Goal: Task Accomplishment & Management: Use online tool/utility

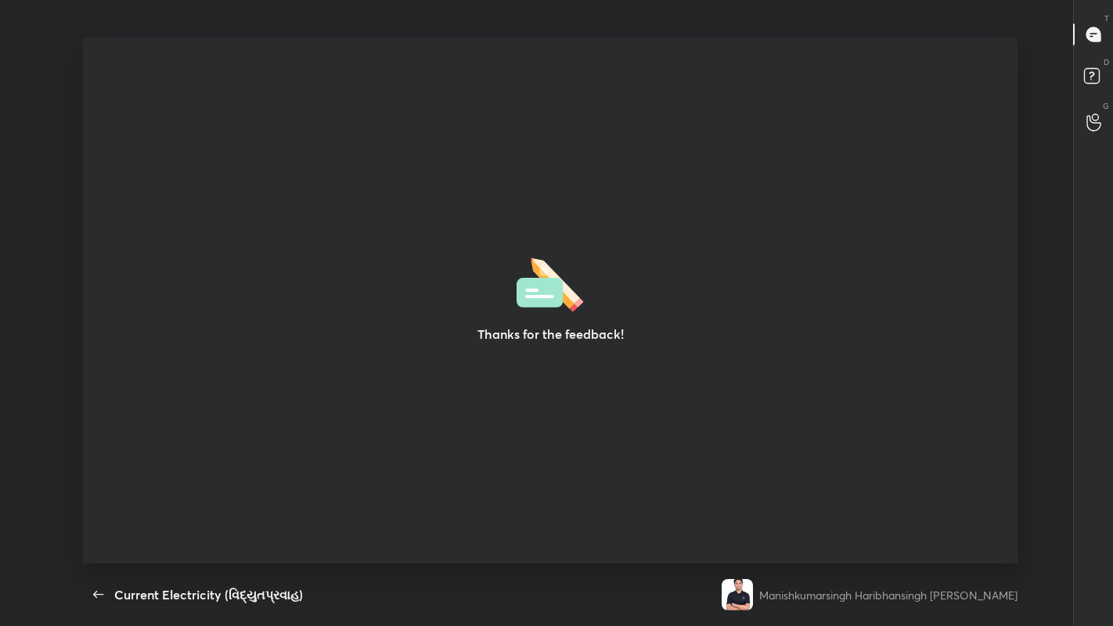
scroll to position [5, 1]
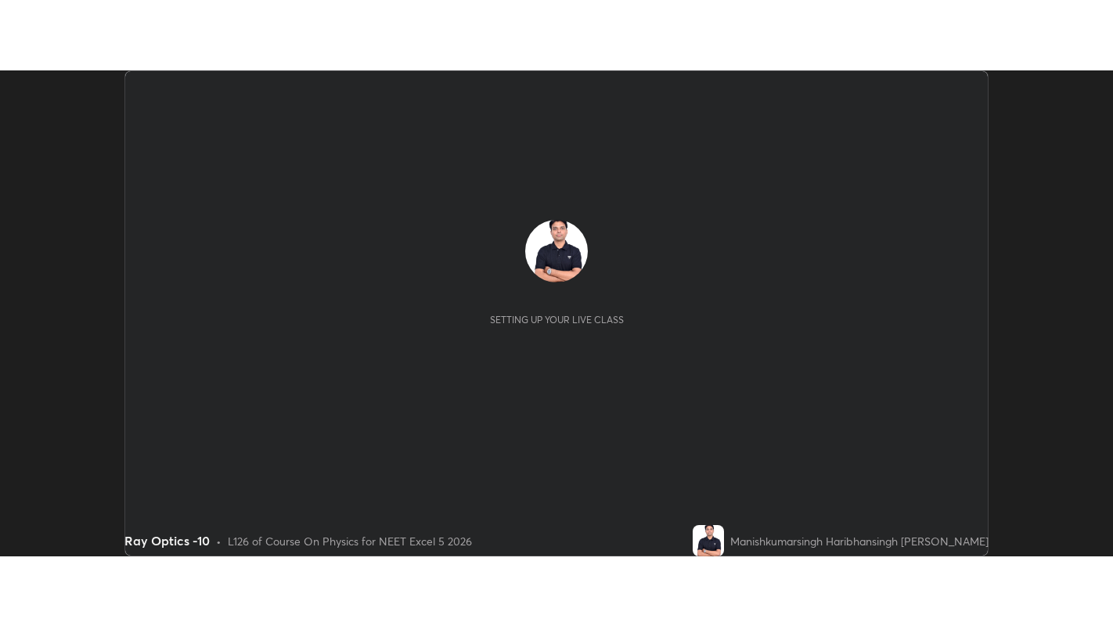
scroll to position [486, 1112]
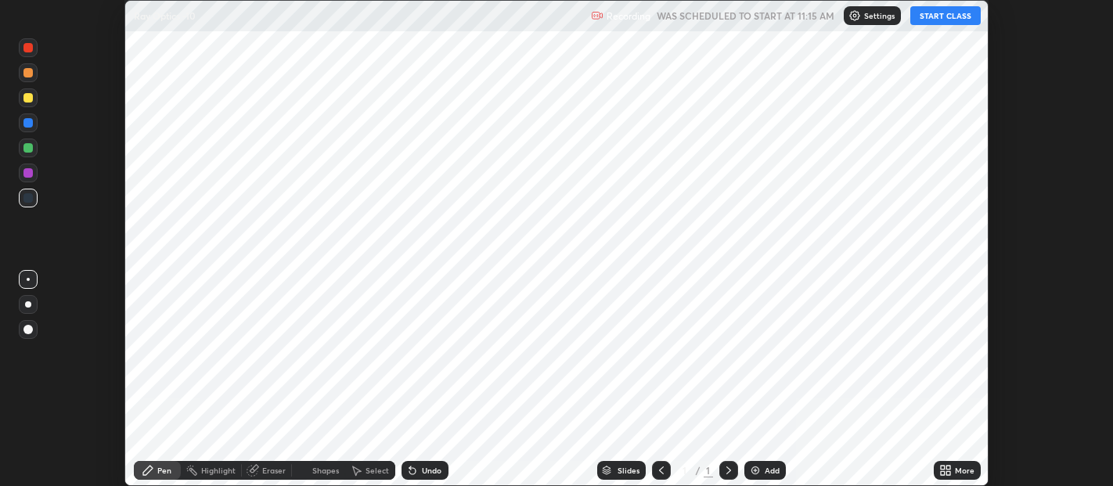
click at [944, 12] on button "START CLASS" at bounding box center [945, 15] width 70 height 19
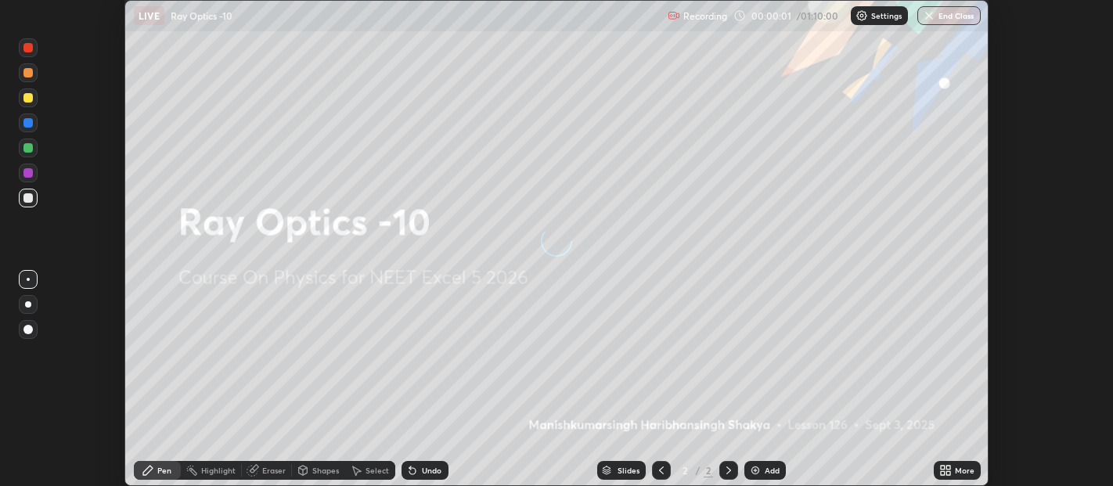
click at [942, 471] on icon at bounding box center [942, 473] width 4 height 4
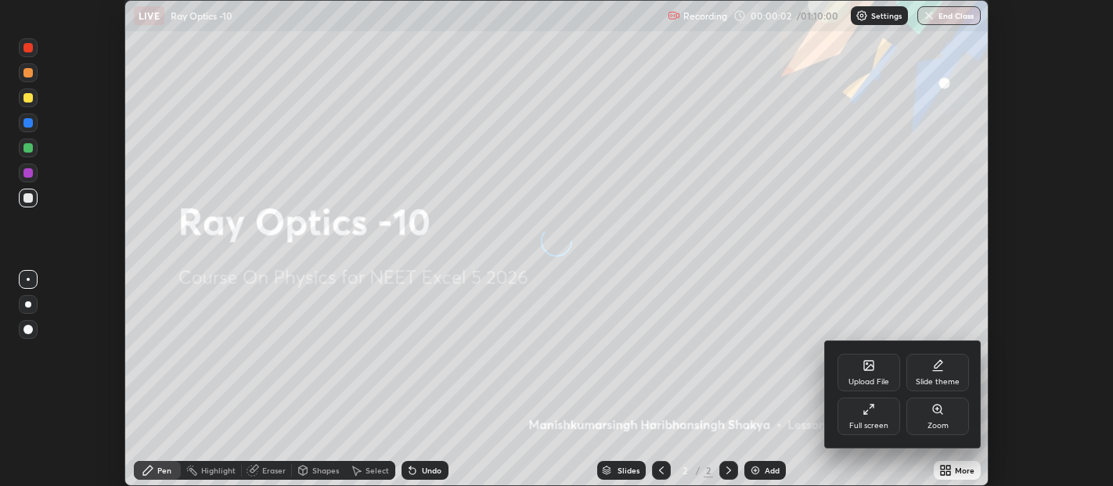
click at [937, 372] on div "Slide theme" at bounding box center [937, 373] width 63 height 38
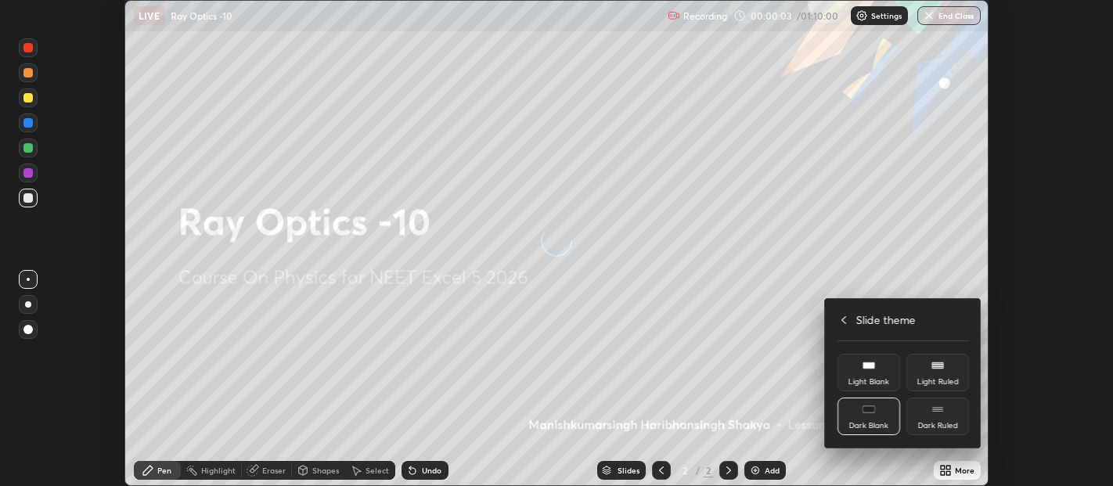
click at [942, 418] on div "Dark Ruled" at bounding box center [937, 416] width 63 height 38
click at [843, 317] on icon at bounding box center [843, 320] width 13 height 13
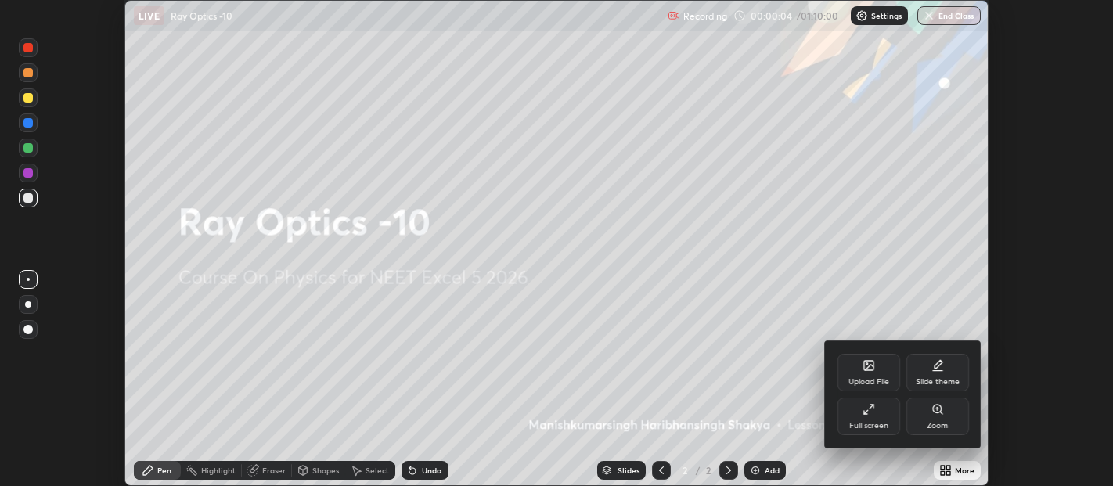
click at [803, 383] on div at bounding box center [556, 243] width 1113 height 486
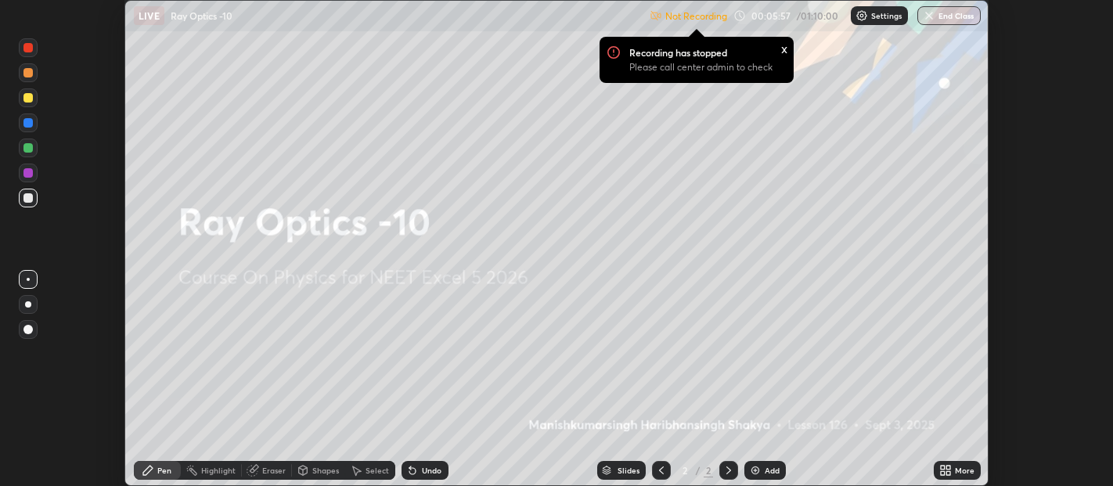
click at [881, 23] on div "Settings" at bounding box center [878, 15] width 57 height 19
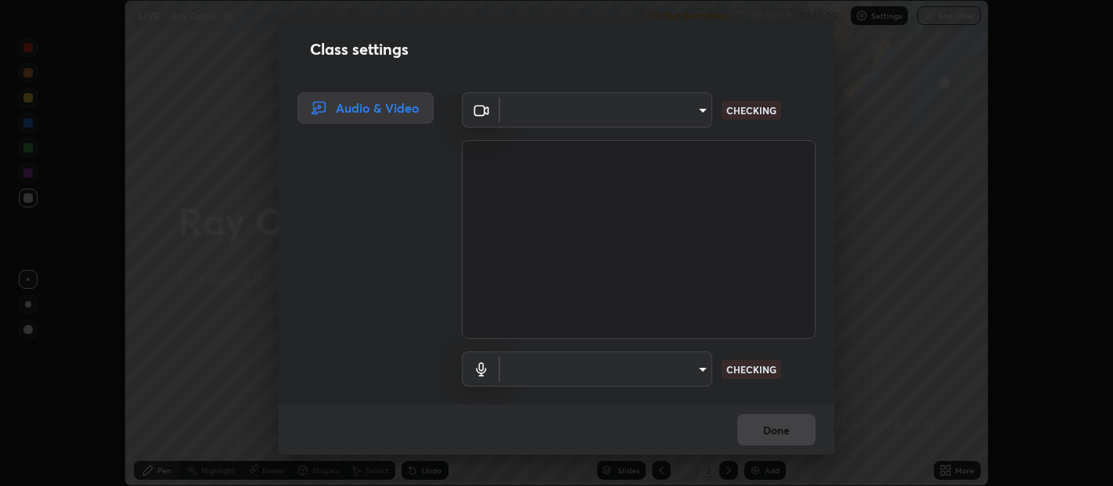
type input "0d049437951fd4140923ddd983d62ee20e888b7fe7080c9a8fddf2b3b9629313"
type input "communications"
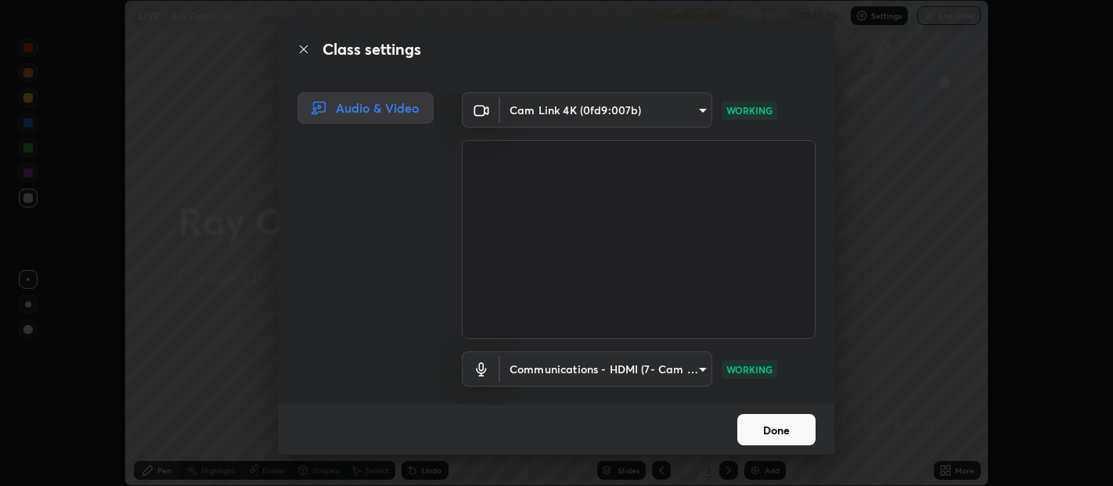
click at [777, 424] on button "Done" at bounding box center [776, 429] width 78 height 31
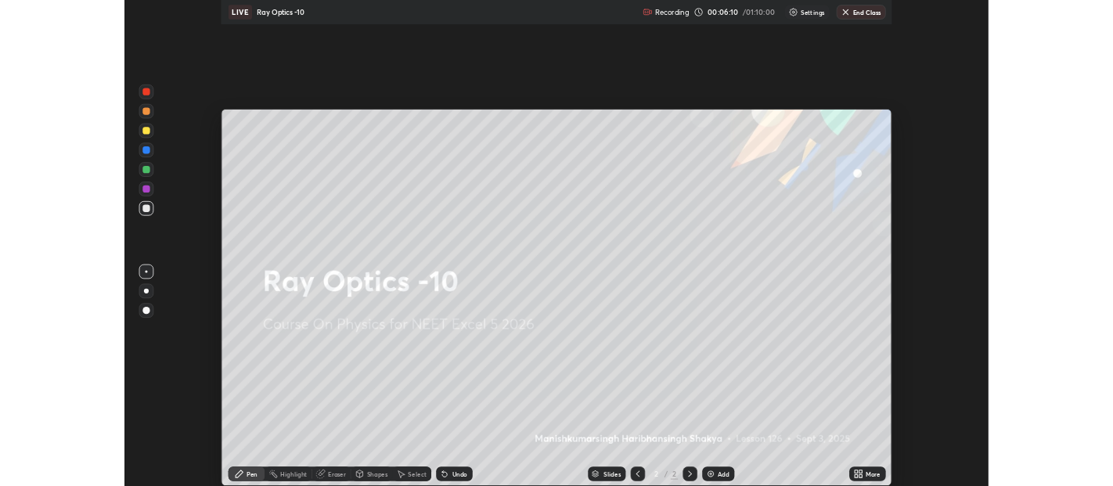
scroll to position [626, 1113]
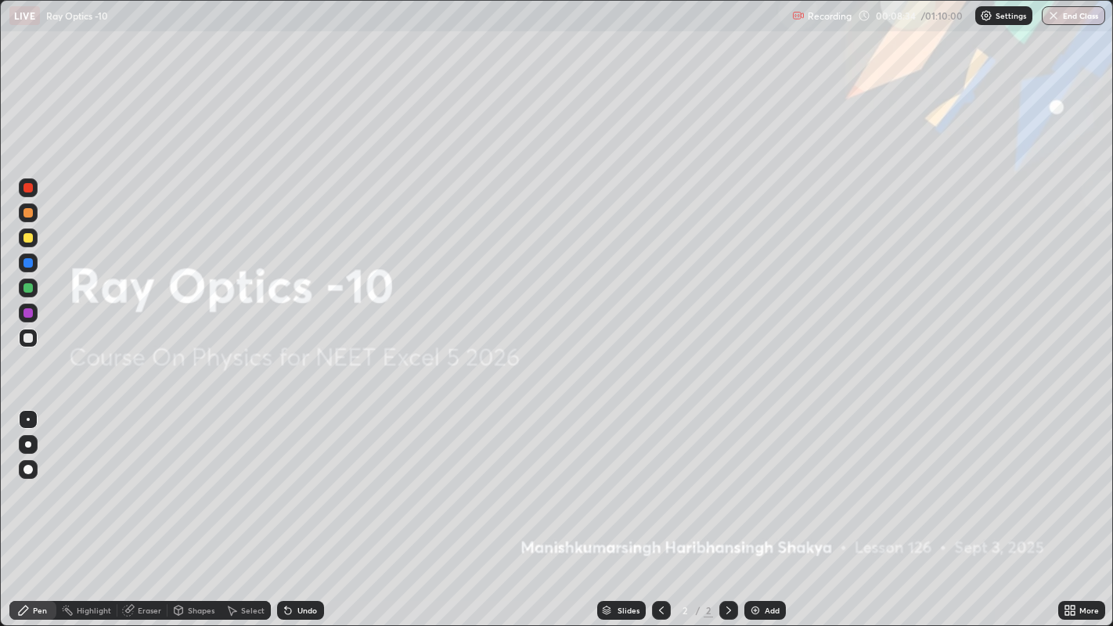
click at [1066, 485] on icon at bounding box center [1067, 613] width 4 height 4
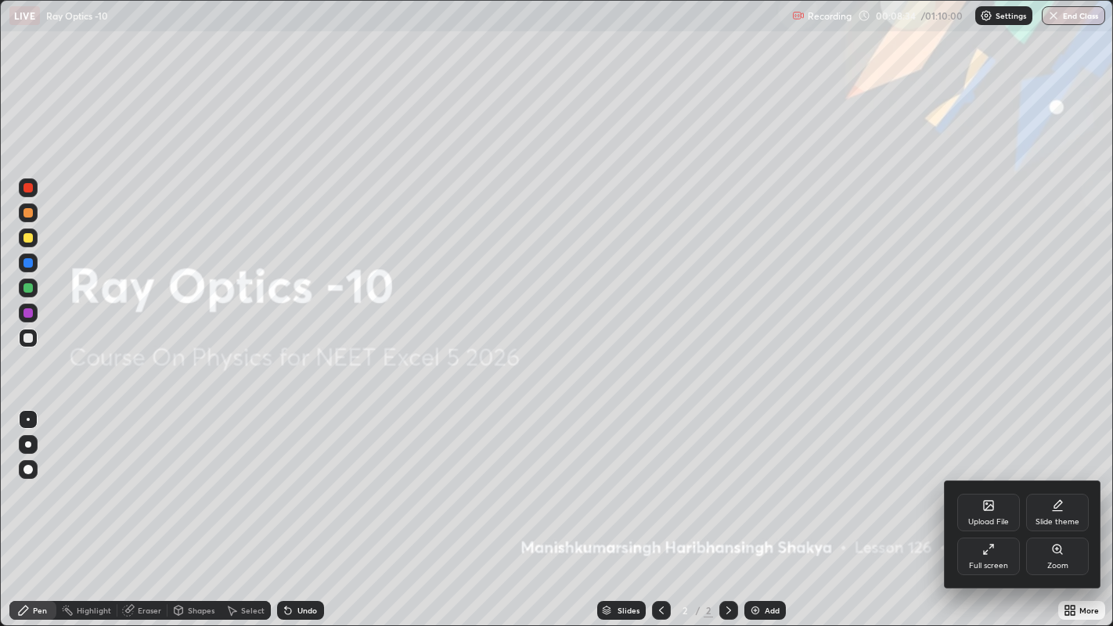
click at [991, 485] on div "Full screen" at bounding box center [988, 557] width 63 height 38
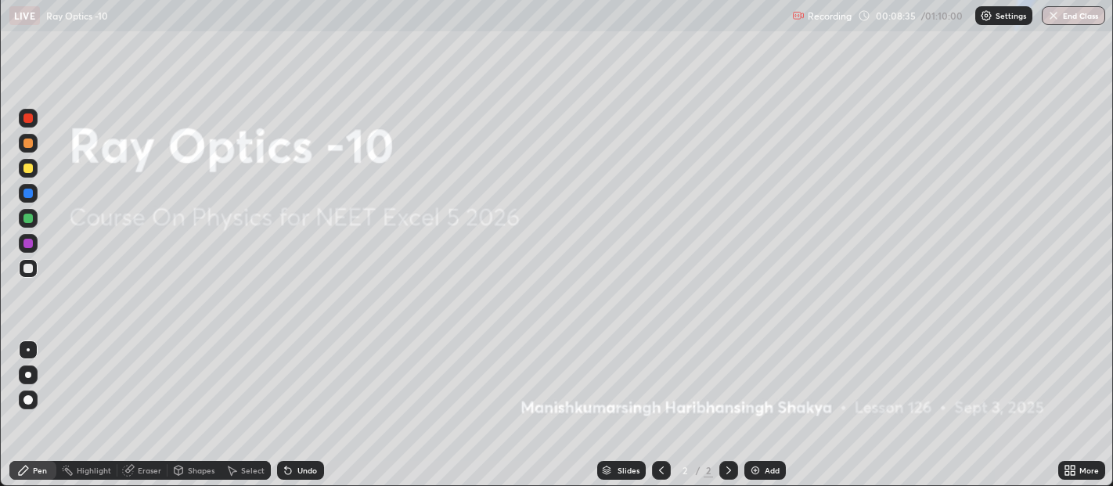
scroll to position [77756, 77129]
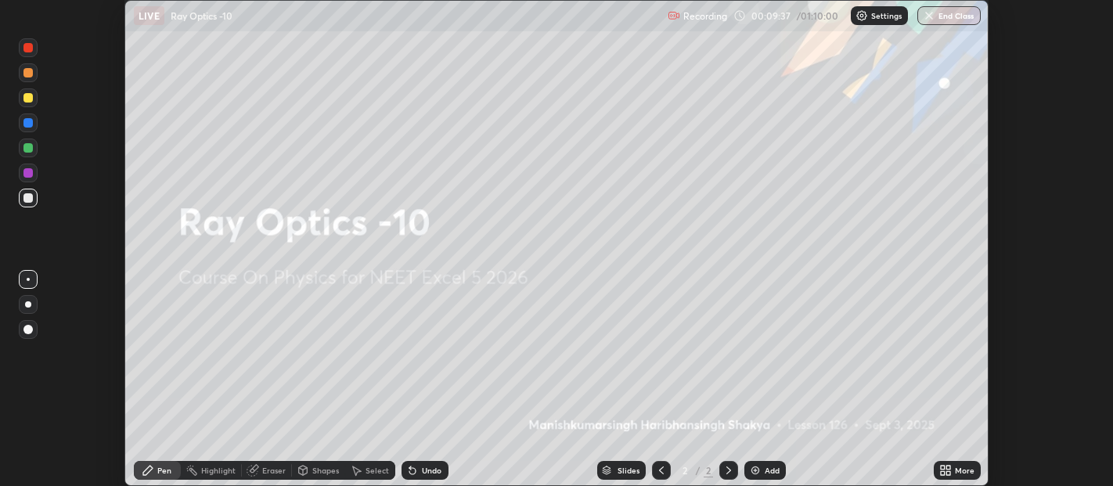
click at [948, 467] on icon at bounding box center [948, 468] width 4 height 4
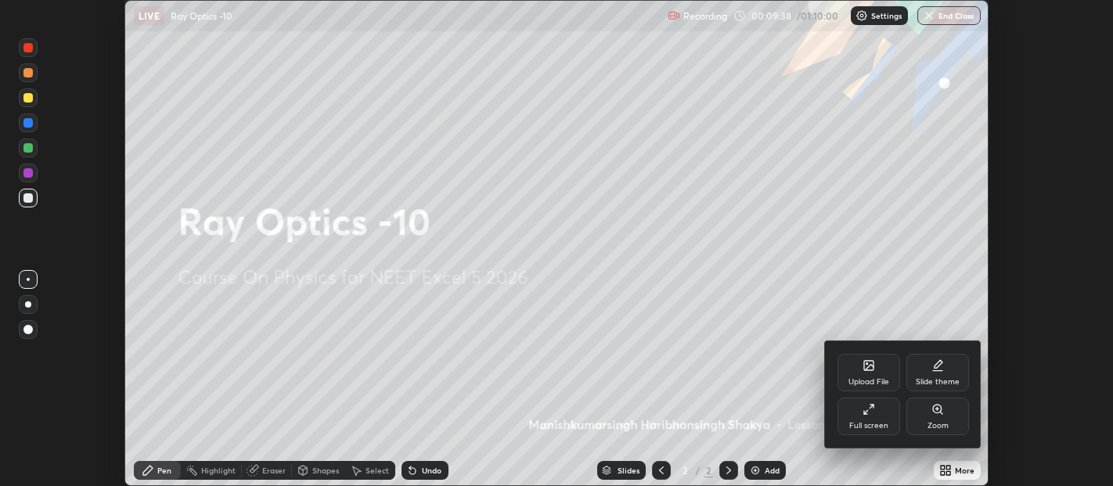
click at [864, 374] on div "Upload File" at bounding box center [868, 373] width 63 height 38
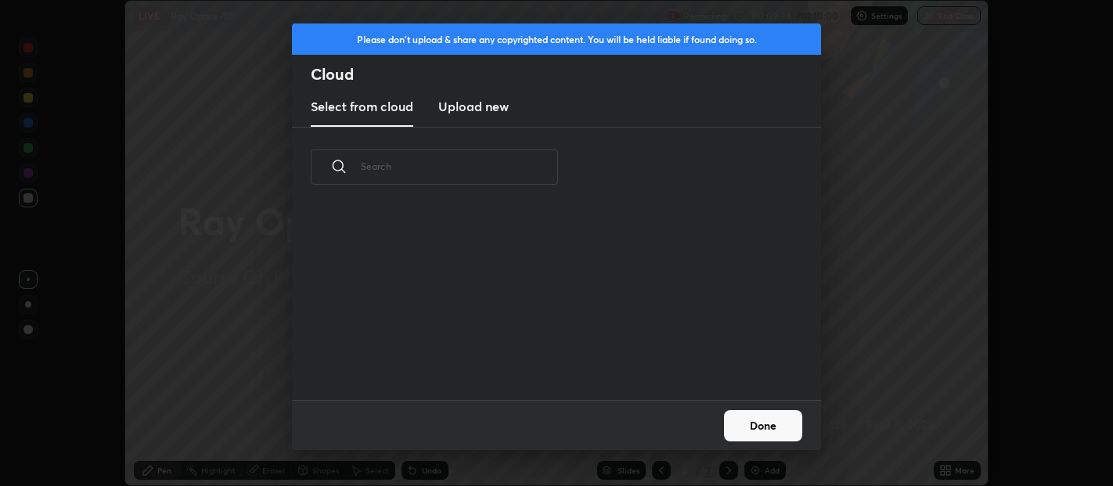
click at [495, 102] on h3 "Upload new" at bounding box center [473, 106] width 70 height 19
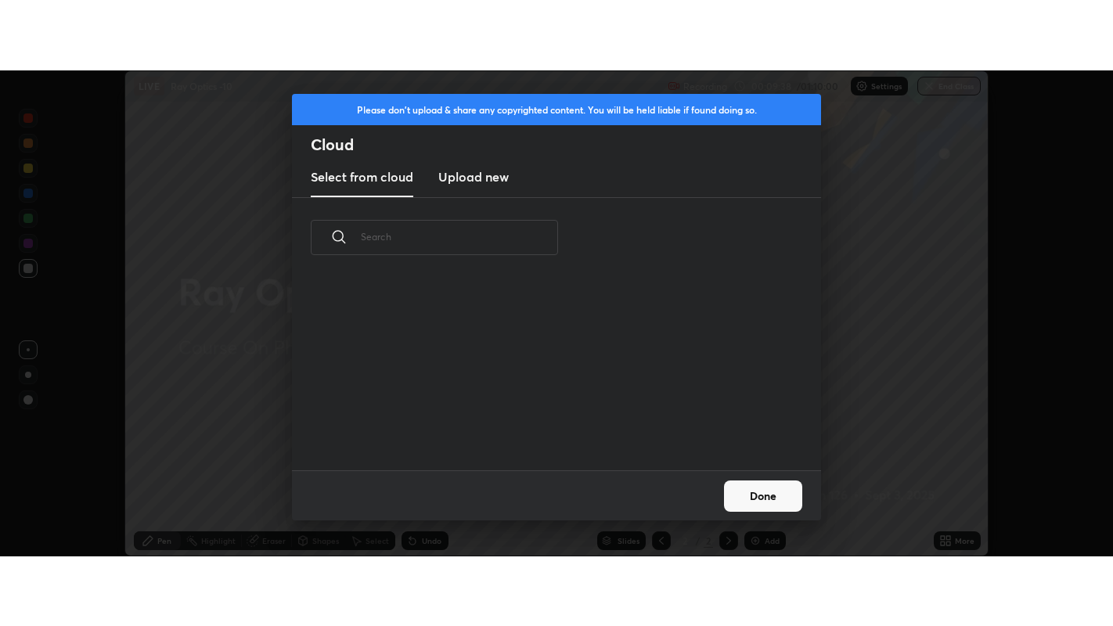
scroll to position [0, 0]
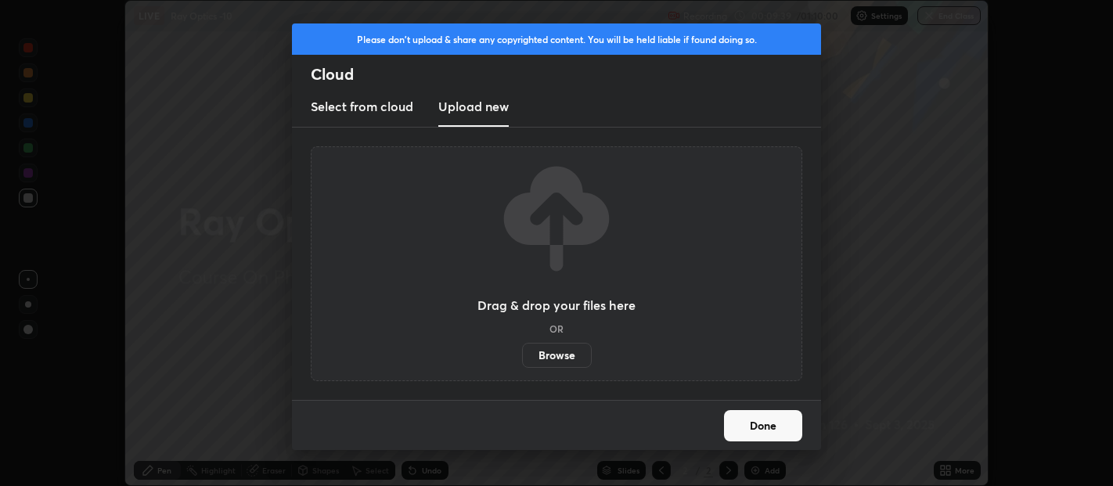
click at [557, 351] on label "Browse" at bounding box center [557, 355] width 70 height 25
click at [522, 351] on input "Browse" at bounding box center [522, 355] width 0 height 25
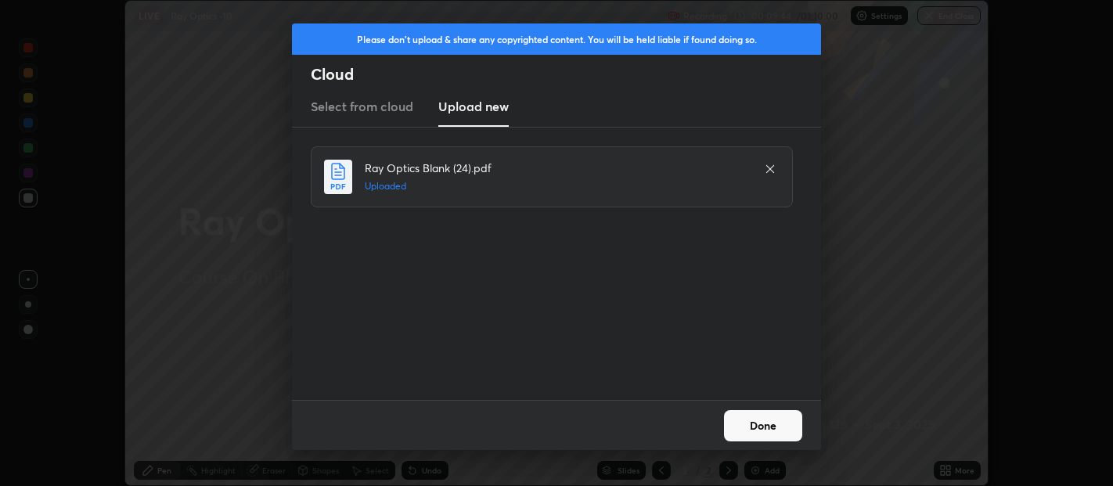
click at [770, 426] on button "Done" at bounding box center [763, 425] width 78 height 31
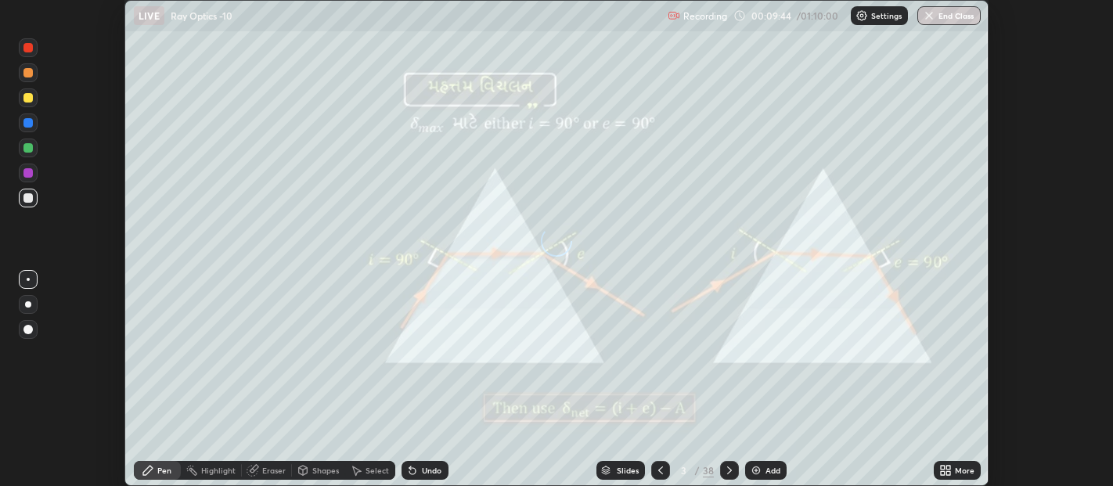
click at [950, 471] on icon at bounding box center [948, 473] width 4 height 4
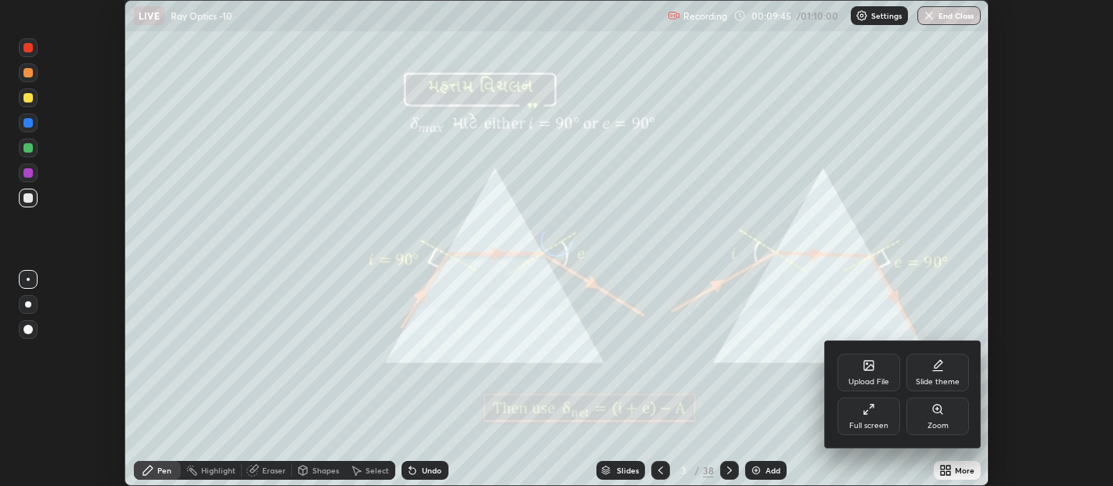
click at [881, 418] on div "Full screen" at bounding box center [868, 416] width 63 height 38
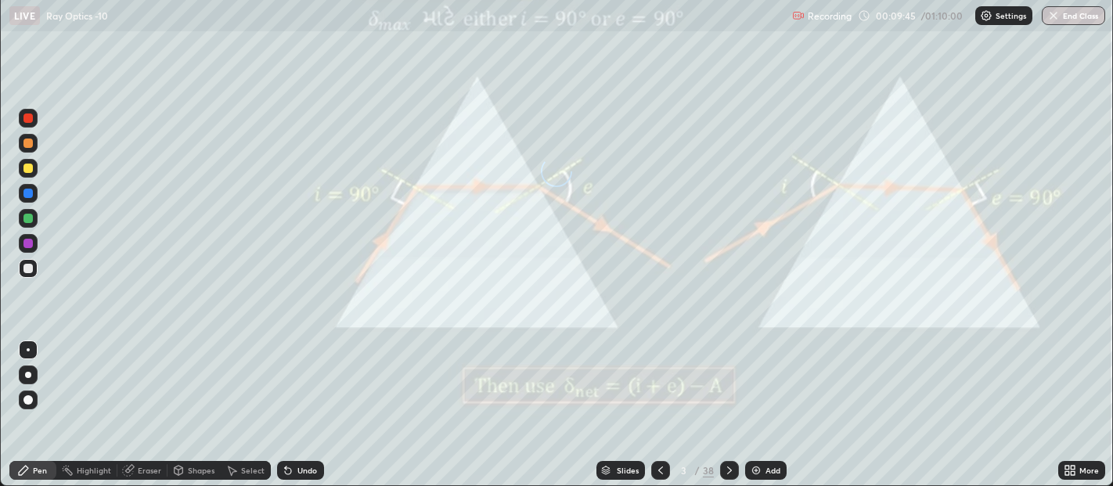
scroll to position [626, 1113]
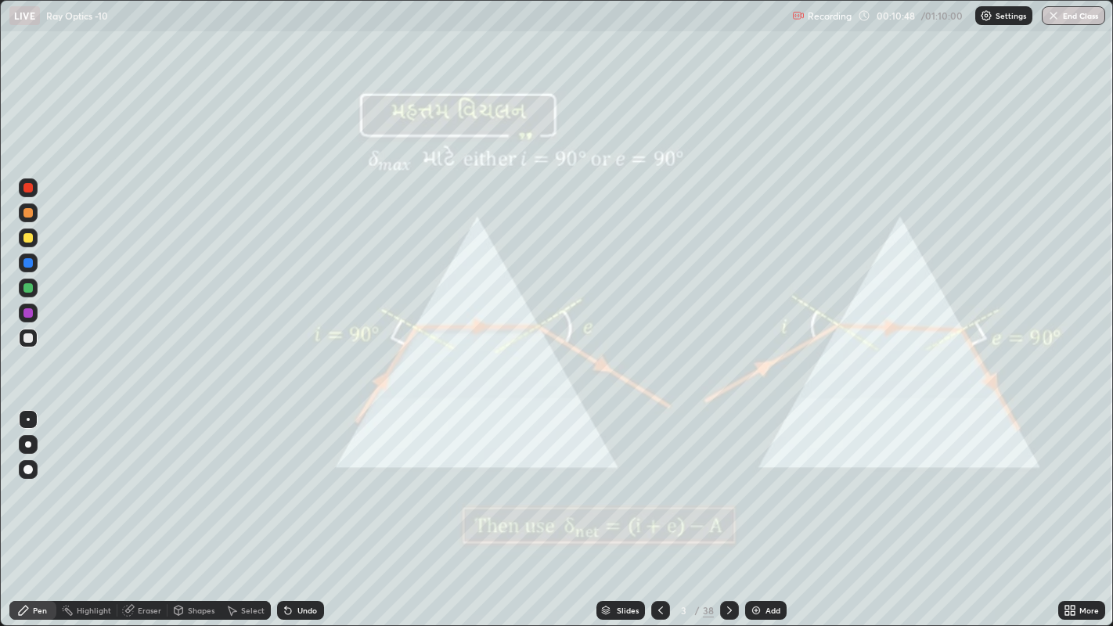
click at [204, 485] on div "Shapes" at bounding box center [201, 610] width 27 height 8
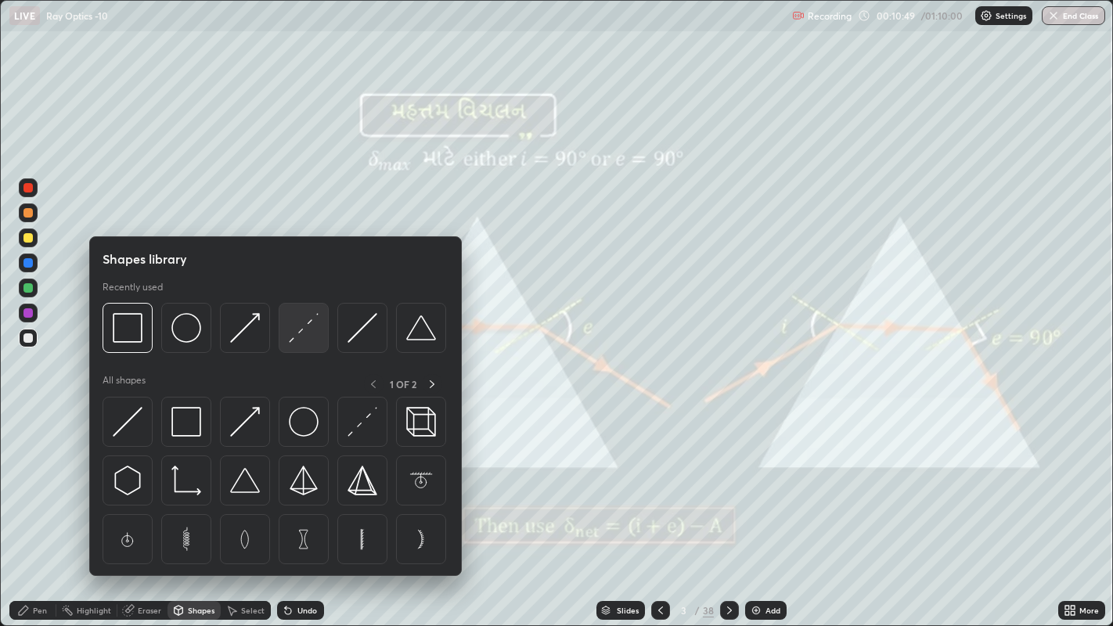
click at [297, 331] on img at bounding box center [304, 328] width 30 height 30
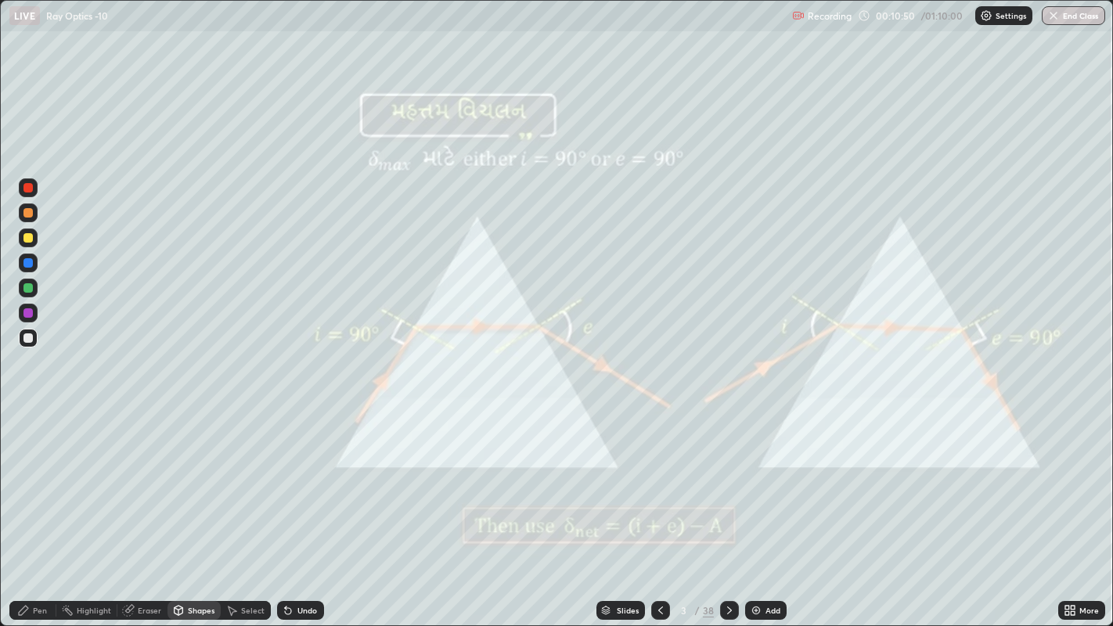
click at [30, 210] on div at bounding box center [27, 212] width 9 height 9
click at [297, 485] on div "Undo" at bounding box center [307, 610] width 20 height 8
click at [301, 485] on div "Undo" at bounding box center [307, 610] width 20 height 8
click at [40, 485] on div "Pen" at bounding box center [40, 610] width 14 height 8
click at [27, 468] on div at bounding box center [27, 469] width 9 height 9
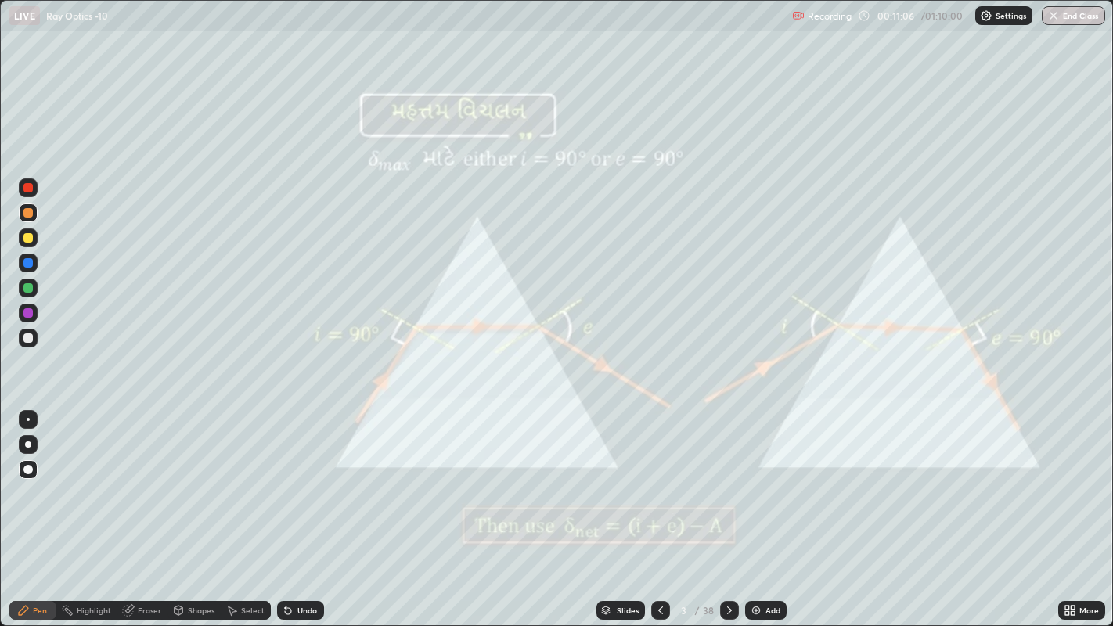
click at [199, 485] on div "Shapes" at bounding box center [193, 610] width 53 height 19
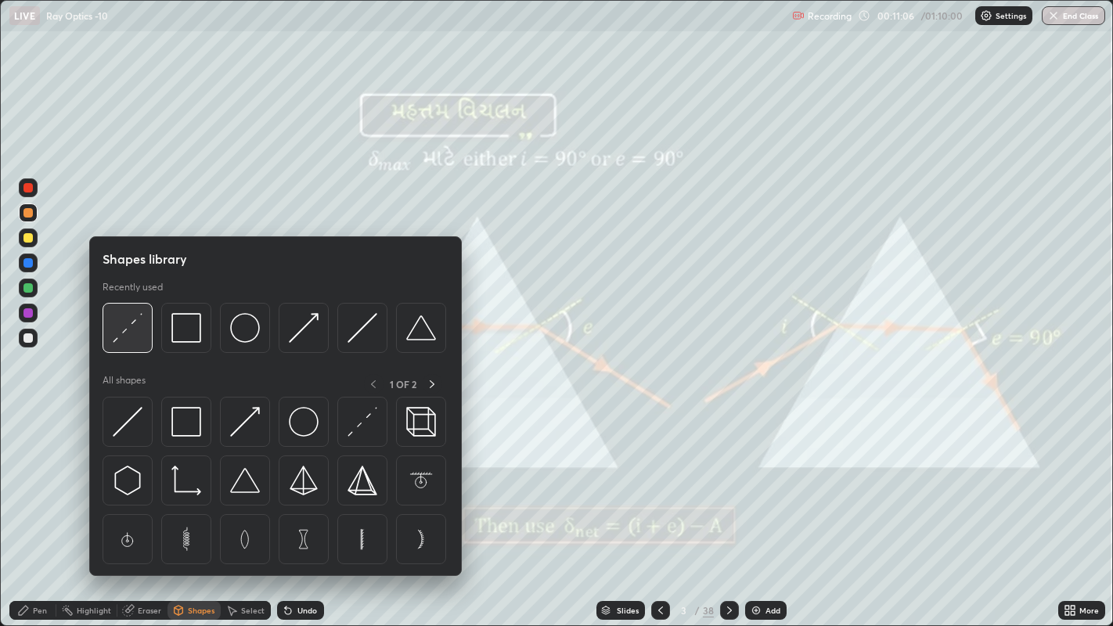
click at [129, 334] on img at bounding box center [128, 328] width 30 height 30
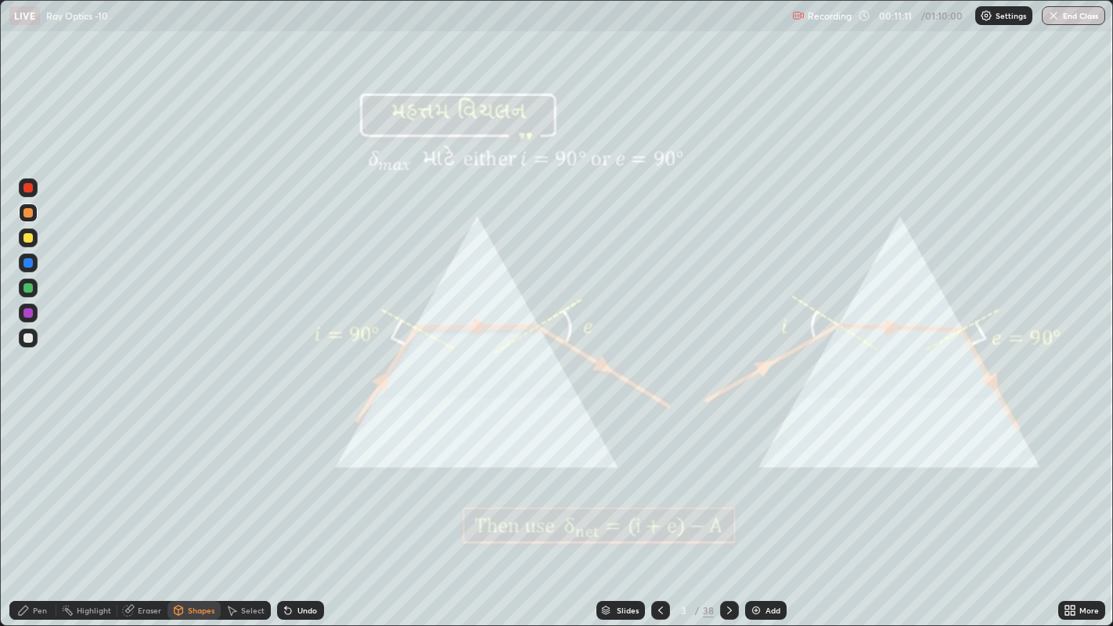
click at [42, 485] on div "Pen" at bounding box center [40, 610] width 14 height 8
click at [298, 485] on div "Undo" at bounding box center [307, 610] width 20 height 8
click at [27, 238] on div at bounding box center [27, 237] width 9 height 9
click at [727, 485] on icon at bounding box center [729, 610] width 13 height 13
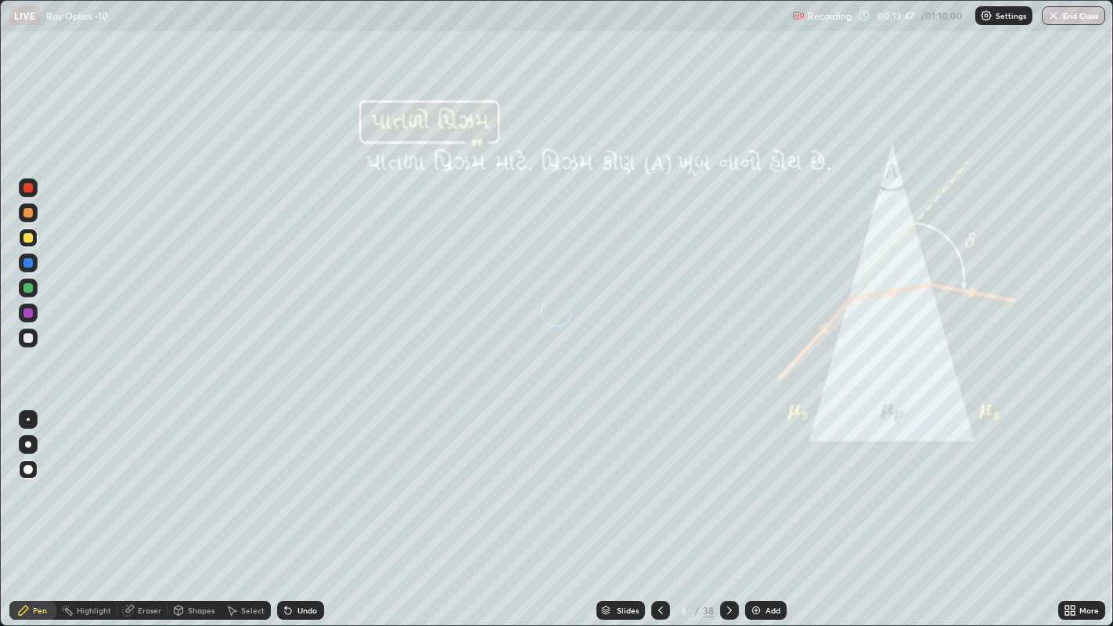
click at [31, 214] on div at bounding box center [27, 212] width 9 height 9
click at [27, 242] on div at bounding box center [27, 237] width 9 height 9
click at [25, 212] on div at bounding box center [27, 212] width 9 height 9
click at [30, 246] on div at bounding box center [28, 237] width 19 height 19
click at [29, 212] on div at bounding box center [27, 212] width 9 height 9
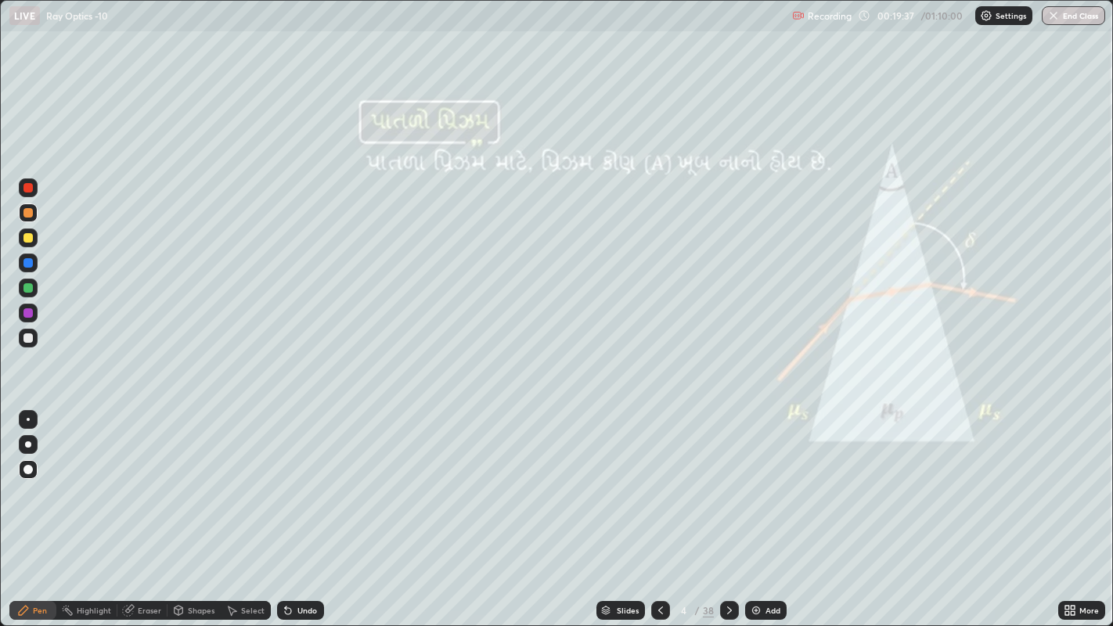
click at [728, 485] on icon at bounding box center [729, 610] width 5 height 8
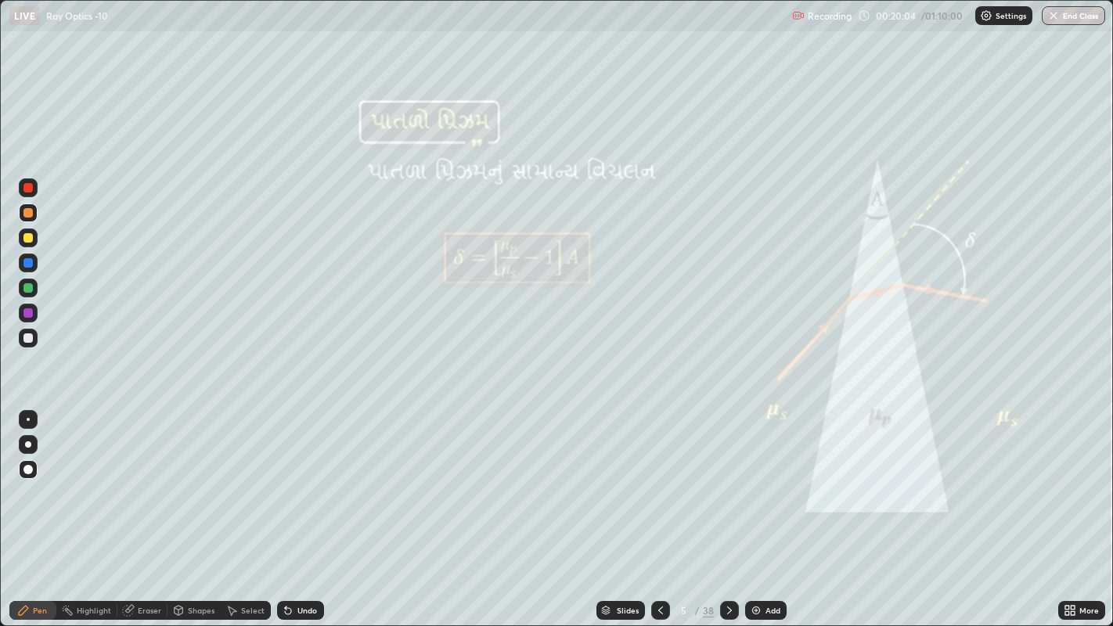
click at [727, 485] on icon at bounding box center [729, 610] width 13 height 13
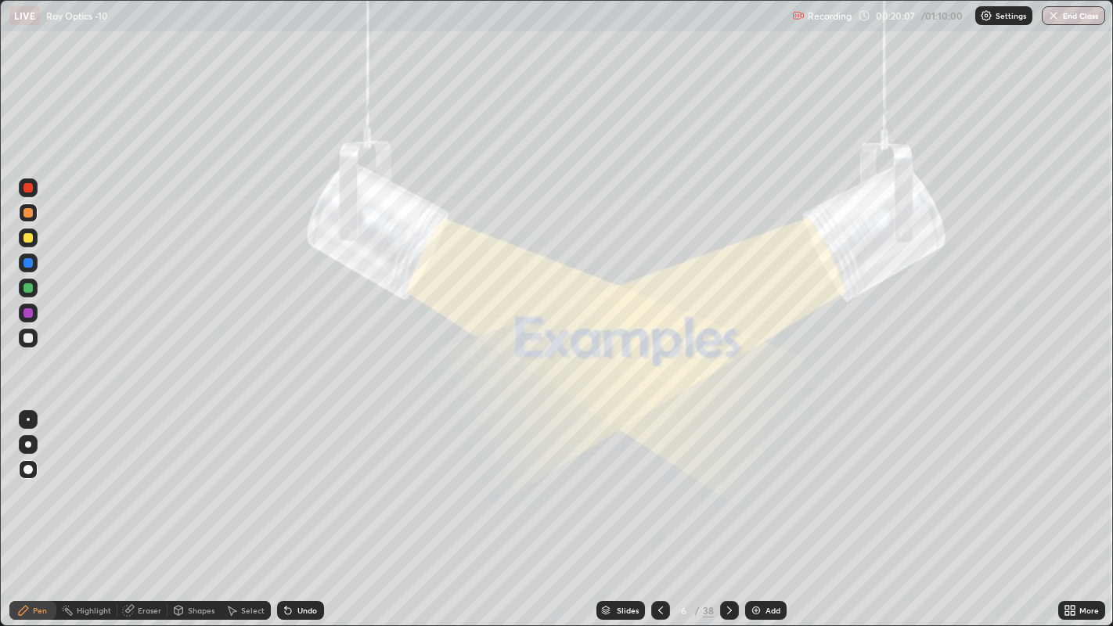
click at [727, 485] on icon at bounding box center [729, 610] width 13 height 13
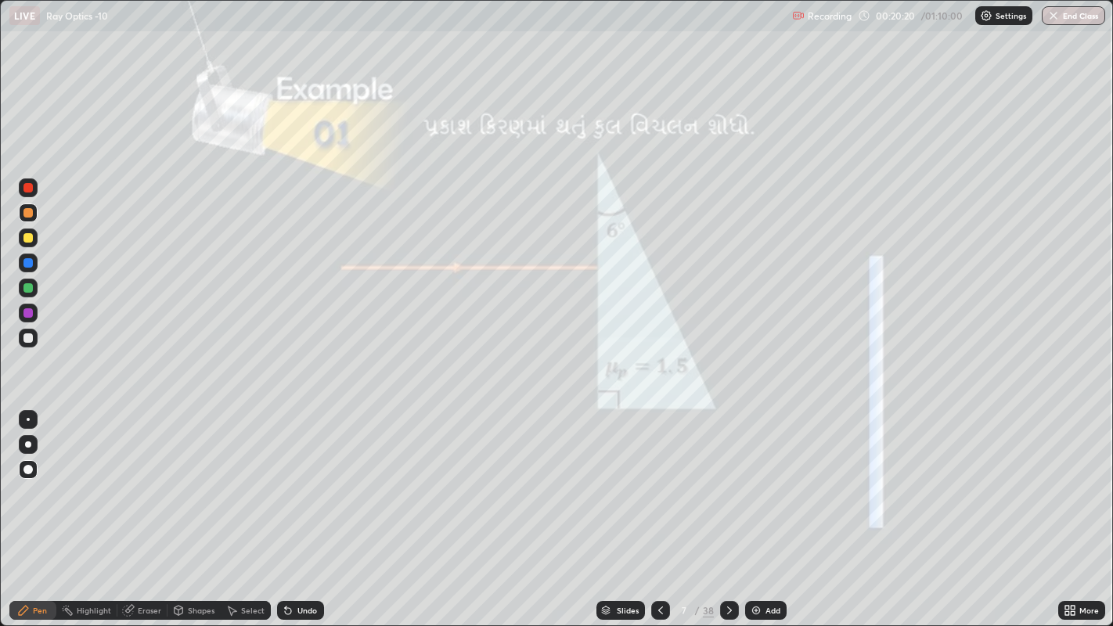
click at [29, 236] on div at bounding box center [27, 237] width 9 height 9
click at [29, 212] on div at bounding box center [27, 212] width 9 height 9
click at [191, 485] on div "Shapes" at bounding box center [201, 610] width 27 height 8
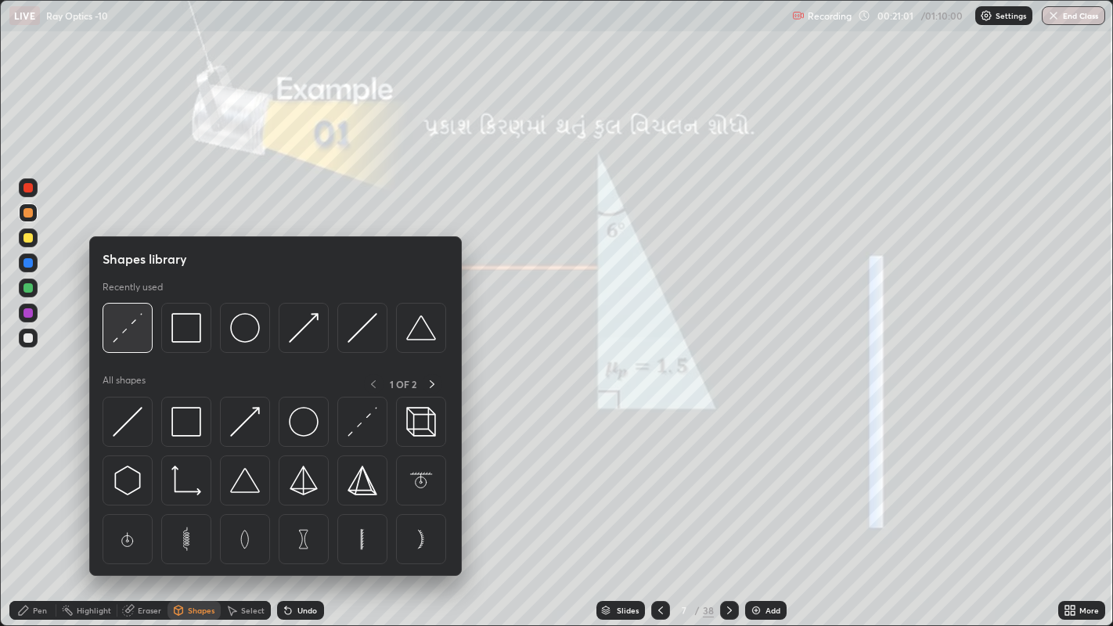
click at [125, 329] on img at bounding box center [128, 328] width 30 height 30
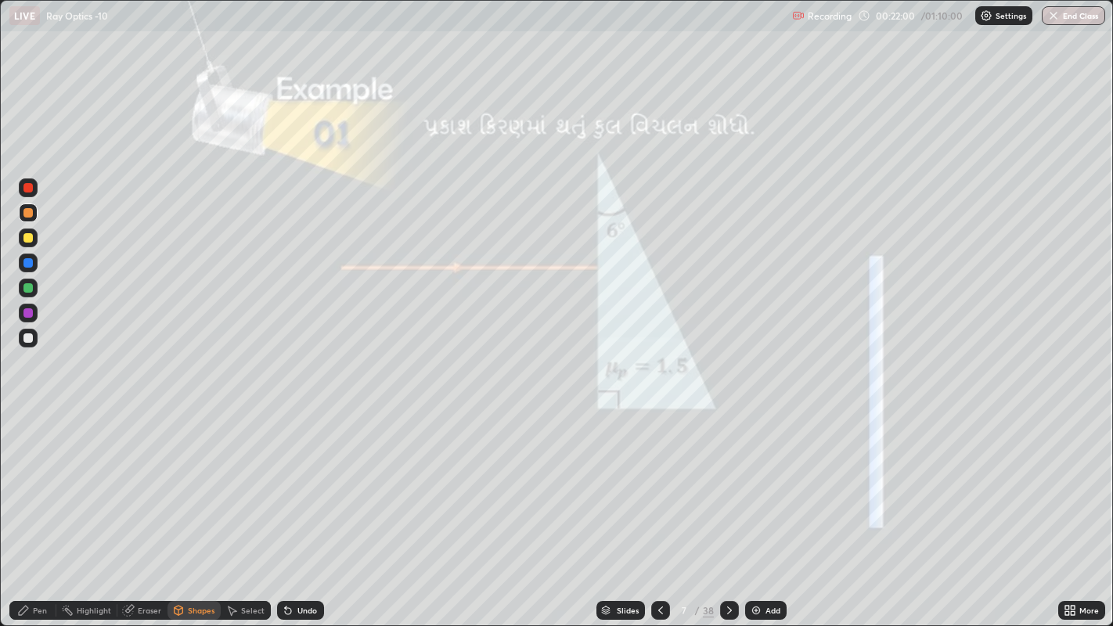
click at [27, 238] on div at bounding box center [27, 237] width 9 height 9
click at [205, 485] on div "Shapes" at bounding box center [201, 610] width 27 height 8
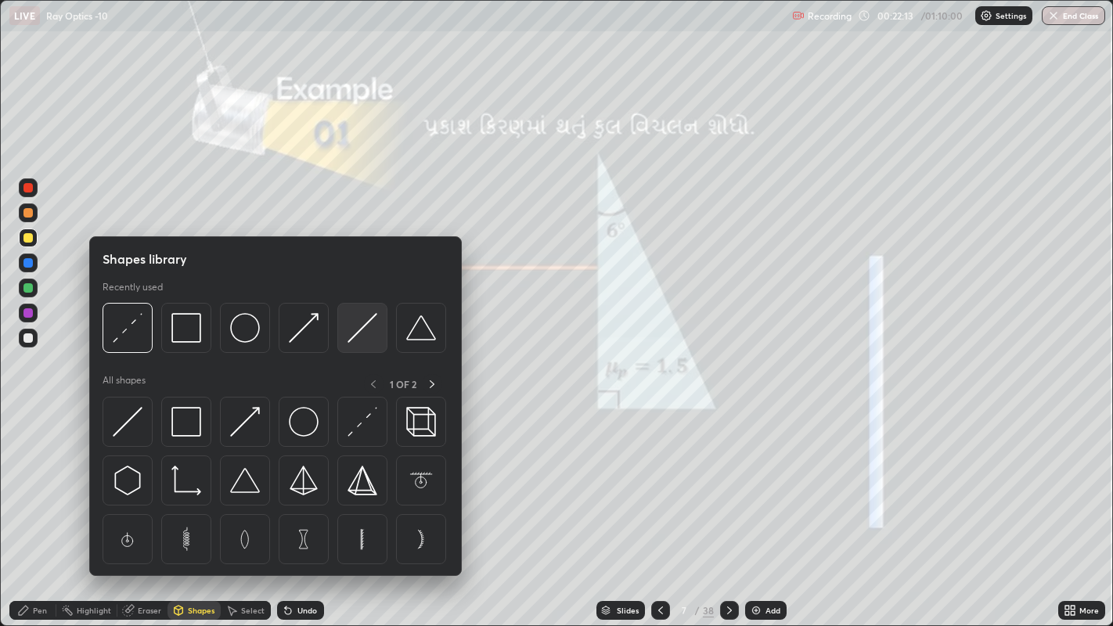
click at [356, 329] on img at bounding box center [362, 328] width 30 height 30
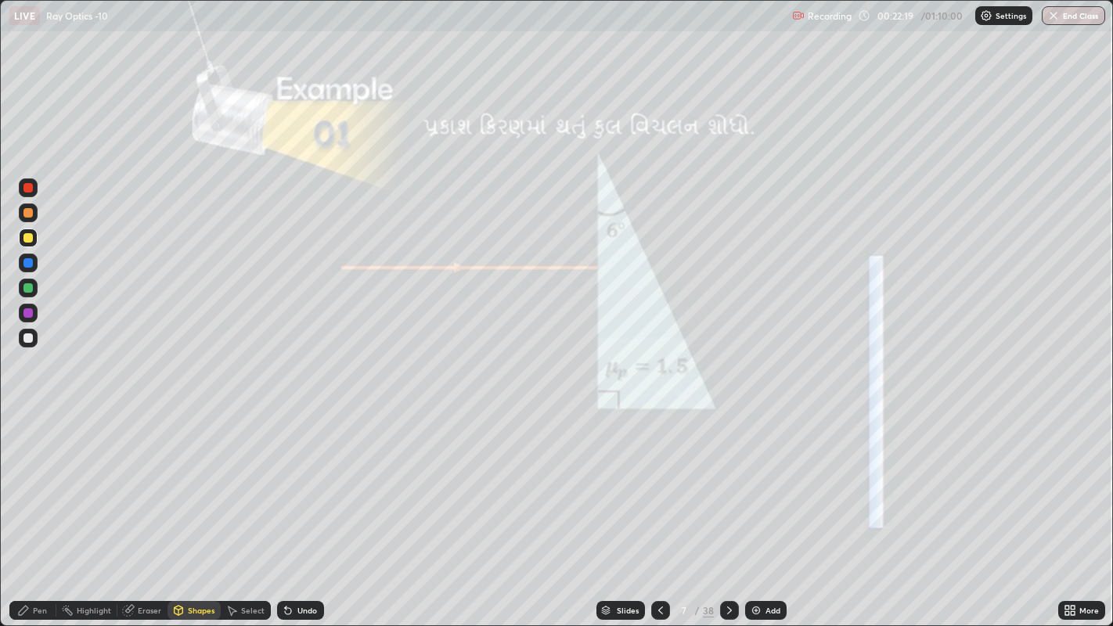
click at [24, 485] on icon at bounding box center [23, 610] width 9 height 9
click at [26, 341] on div at bounding box center [27, 337] width 9 height 9
click at [194, 485] on div "Shapes" at bounding box center [201, 610] width 27 height 8
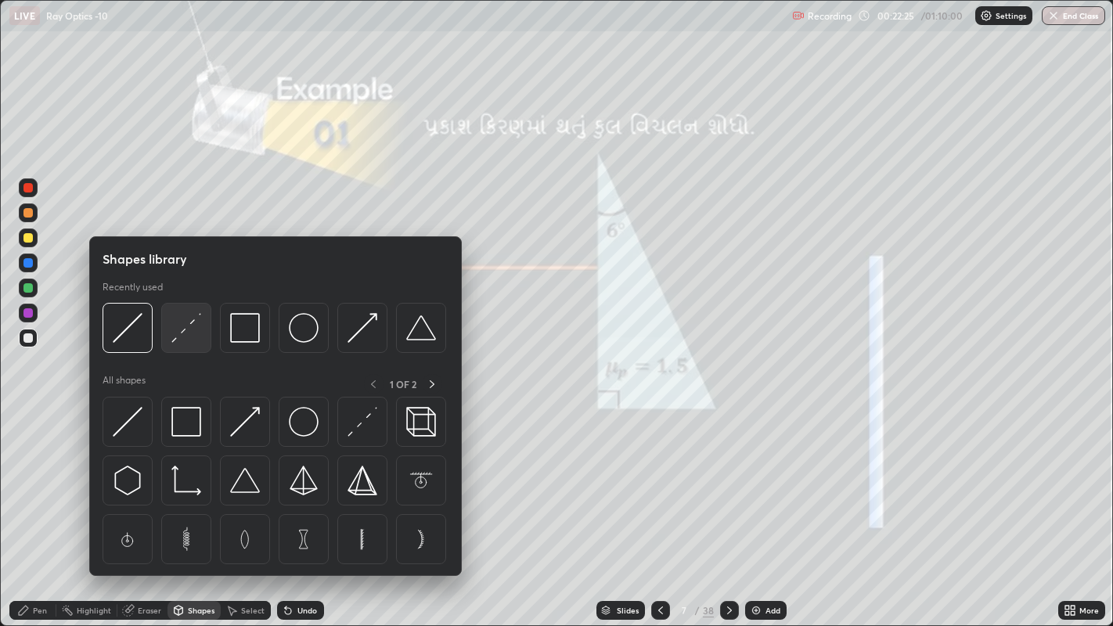
click at [185, 337] on img at bounding box center [186, 328] width 30 height 30
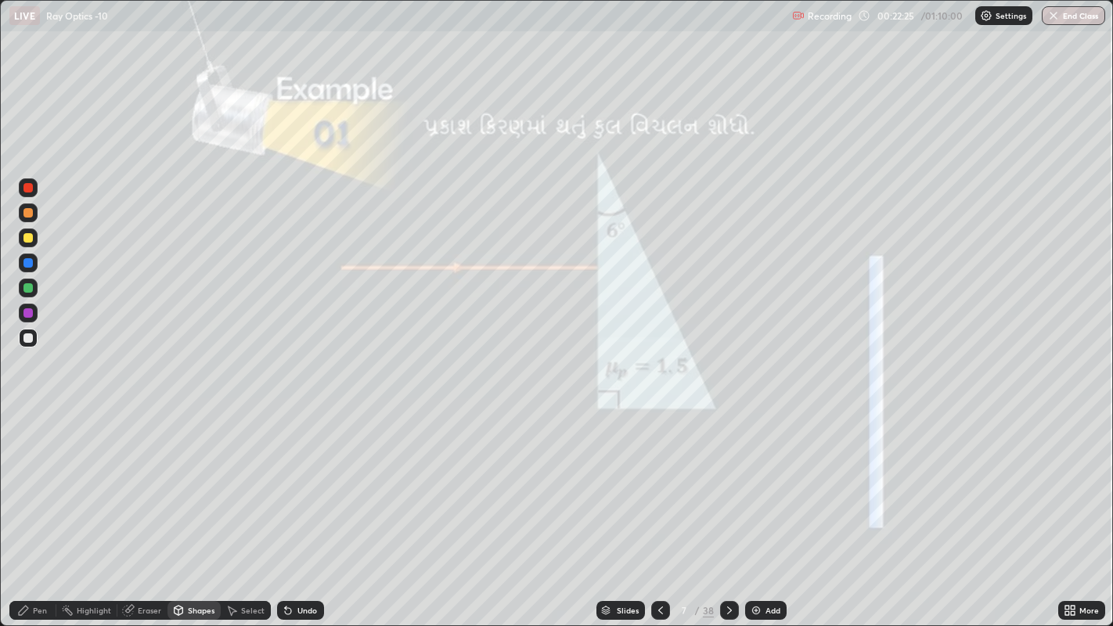
click at [27, 190] on div at bounding box center [27, 187] width 9 height 9
click at [32, 336] on div at bounding box center [27, 337] width 9 height 9
click at [42, 485] on div "Pen" at bounding box center [40, 610] width 14 height 8
click at [195, 485] on div "Shapes" at bounding box center [201, 610] width 27 height 8
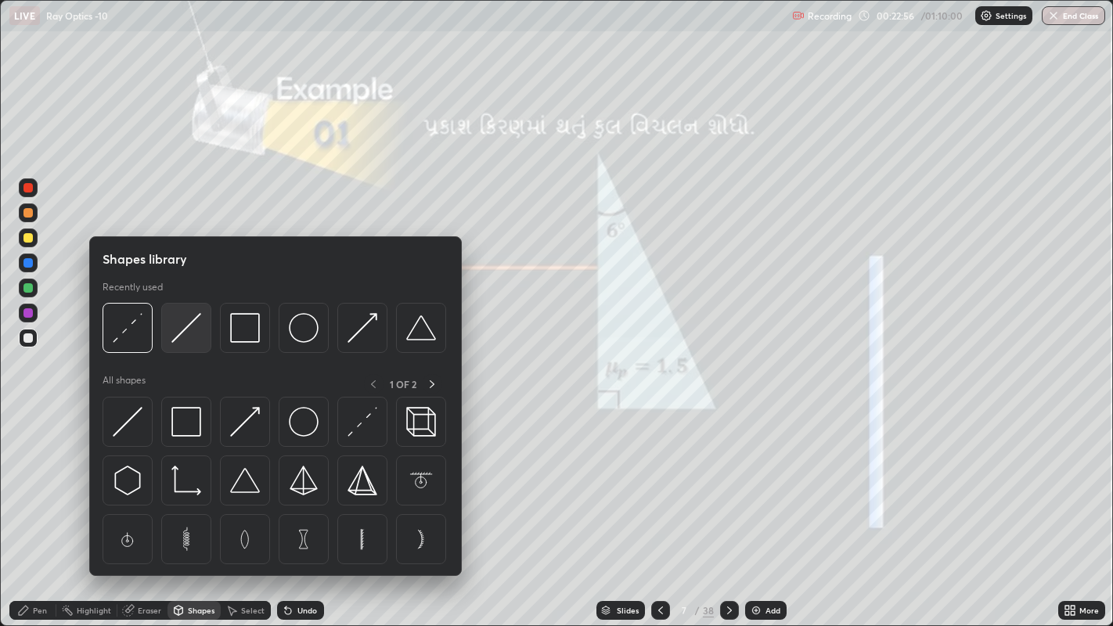
click at [183, 334] on img at bounding box center [186, 328] width 30 height 30
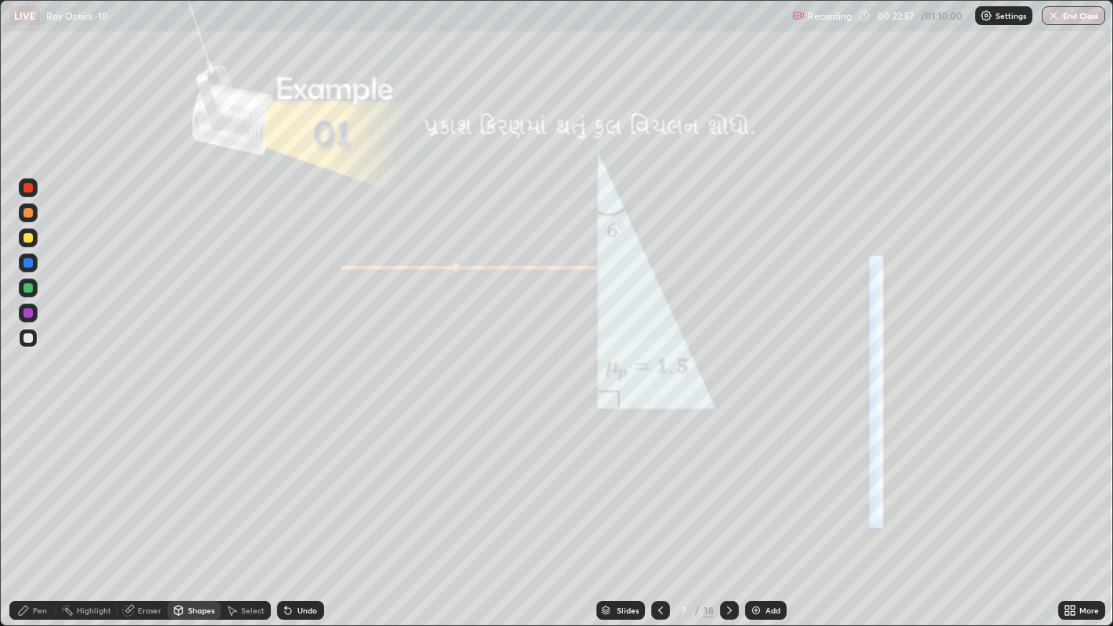
click at [28, 243] on div at bounding box center [27, 237] width 9 height 9
click at [37, 485] on div "Pen" at bounding box center [40, 610] width 14 height 8
click at [195, 485] on div "Shapes" at bounding box center [193, 610] width 53 height 19
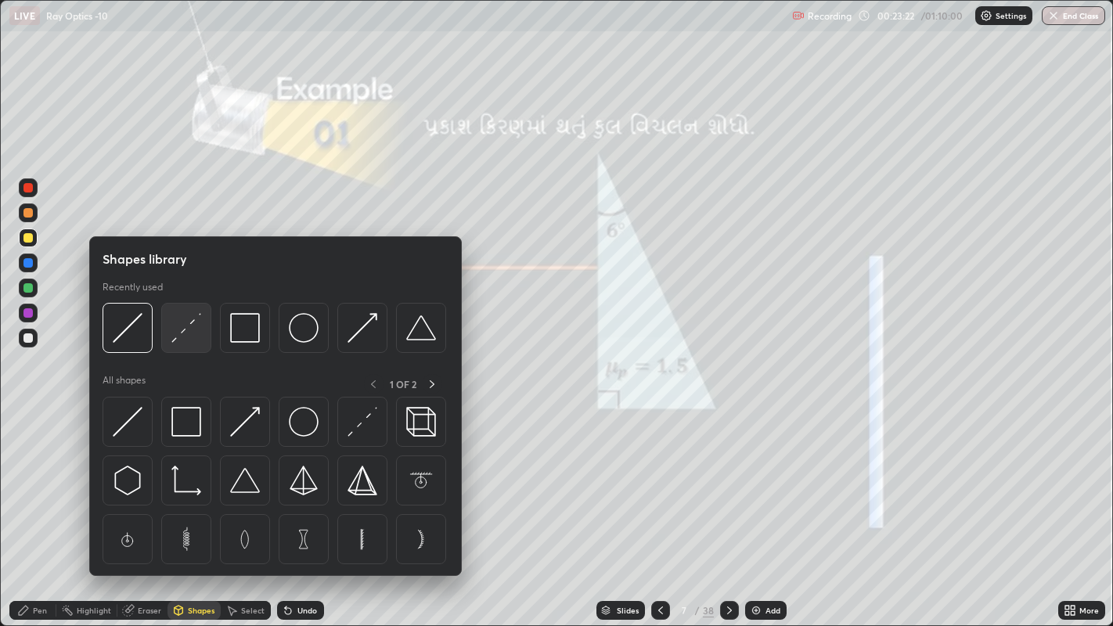
click at [184, 335] on img at bounding box center [186, 328] width 30 height 30
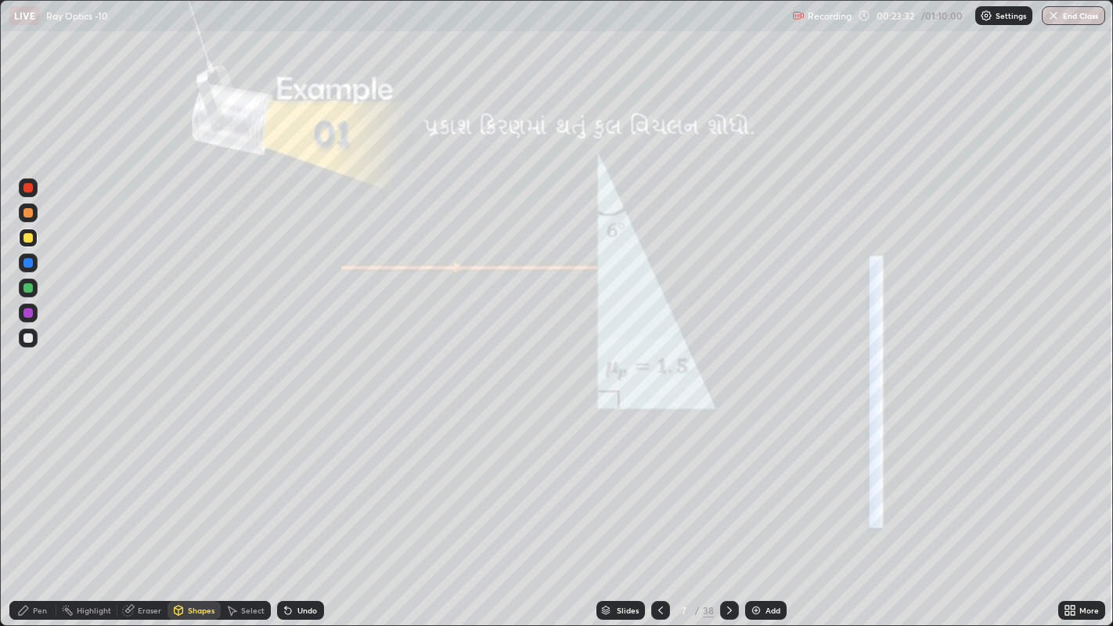
click at [33, 485] on div "Pen" at bounding box center [40, 610] width 14 height 8
click at [27, 213] on div at bounding box center [27, 212] width 9 height 9
click at [134, 485] on div "Eraser" at bounding box center [142, 610] width 50 height 19
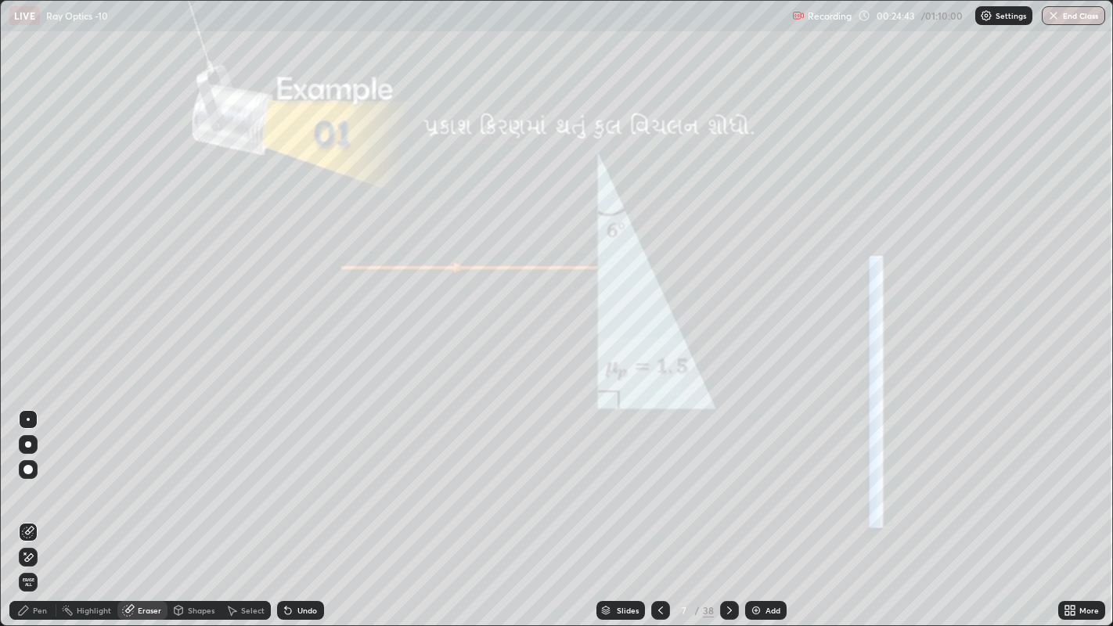
click at [26, 485] on icon at bounding box center [23, 610] width 13 height 13
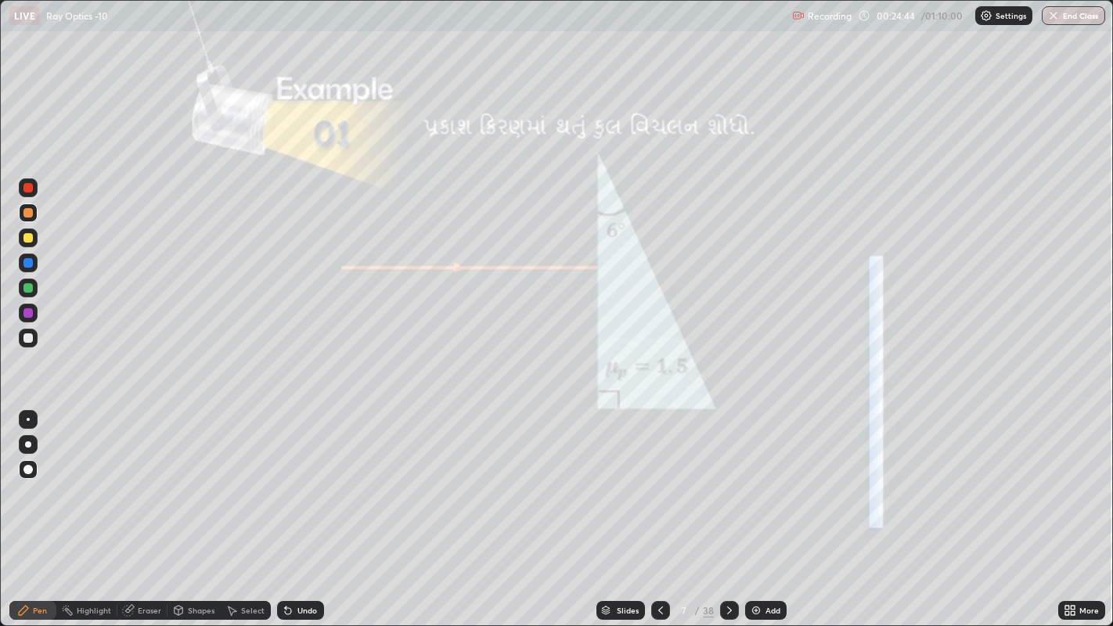
click at [20, 346] on div at bounding box center [28, 337] width 19 height 25
click at [725, 485] on icon at bounding box center [729, 610] width 13 height 13
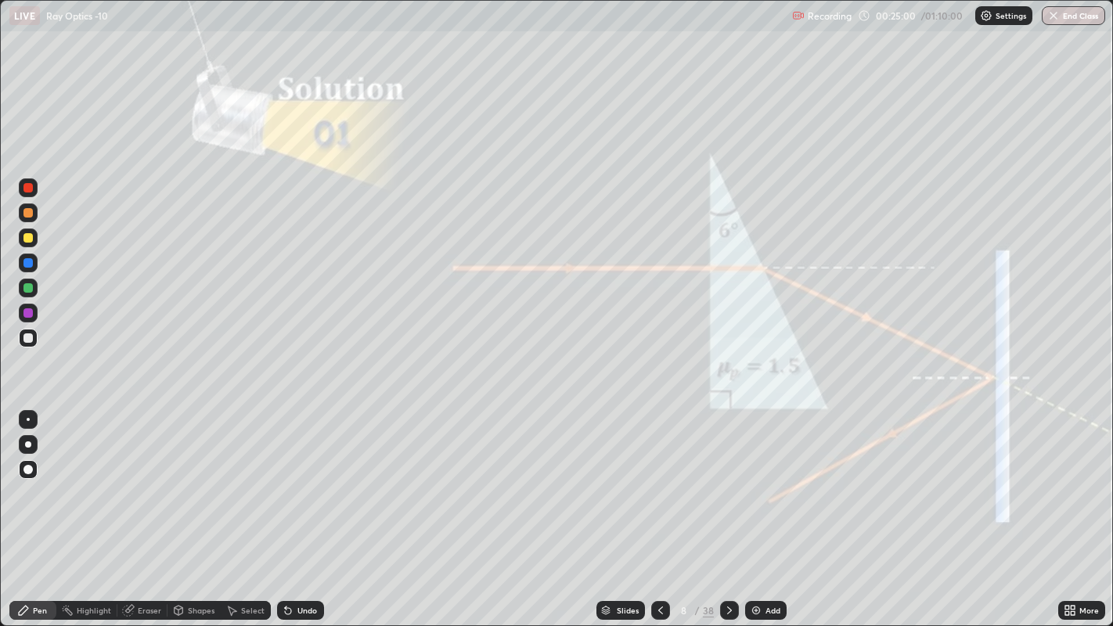
click at [30, 236] on div at bounding box center [27, 237] width 9 height 9
click at [728, 485] on icon at bounding box center [729, 610] width 5 height 8
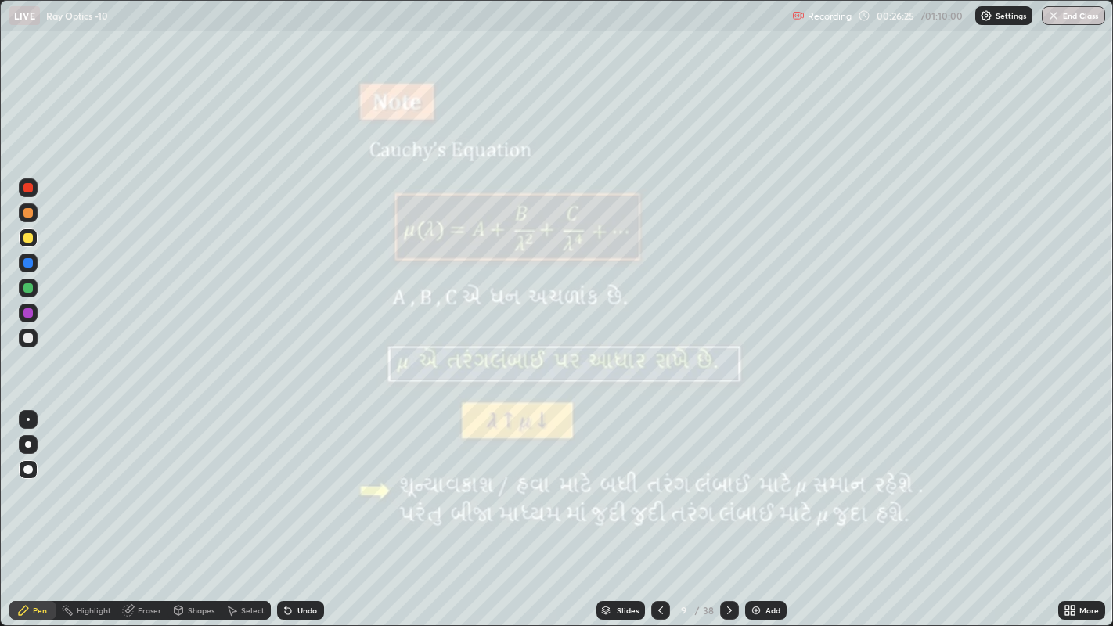
click at [29, 210] on div at bounding box center [27, 212] width 9 height 9
click at [27, 338] on div at bounding box center [27, 337] width 9 height 9
click at [24, 216] on div at bounding box center [27, 212] width 9 height 9
click at [727, 485] on icon at bounding box center [729, 610] width 13 height 13
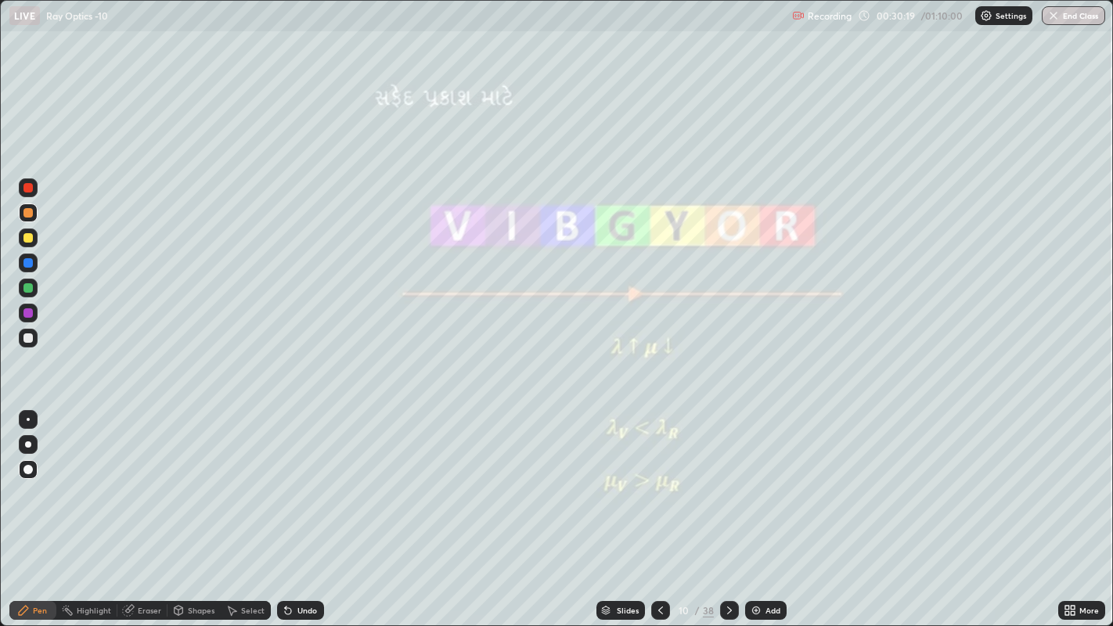
click at [286, 485] on icon at bounding box center [288, 611] width 6 height 6
click at [289, 485] on icon at bounding box center [288, 611] width 6 height 6
click at [293, 485] on div "Undo" at bounding box center [300, 610] width 47 height 19
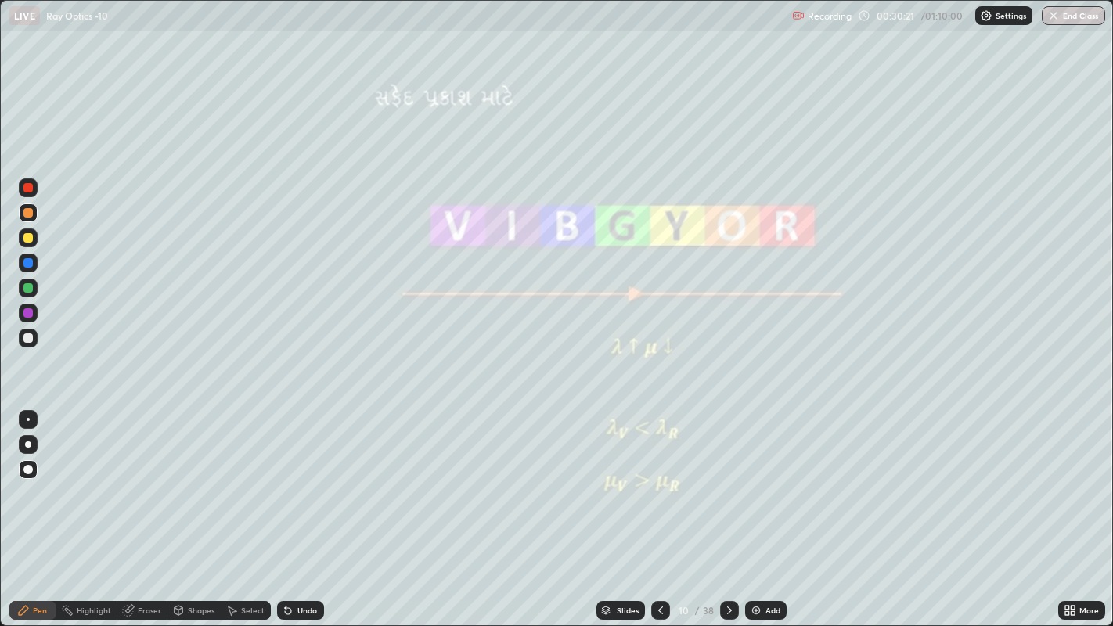
click at [298, 485] on div "Undo" at bounding box center [307, 610] width 20 height 8
click at [30, 337] on div at bounding box center [27, 337] width 9 height 9
click at [727, 485] on icon at bounding box center [729, 610] width 13 height 13
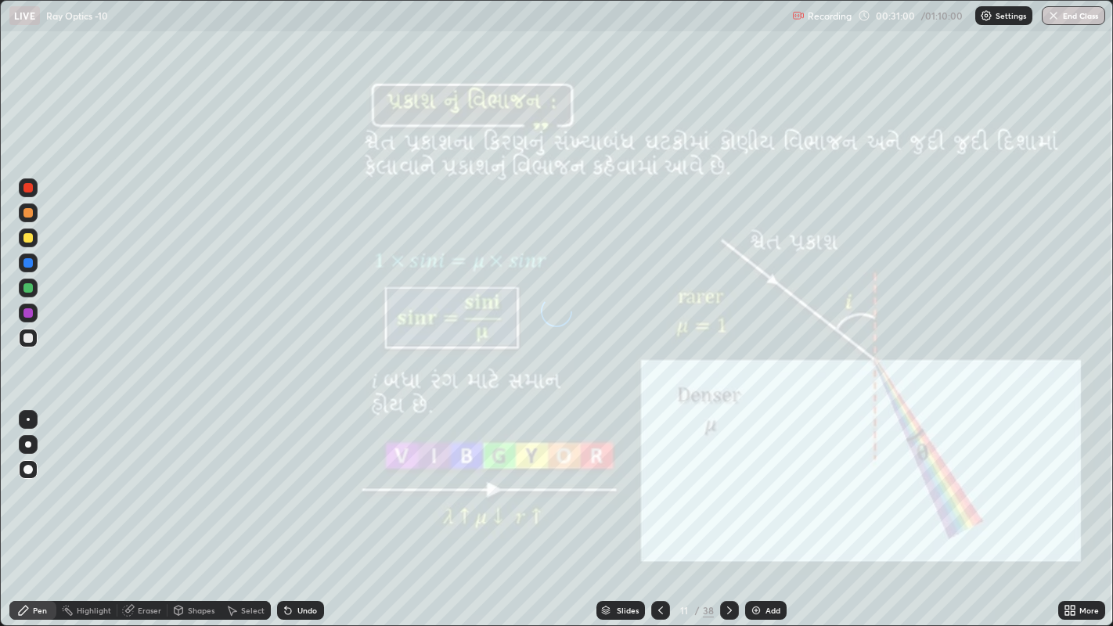
click at [27, 221] on div at bounding box center [28, 212] width 19 height 19
click at [728, 485] on icon at bounding box center [729, 610] width 5 height 8
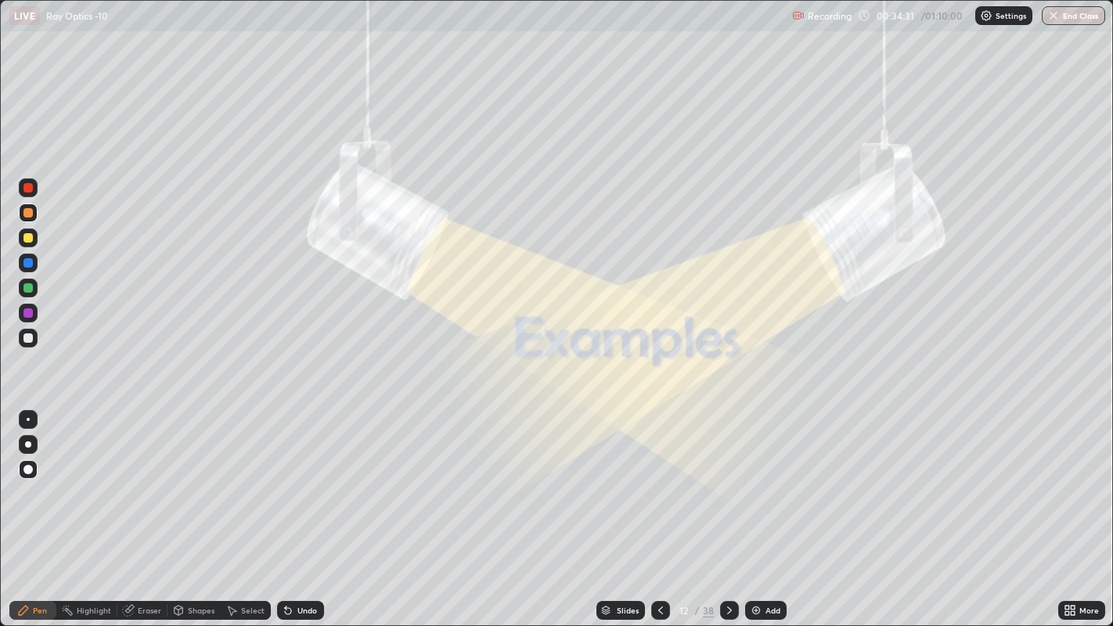
click at [728, 485] on icon at bounding box center [729, 610] width 5 height 8
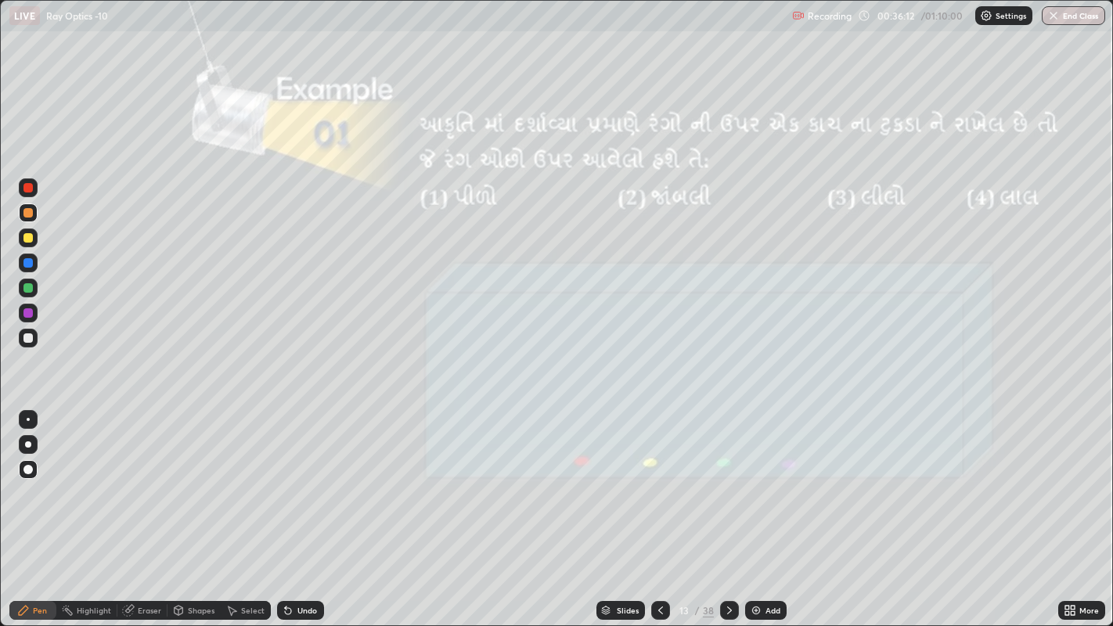
click at [1070, 485] on icon at bounding box center [1072, 613] width 4 height 4
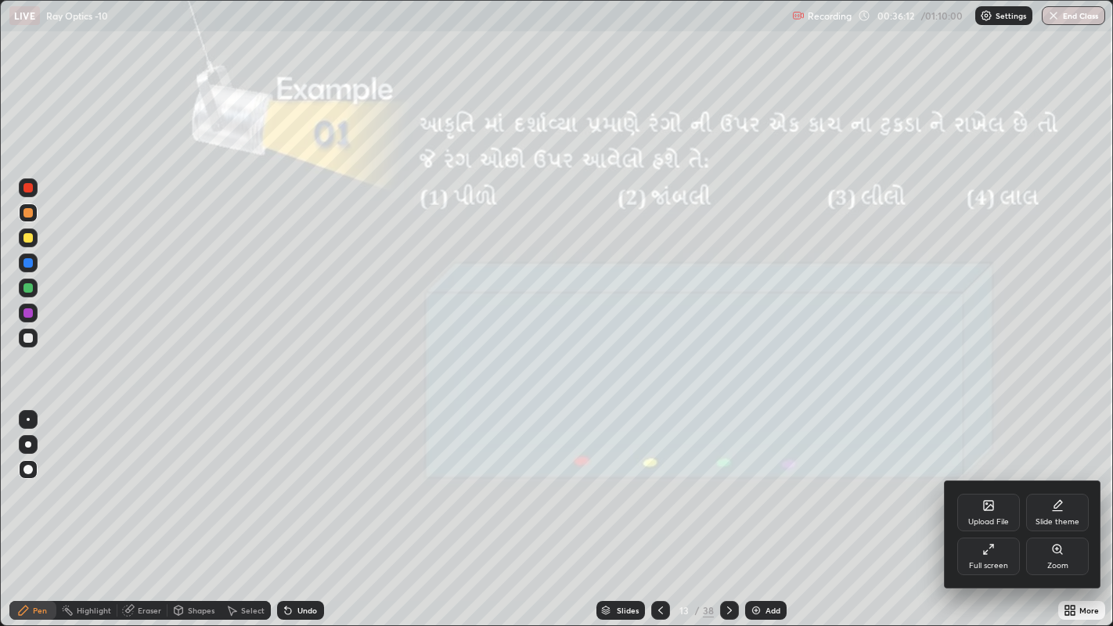
click at [994, 485] on div "Full screen" at bounding box center [988, 566] width 39 height 8
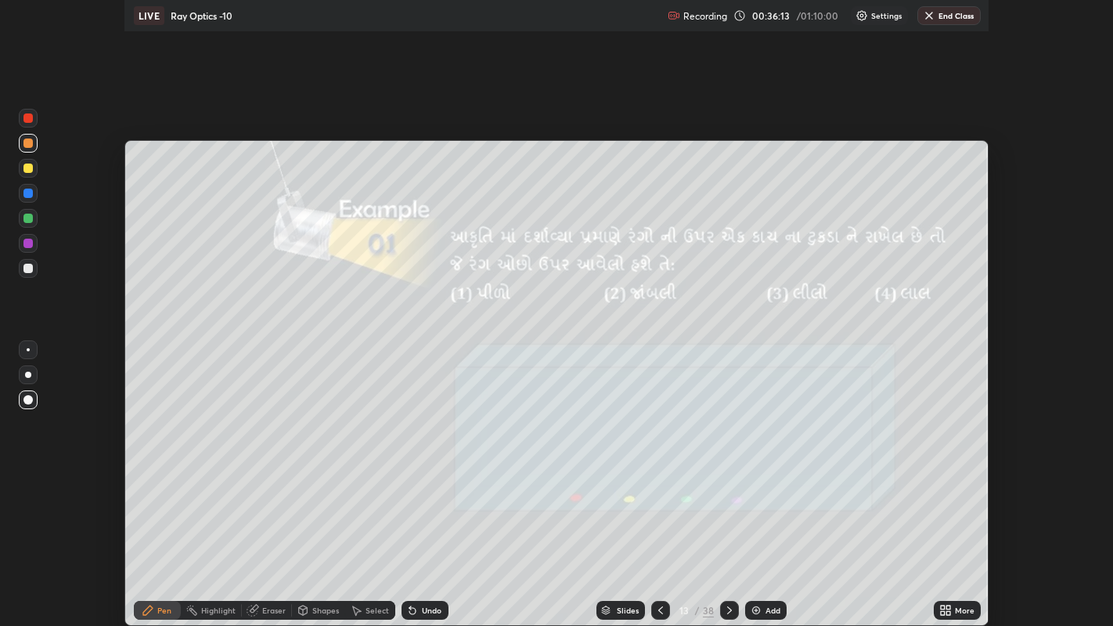
scroll to position [77756, 77129]
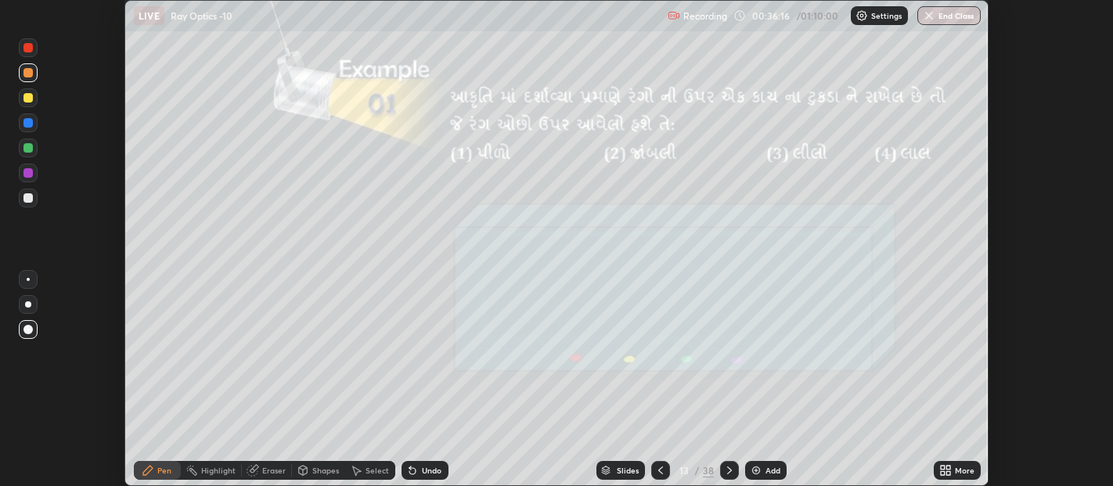
click at [945, 471] on icon at bounding box center [945, 470] width 13 height 13
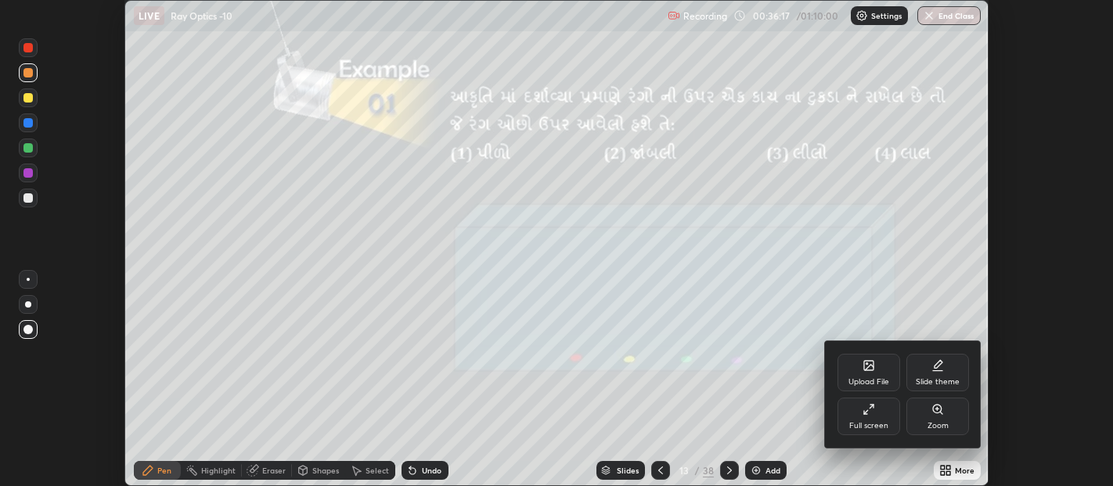
click at [877, 422] on div "Full screen" at bounding box center [868, 426] width 39 height 8
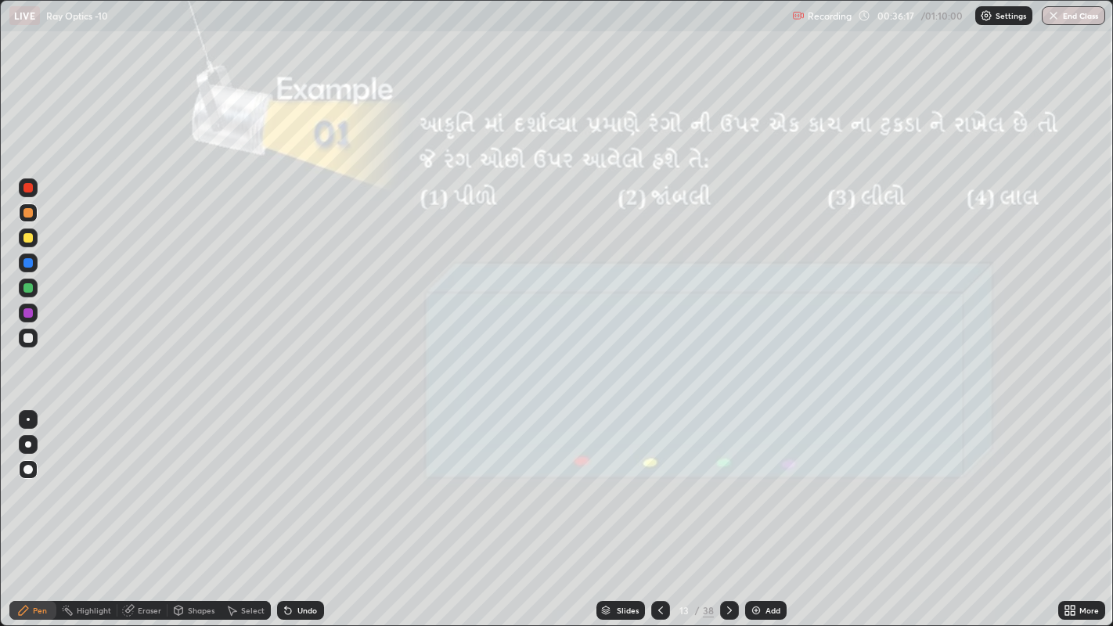
scroll to position [626, 1113]
click at [28, 235] on div at bounding box center [27, 237] width 9 height 9
click at [727, 485] on icon at bounding box center [729, 610] width 13 height 13
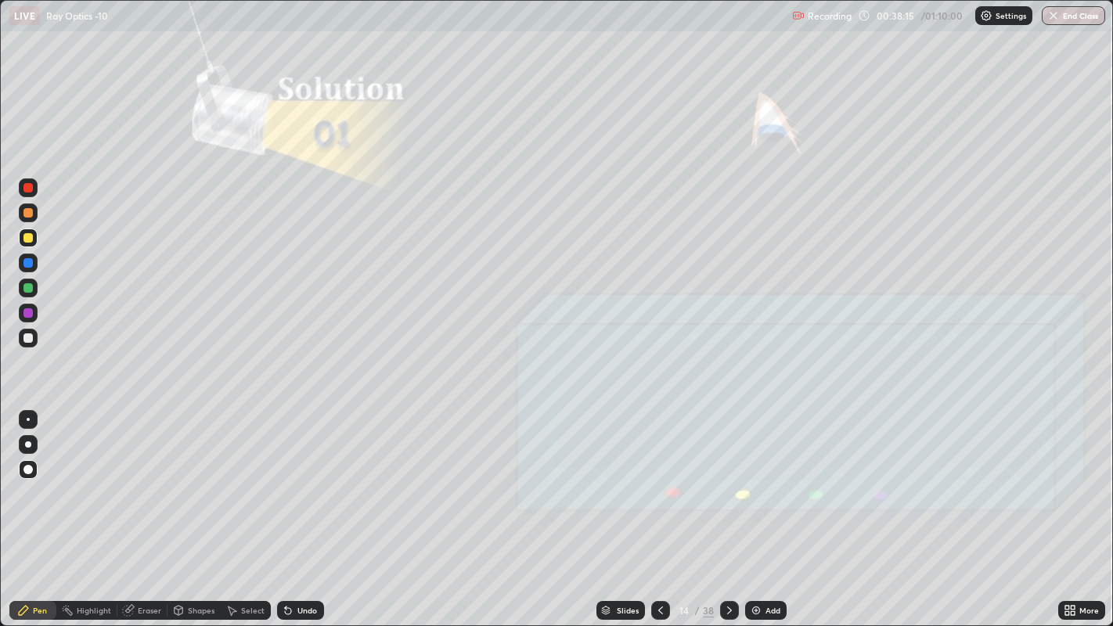
click at [724, 485] on div at bounding box center [729, 610] width 19 height 19
click at [734, 485] on div at bounding box center [729, 610] width 19 height 19
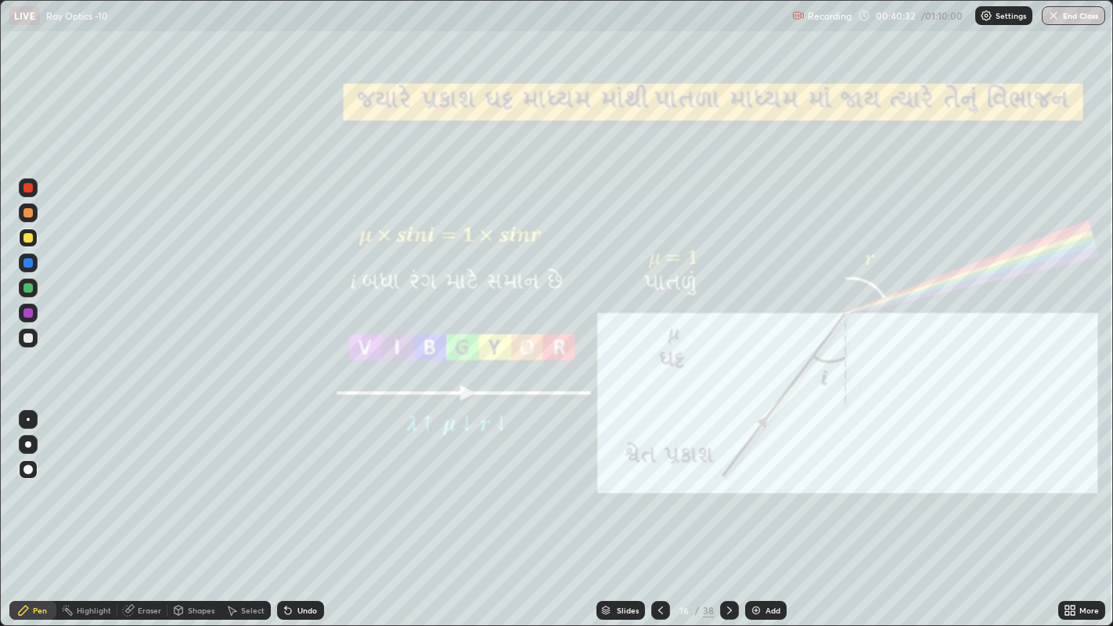
click at [198, 485] on div "Shapes" at bounding box center [201, 610] width 27 height 8
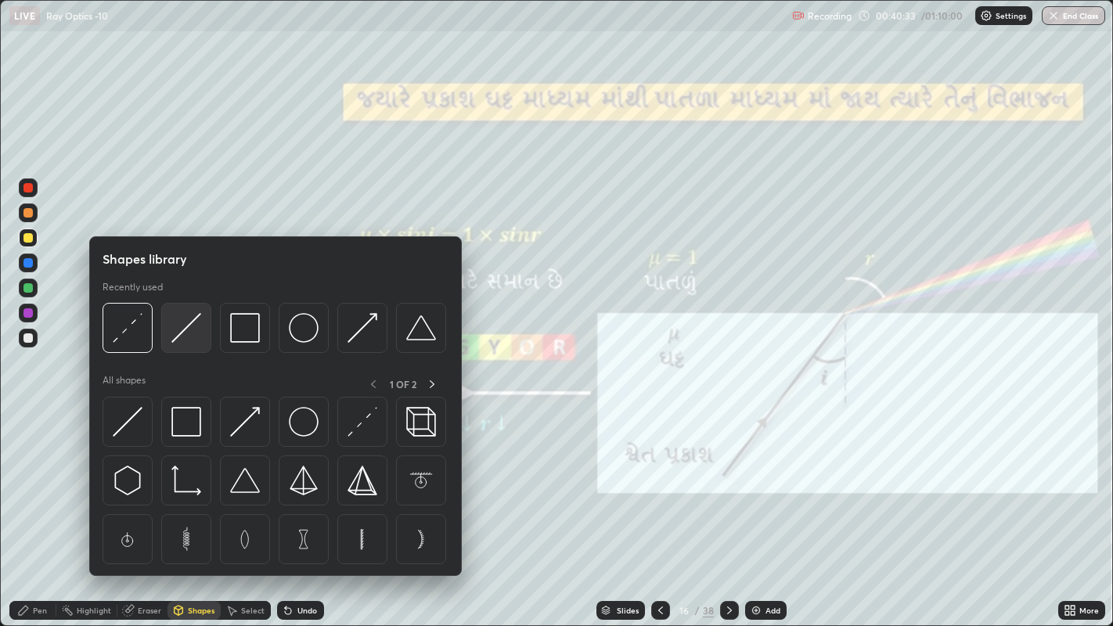
click at [184, 333] on img at bounding box center [186, 328] width 30 height 30
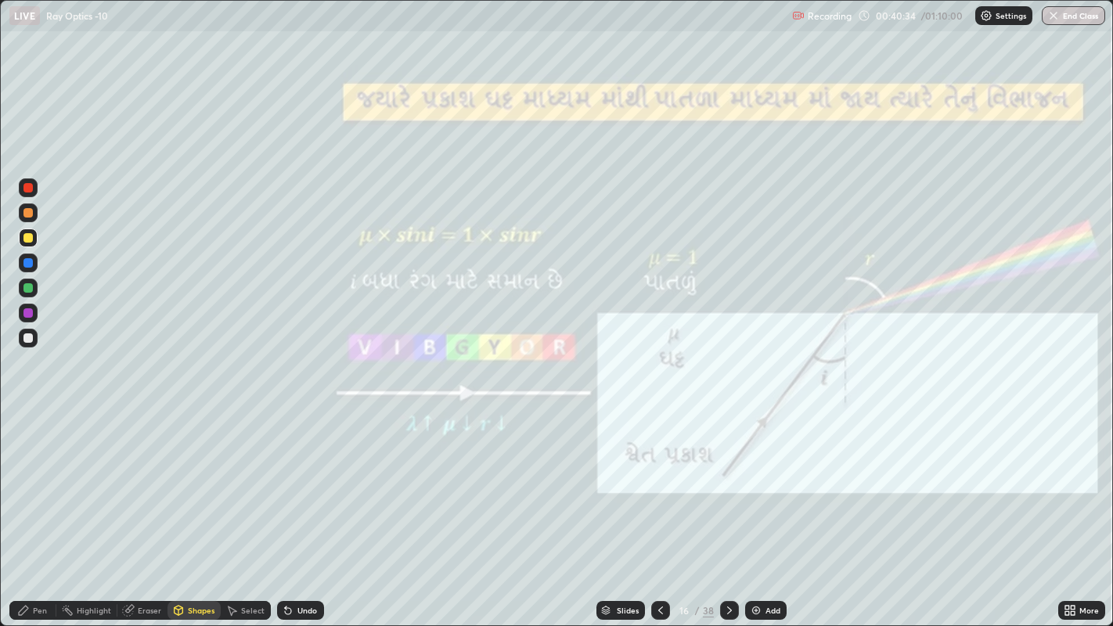
click at [29, 212] on div at bounding box center [27, 212] width 9 height 9
click at [31, 485] on div "Pen" at bounding box center [32, 610] width 47 height 19
click at [727, 485] on icon at bounding box center [729, 610] width 13 height 13
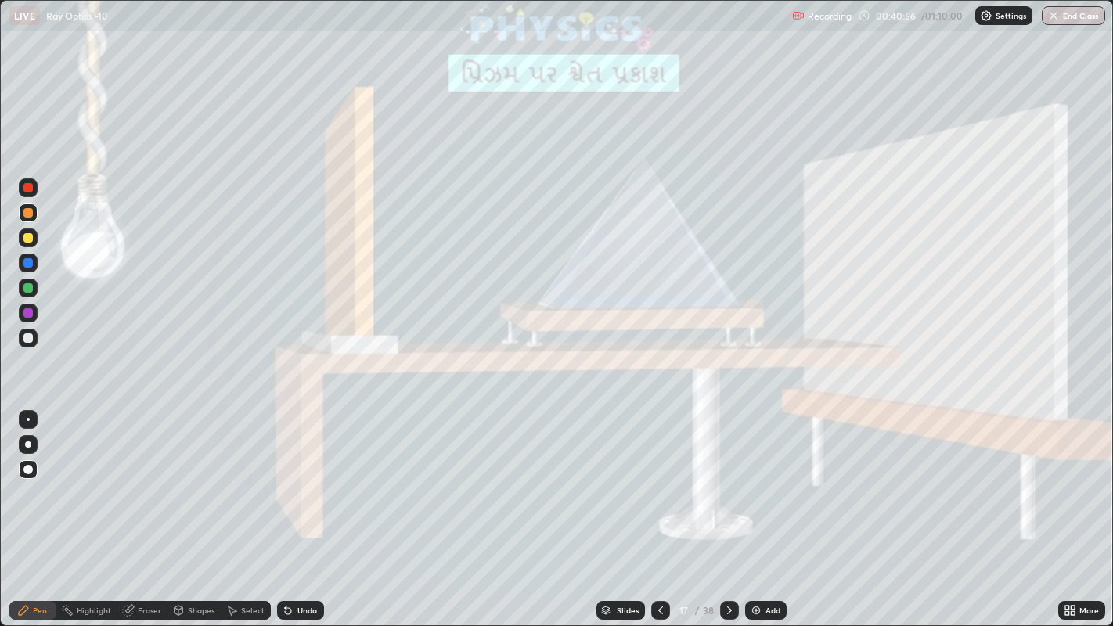
click at [726, 485] on div at bounding box center [729, 610] width 19 height 19
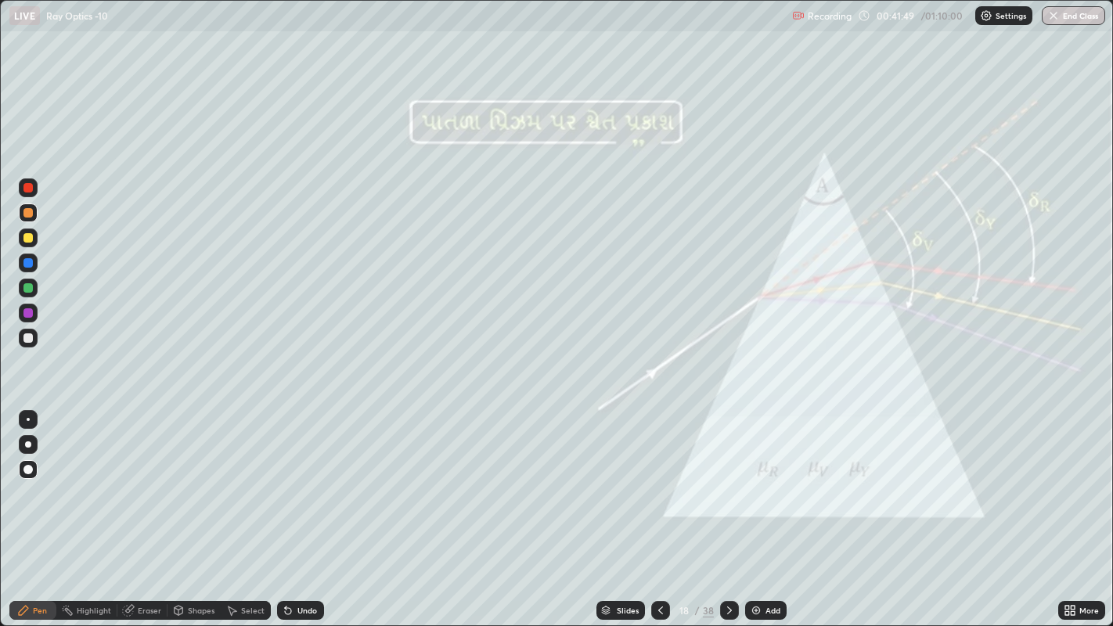
click at [628, 485] on div "Slides" at bounding box center [628, 610] width 22 height 8
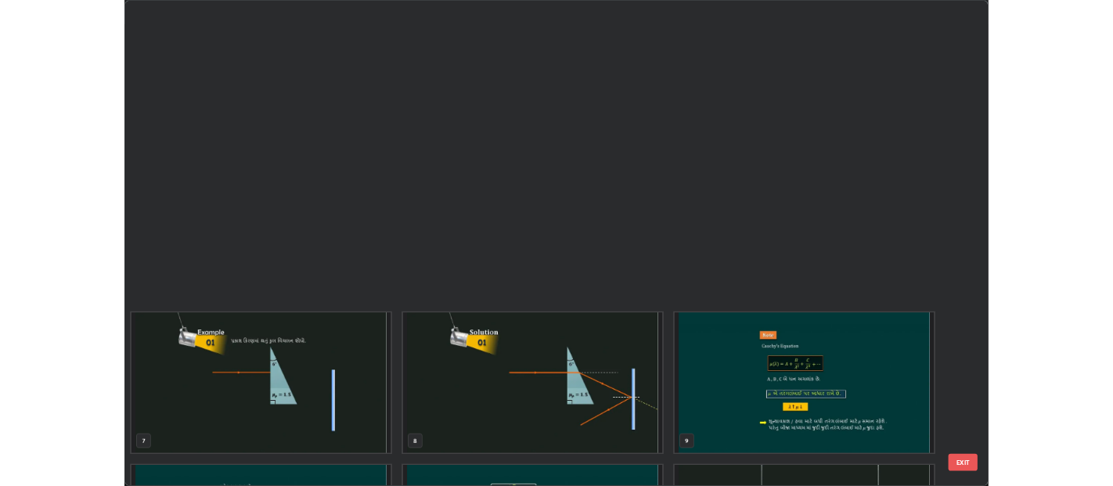
scroll to position [620, 1104]
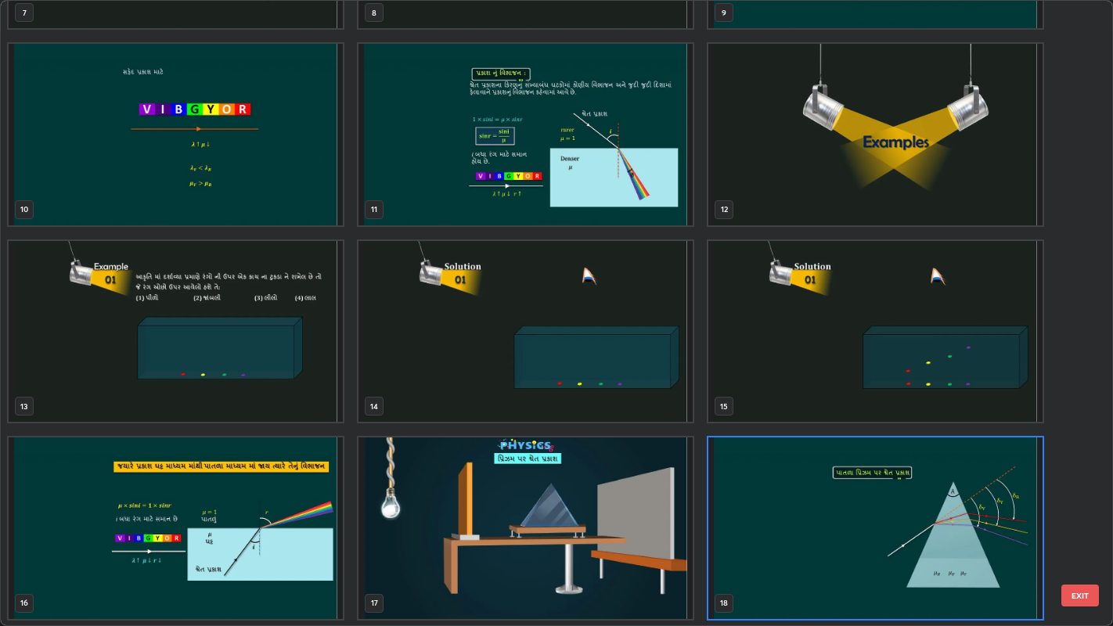
click at [811, 485] on img "grid" at bounding box center [875, 527] width 334 height 181
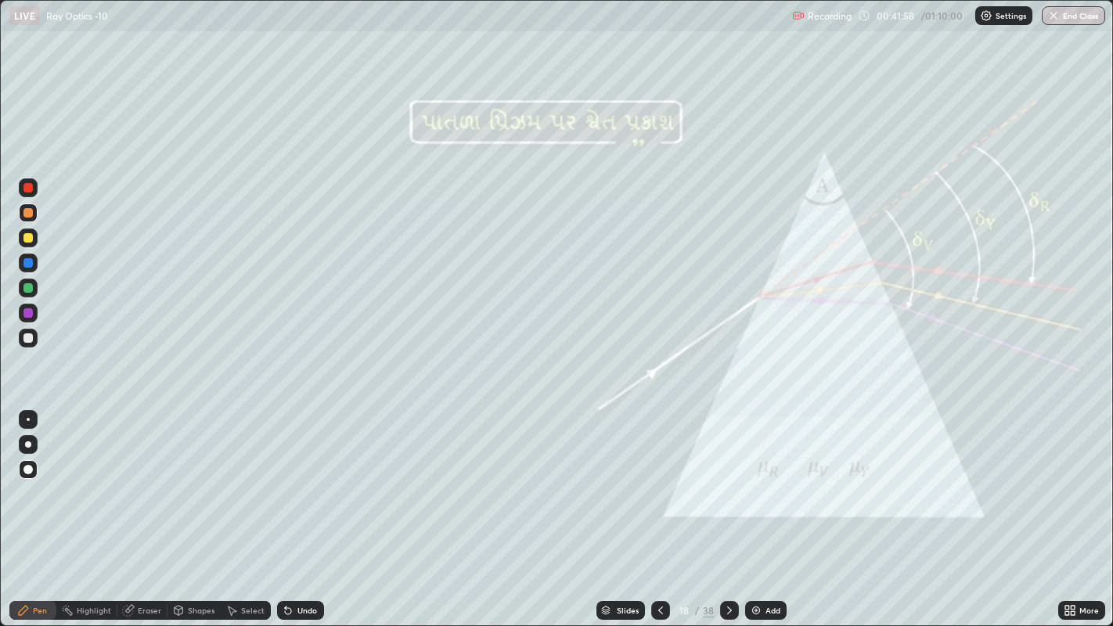
click at [804, 485] on img "grid" at bounding box center [875, 527] width 334 height 181
click at [727, 485] on icon at bounding box center [729, 610] width 13 height 13
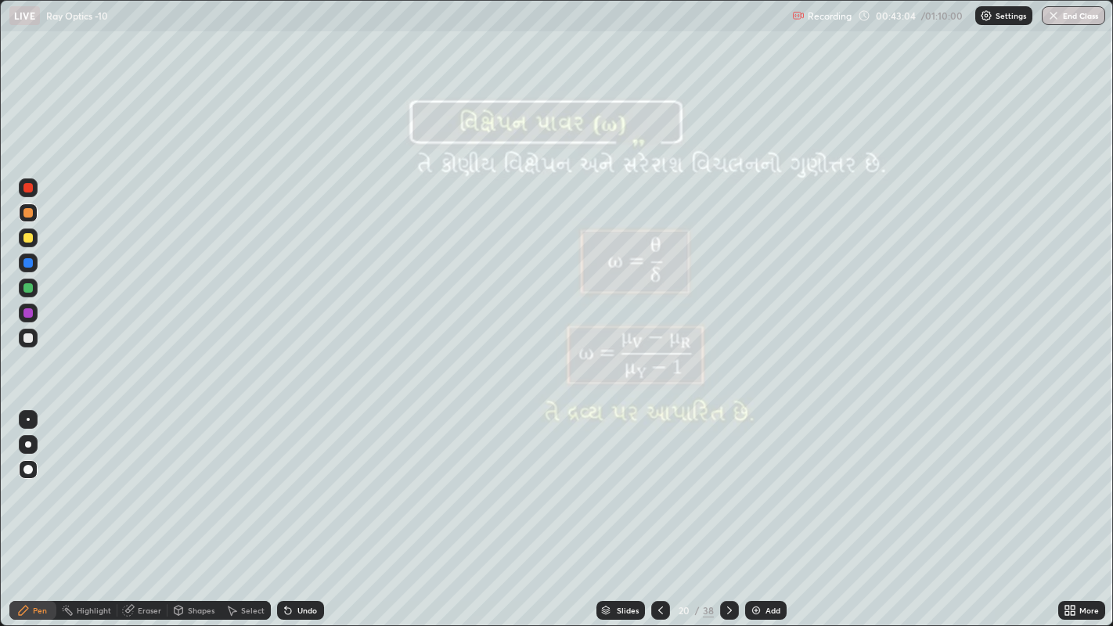
click at [659, 485] on icon at bounding box center [660, 610] width 13 height 13
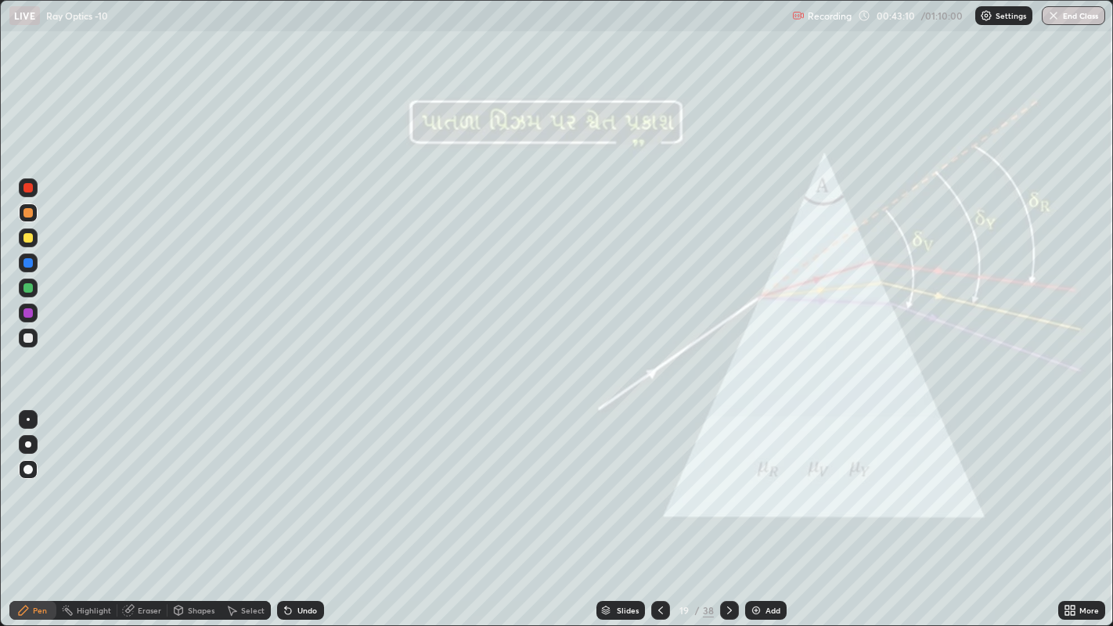
click at [656, 485] on icon at bounding box center [660, 610] width 13 height 13
click at [32, 236] on div at bounding box center [27, 237] width 9 height 9
click at [28, 215] on div at bounding box center [27, 212] width 9 height 9
click at [297, 485] on div "Undo" at bounding box center [307, 610] width 20 height 8
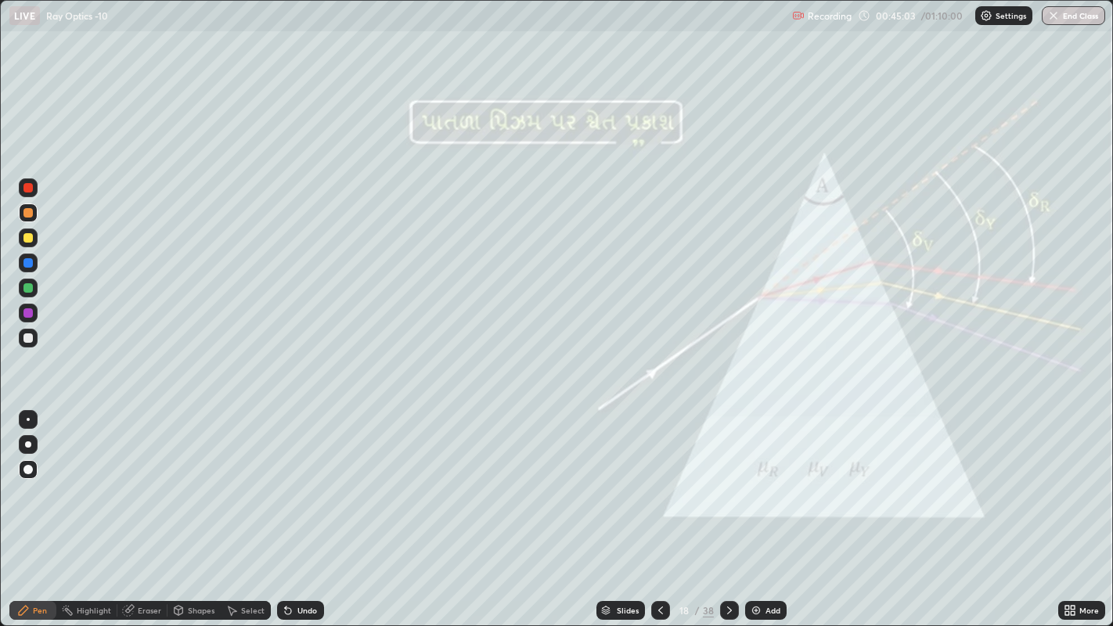
click at [24, 339] on div at bounding box center [27, 337] width 9 height 9
click at [290, 485] on icon at bounding box center [288, 610] width 13 height 13
click at [727, 485] on icon at bounding box center [729, 610] width 13 height 13
click at [723, 485] on icon at bounding box center [729, 610] width 13 height 13
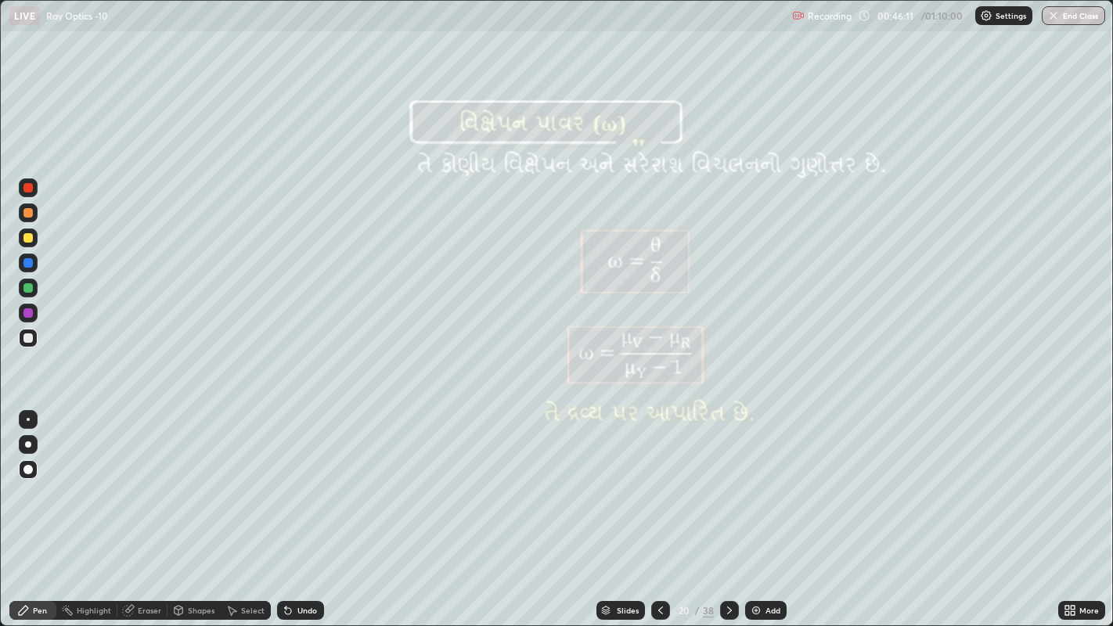
click at [32, 243] on div at bounding box center [28, 237] width 19 height 19
click at [726, 485] on icon at bounding box center [729, 610] width 13 height 13
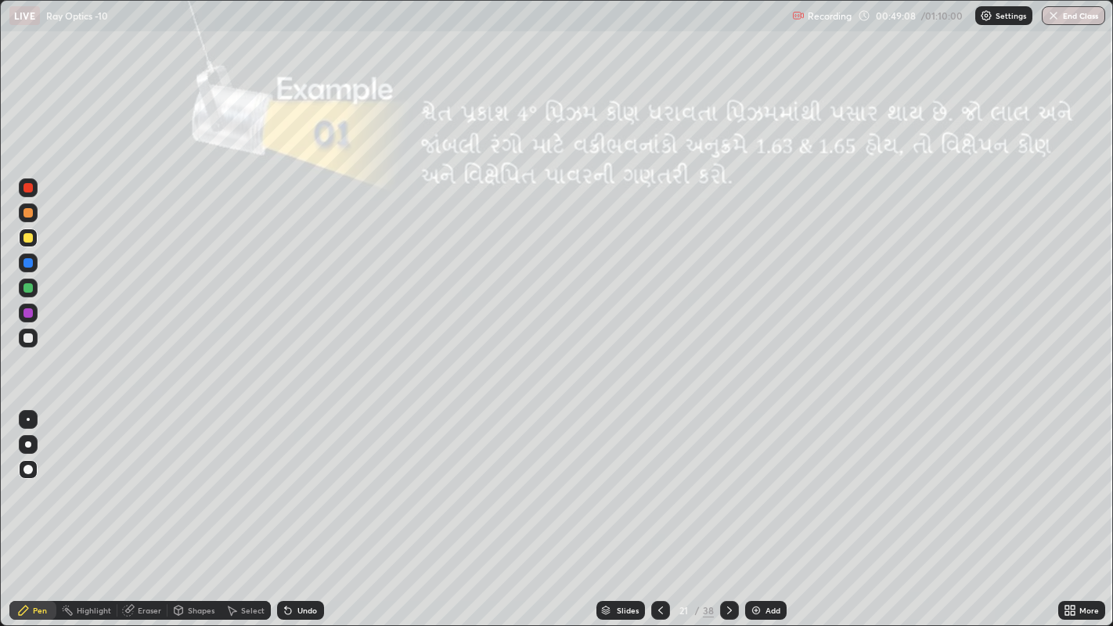
click at [27, 337] on div at bounding box center [27, 337] width 9 height 9
click at [27, 212] on div at bounding box center [27, 212] width 9 height 9
click at [301, 485] on div "Undo" at bounding box center [307, 610] width 20 height 8
click at [27, 236] on div at bounding box center [27, 237] width 9 height 9
click at [293, 485] on div "Undo" at bounding box center [300, 610] width 47 height 19
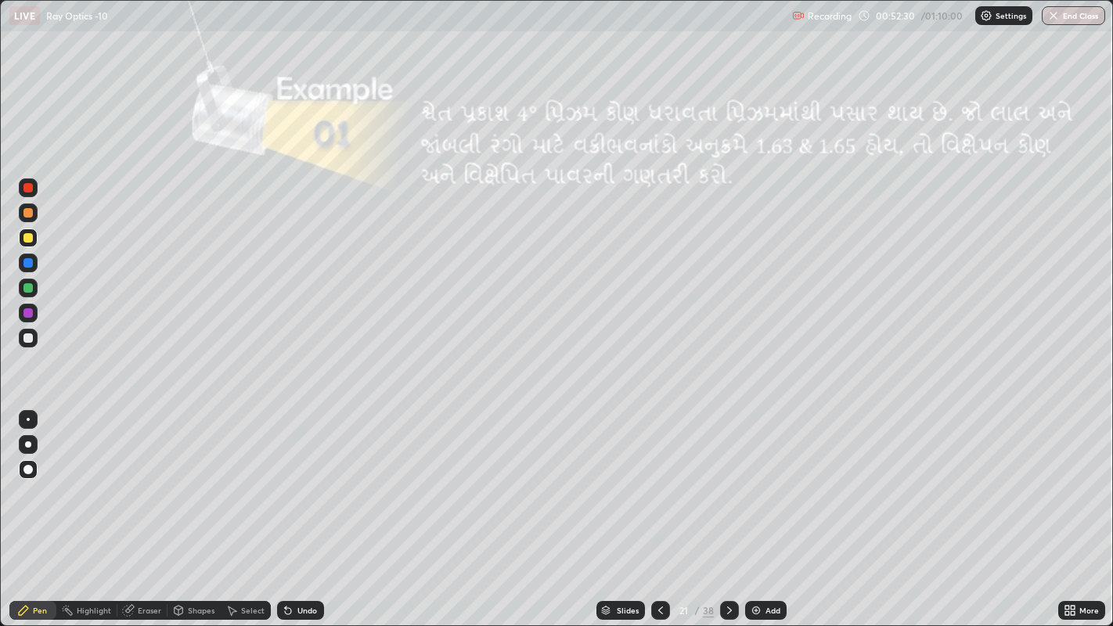
click at [286, 485] on icon at bounding box center [288, 611] width 6 height 6
click at [297, 485] on div "Undo" at bounding box center [307, 610] width 20 height 8
click at [293, 485] on div "Undo" at bounding box center [300, 610] width 47 height 19
click at [297, 485] on div "Undo" at bounding box center [307, 610] width 20 height 8
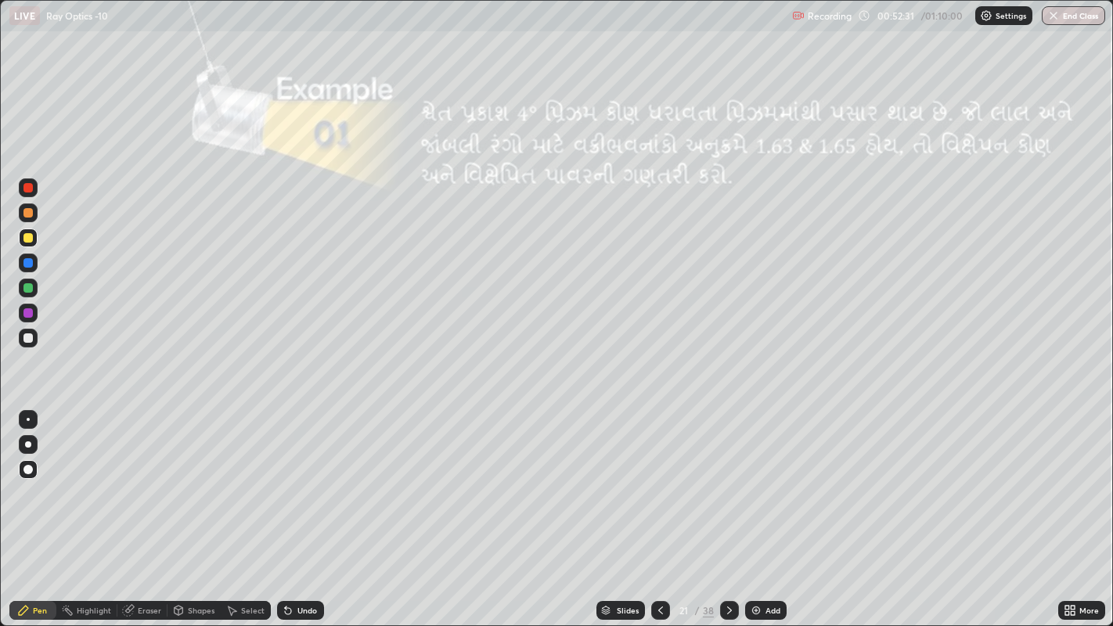
click at [297, 485] on div "Undo" at bounding box center [307, 610] width 20 height 8
click at [727, 485] on icon at bounding box center [729, 610] width 13 height 13
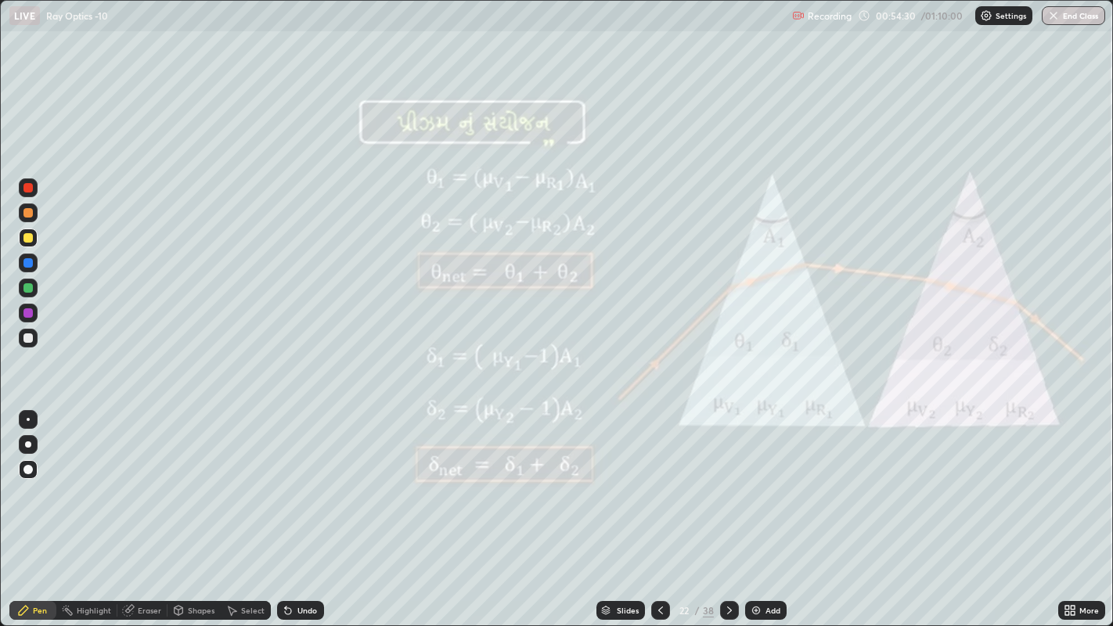
click at [32, 217] on div at bounding box center [28, 212] width 19 height 19
click at [726, 485] on icon at bounding box center [729, 610] width 13 height 13
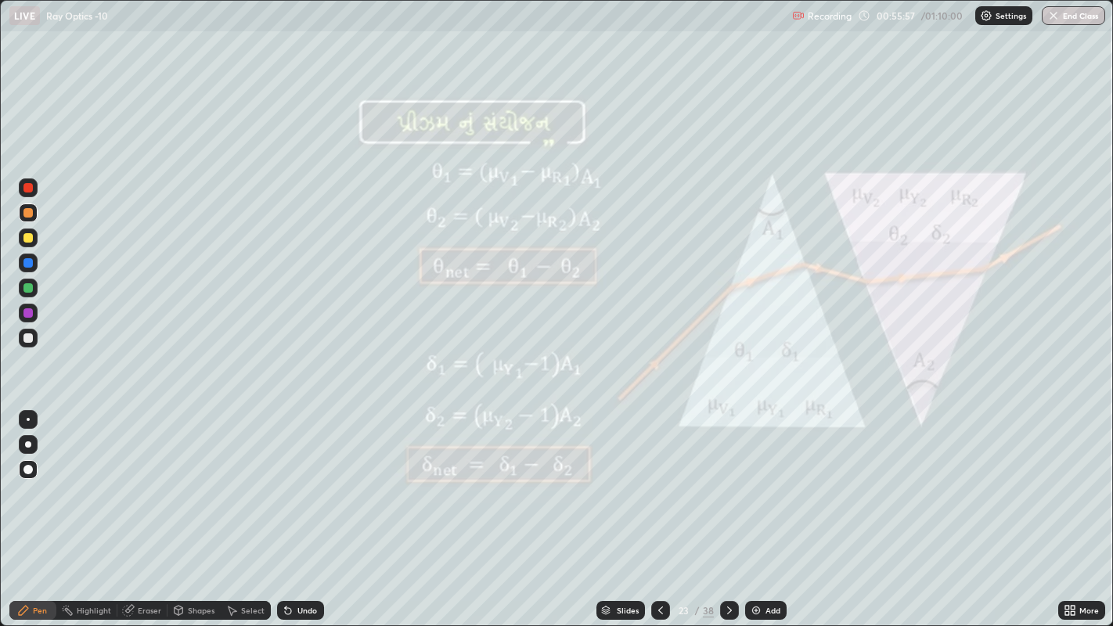
click at [725, 485] on icon at bounding box center [729, 610] width 13 height 13
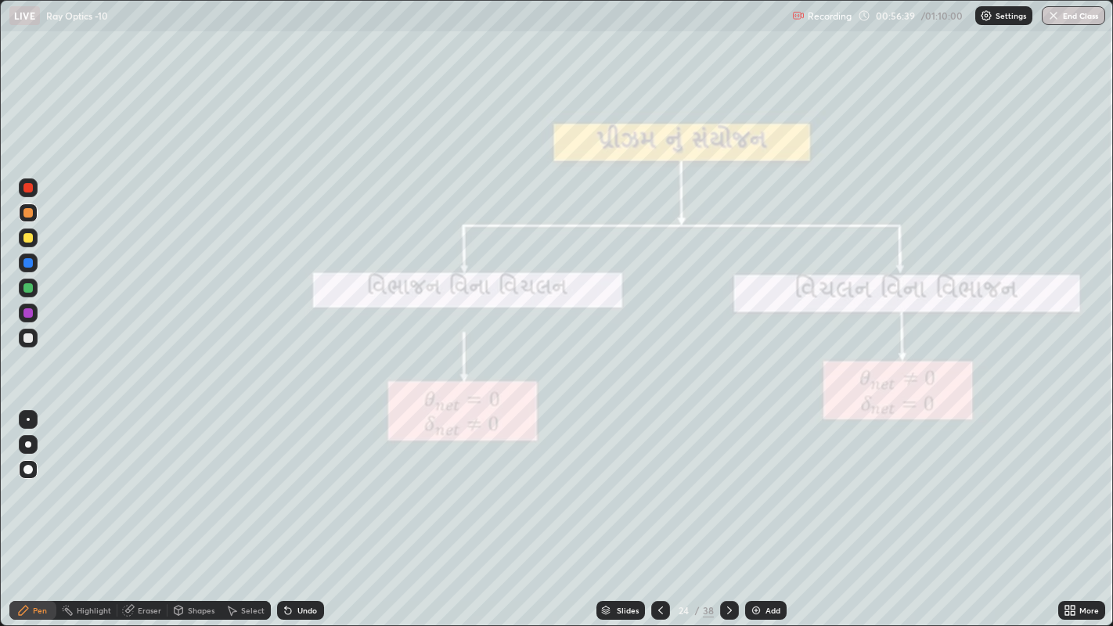
click at [727, 485] on icon at bounding box center [729, 610] width 13 height 13
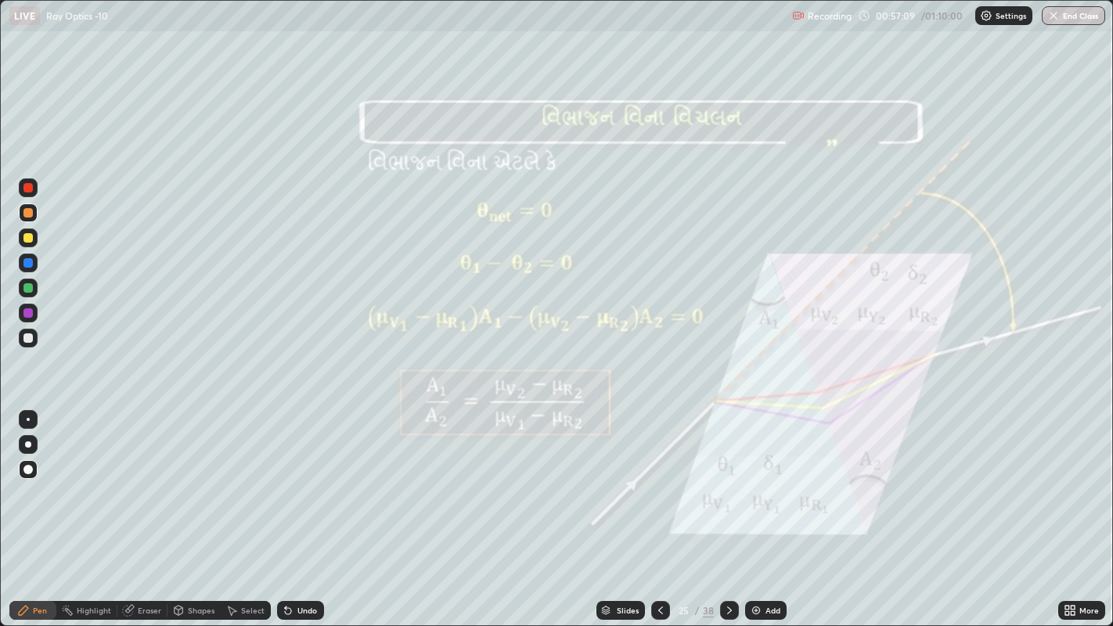
click at [1066, 485] on icon at bounding box center [1067, 613] width 4 height 4
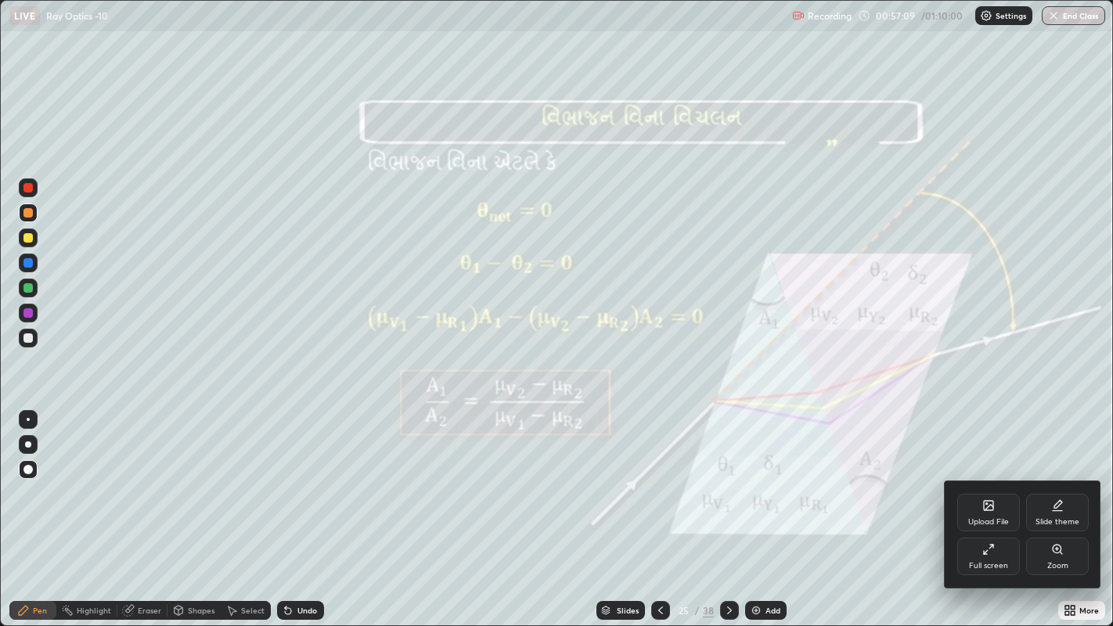
click at [979, 485] on div "Full screen" at bounding box center [988, 557] width 63 height 38
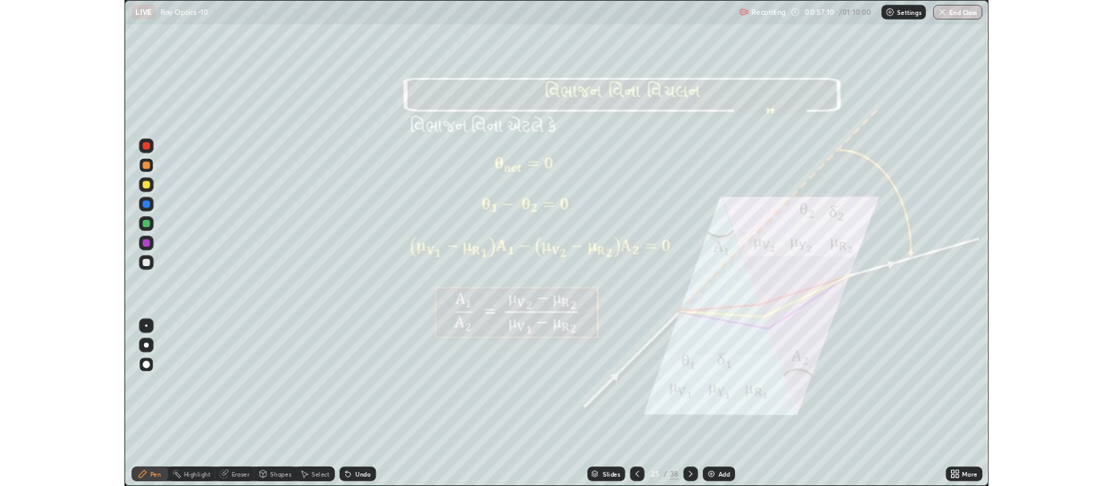
scroll to position [77756, 77129]
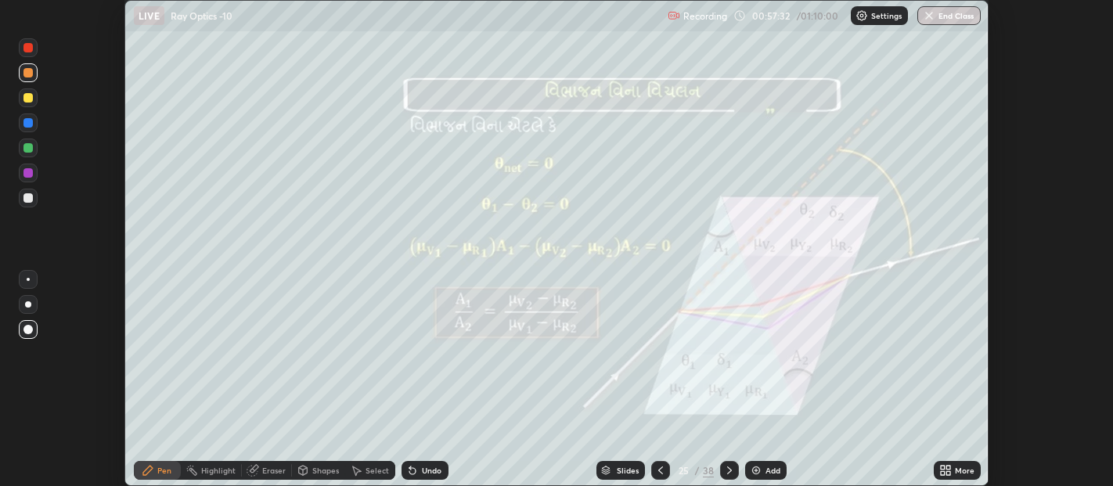
click at [624, 473] on div "Slides" at bounding box center [628, 470] width 22 height 8
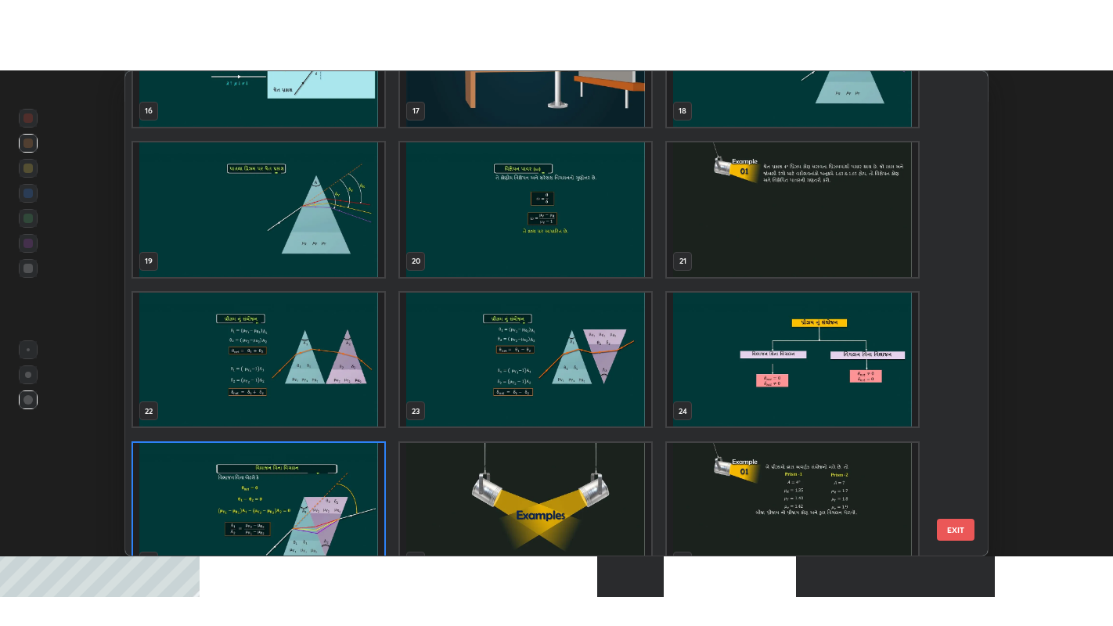
scroll to position [836, 0]
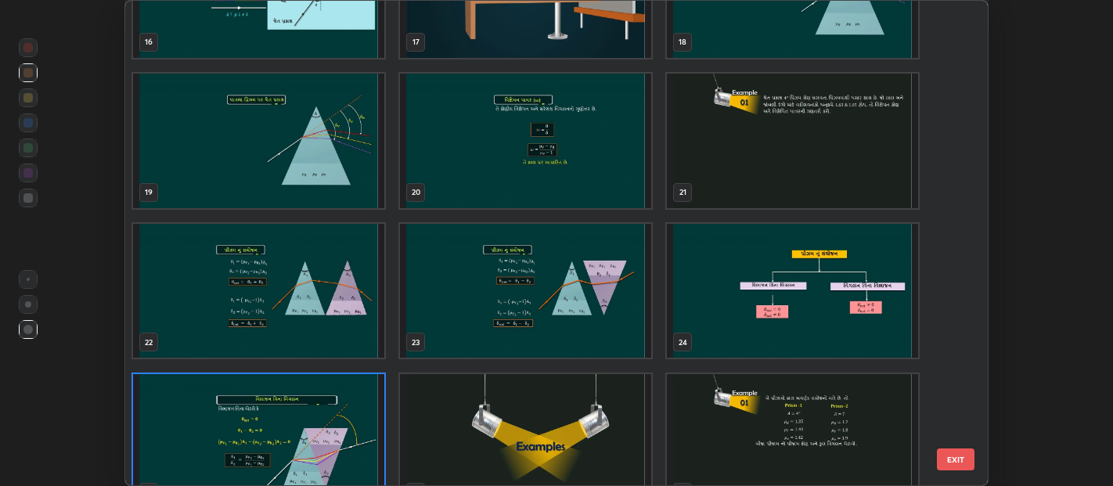
click at [591, 143] on img "grid" at bounding box center [525, 141] width 251 height 135
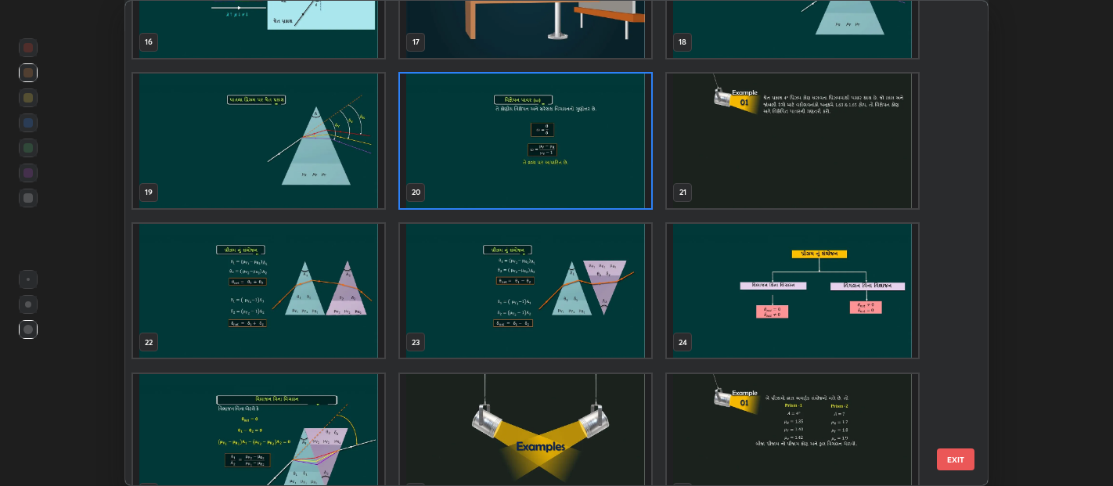
click at [596, 141] on img "grid" at bounding box center [525, 141] width 251 height 135
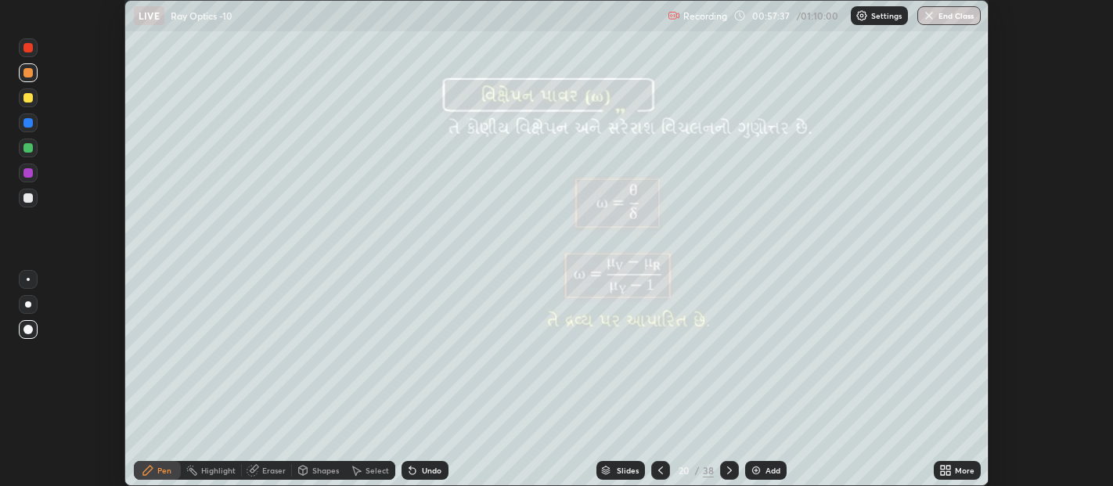
click at [657, 466] on icon at bounding box center [660, 470] width 13 height 13
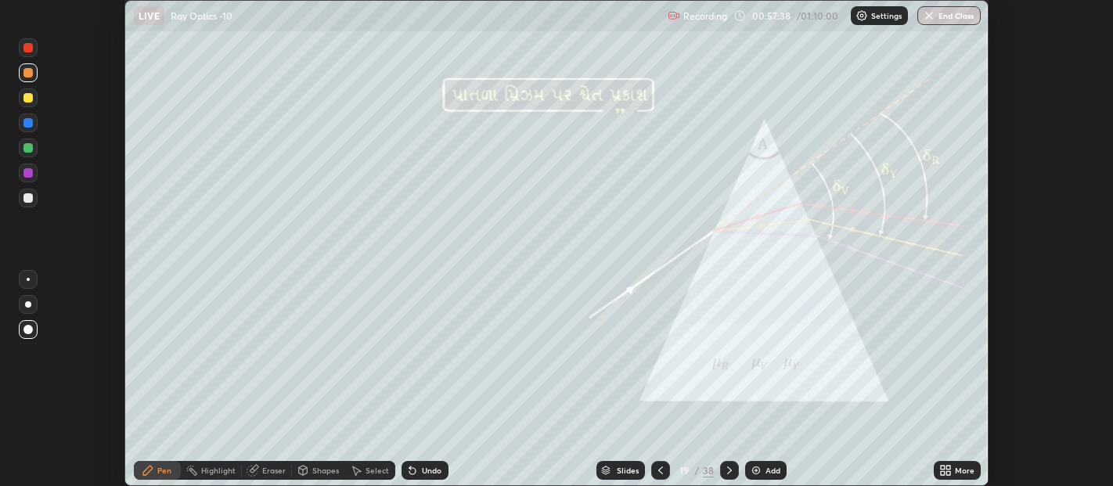
click at [660, 468] on icon at bounding box center [660, 470] width 5 height 8
click at [948, 470] on icon at bounding box center [945, 470] width 13 height 13
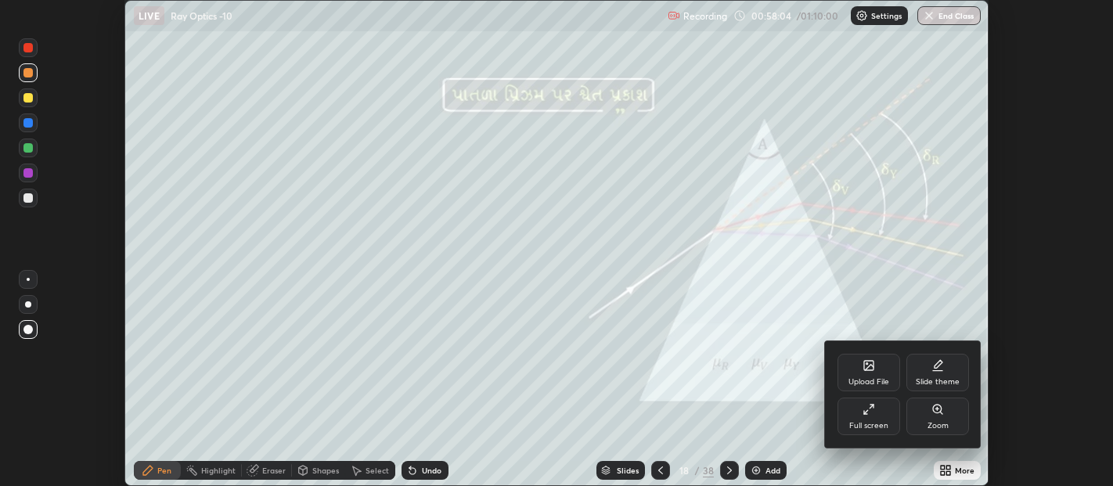
click at [875, 413] on div "Full screen" at bounding box center [868, 416] width 63 height 38
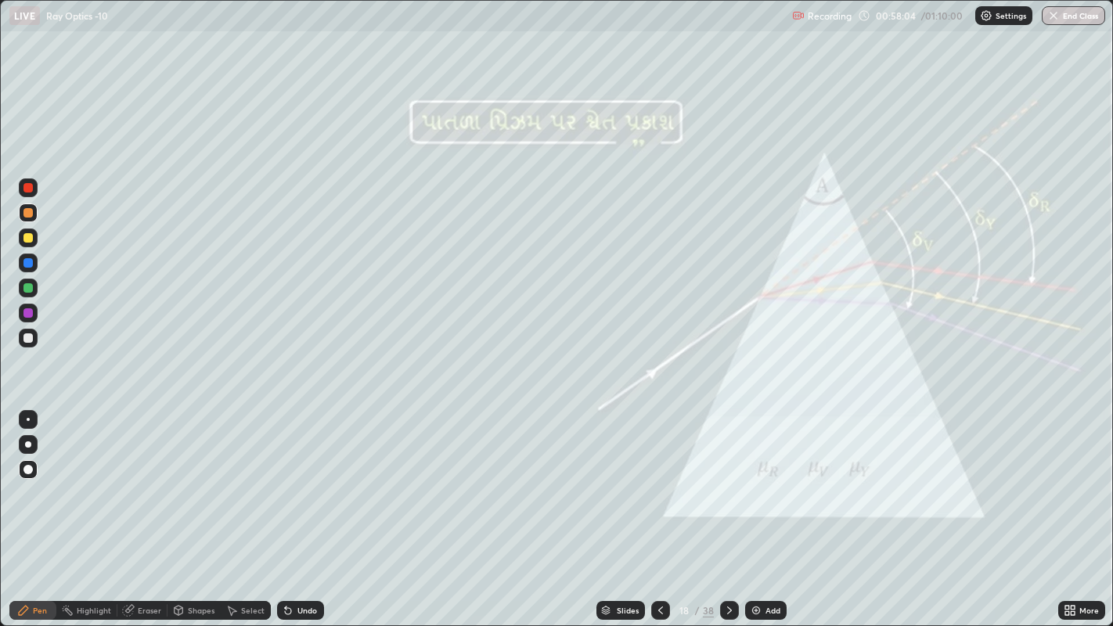
scroll to position [626, 1113]
click at [627, 485] on div "Slides" at bounding box center [628, 610] width 22 height 8
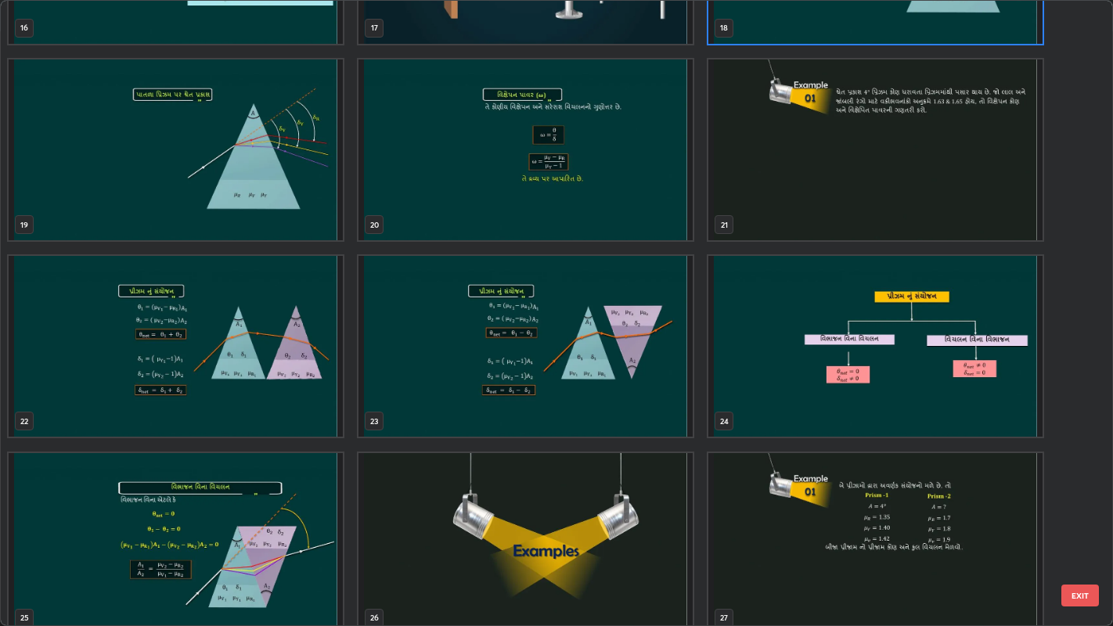
scroll to position [1133, 0]
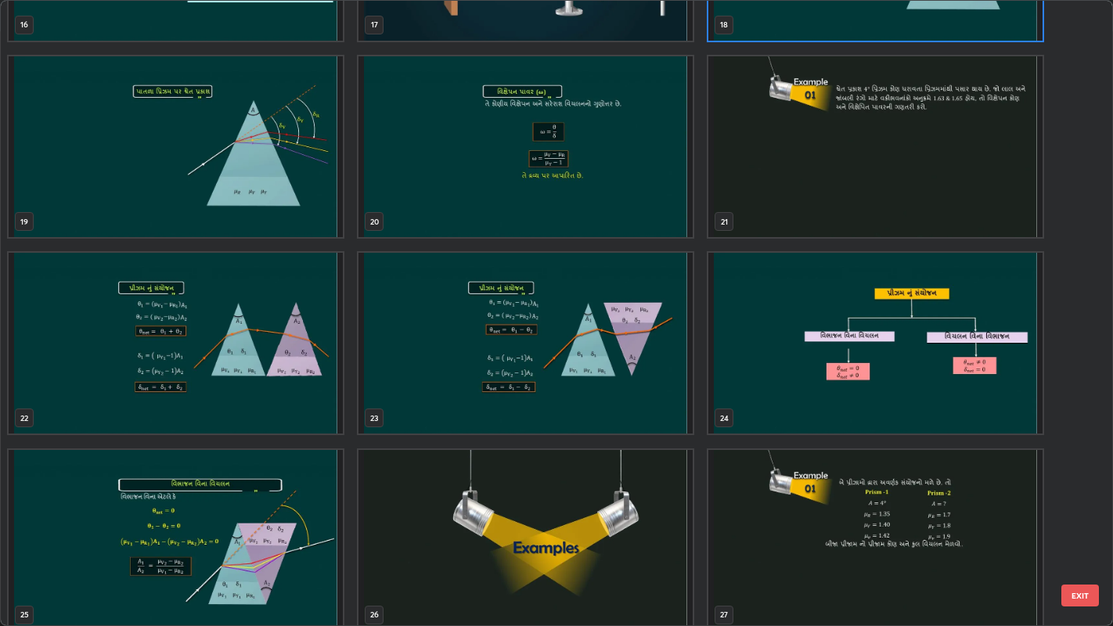
click at [289, 326] on img "grid" at bounding box center [176, 343] width 334 height 181
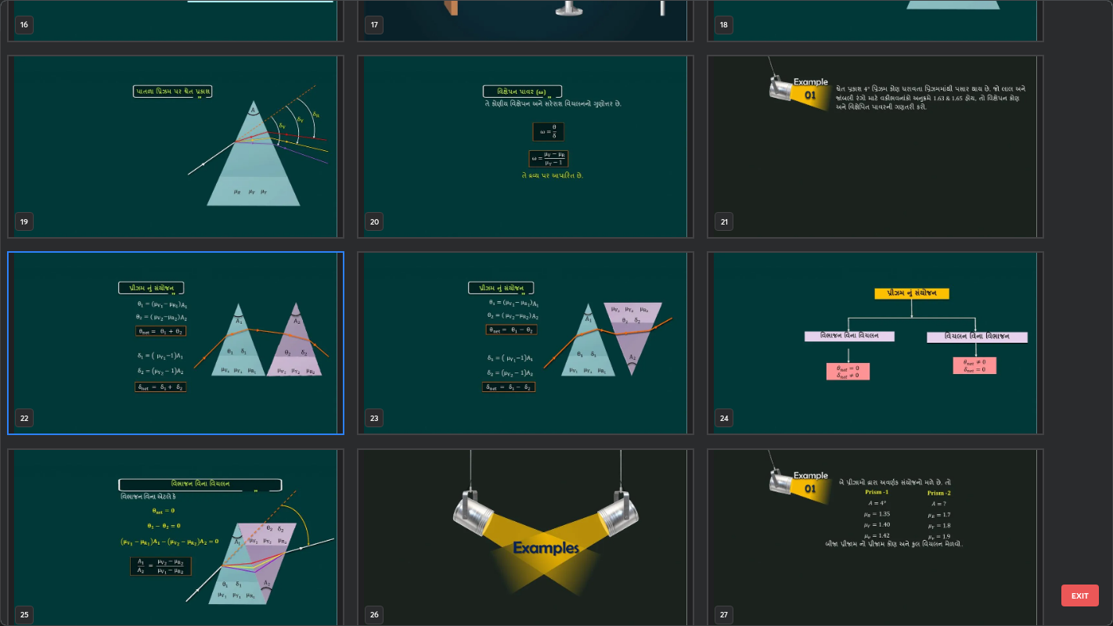
click at [284, 329] on img "grid" at bounding box center [176, 343] width 334 height 181
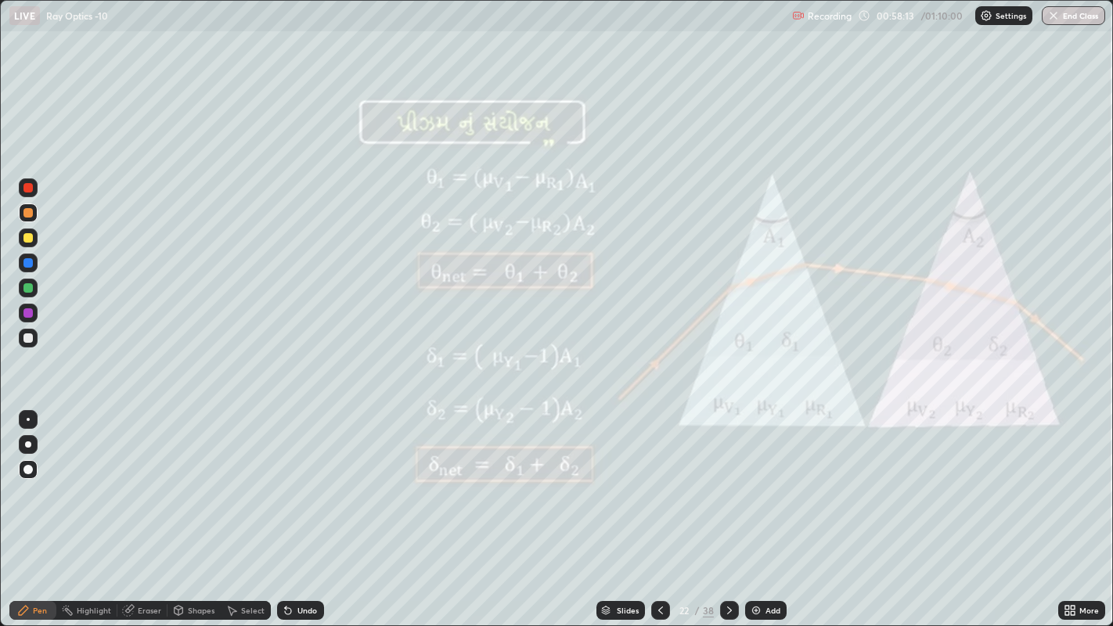
click at [149, 485] on div "Eraser" at bounding box center [149, 610] width 23 height 8
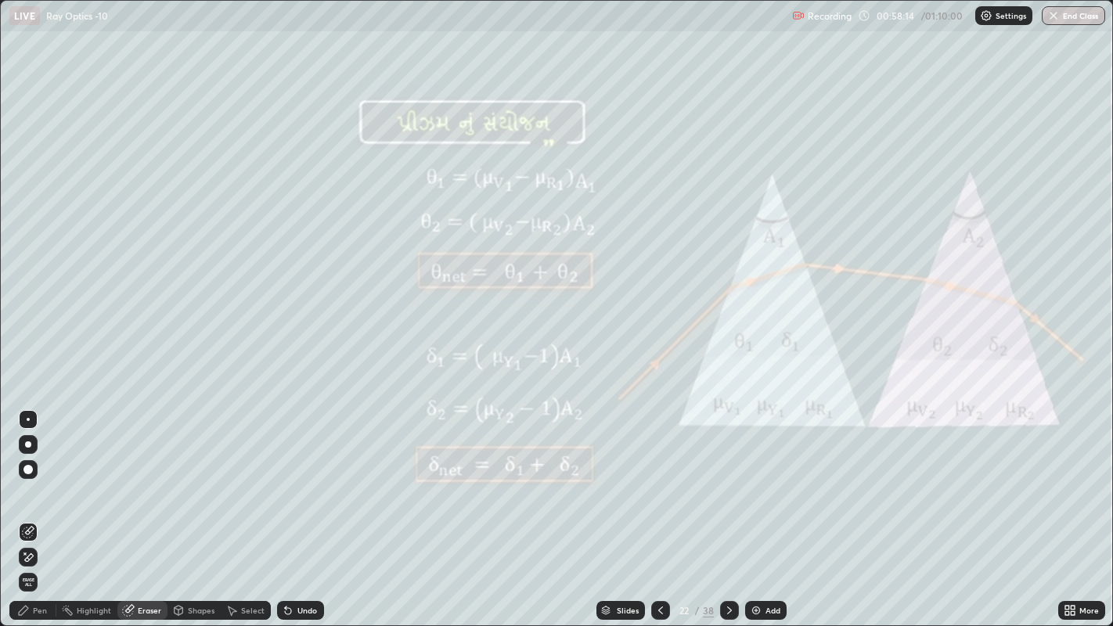
click at [24, 485] on icon at bounding box center [25, 553] width 2 height 2
click at [727, 485] on icon at bounding box center [729, 610] width 13 height 13
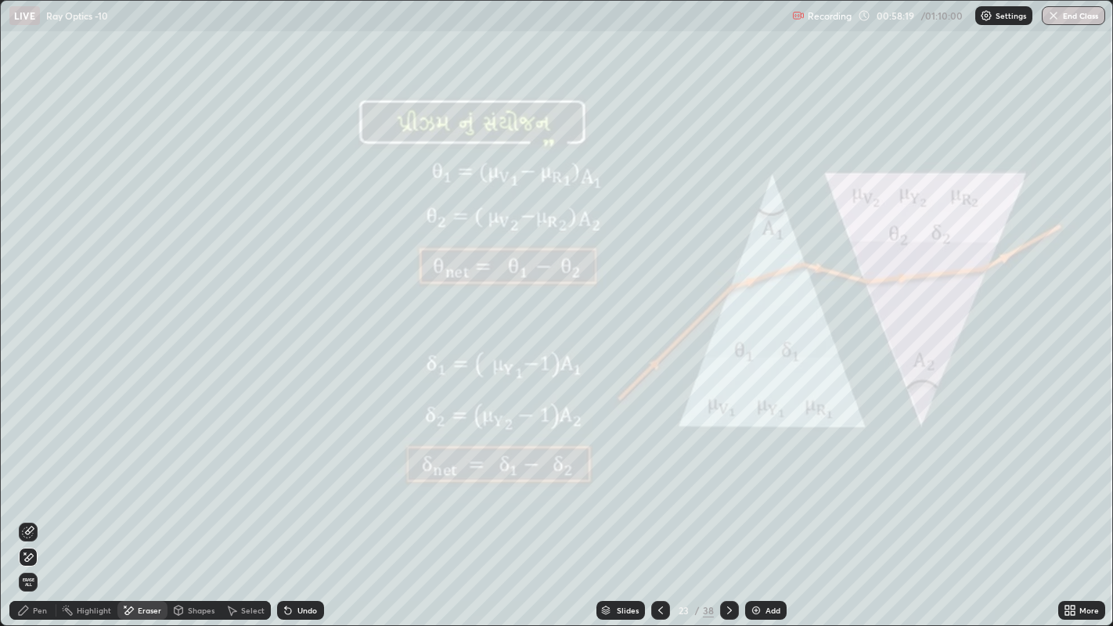
click at [735, 485] on div at bounding box center [729, 610] width 19 height 19
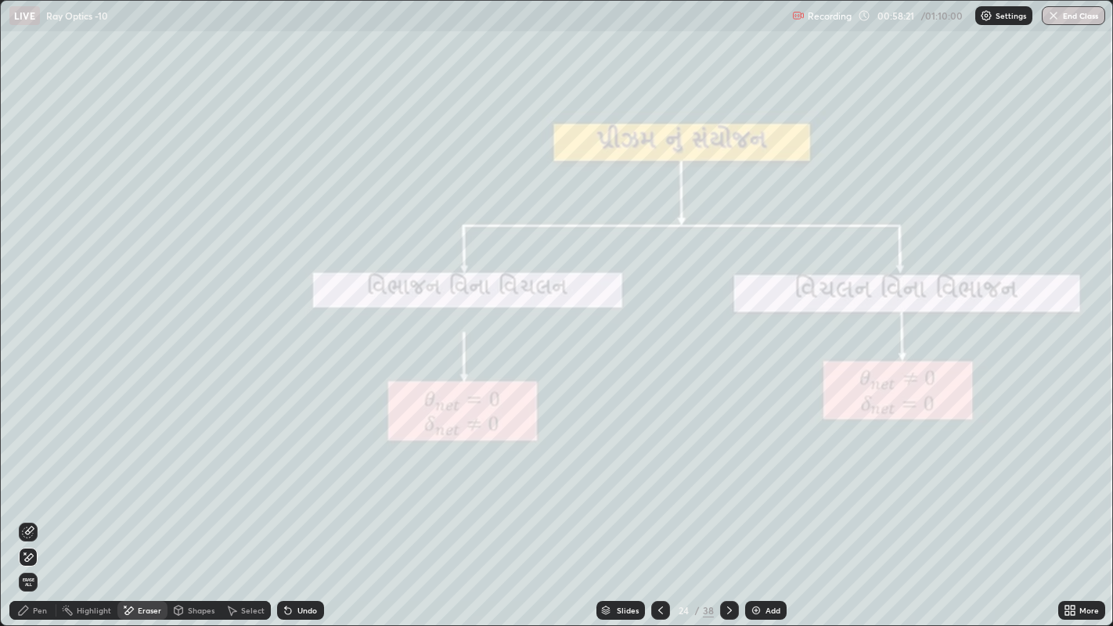
click at [725, 485] on icon at bounding box center [729, 610] width 13 height 13
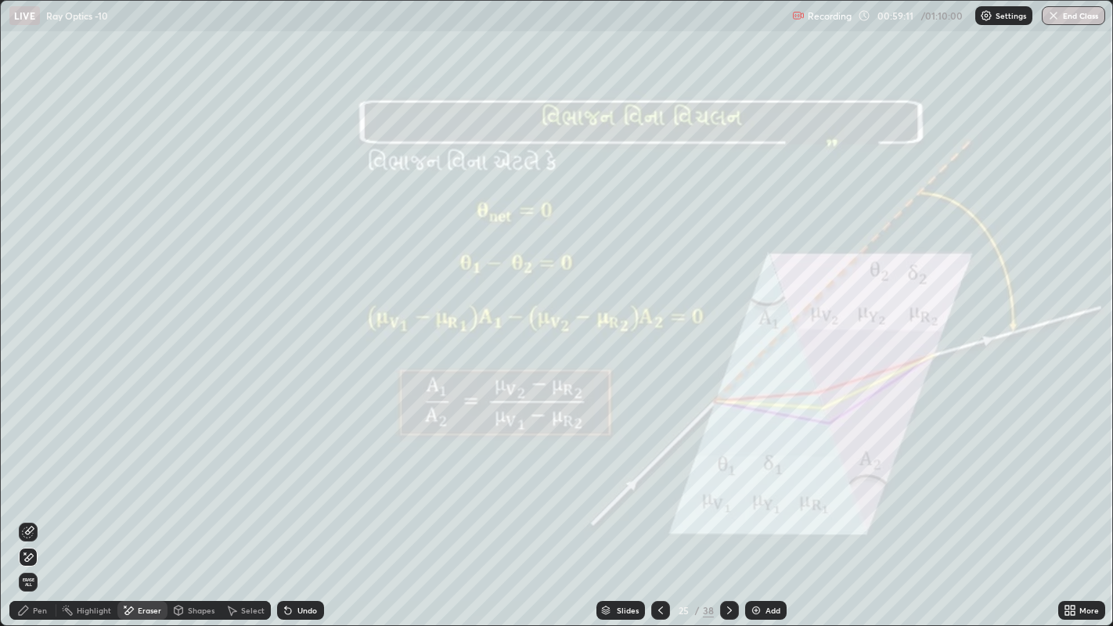
click at [727, 485] on icon at bounding box center [729, 610] width 5 height 8
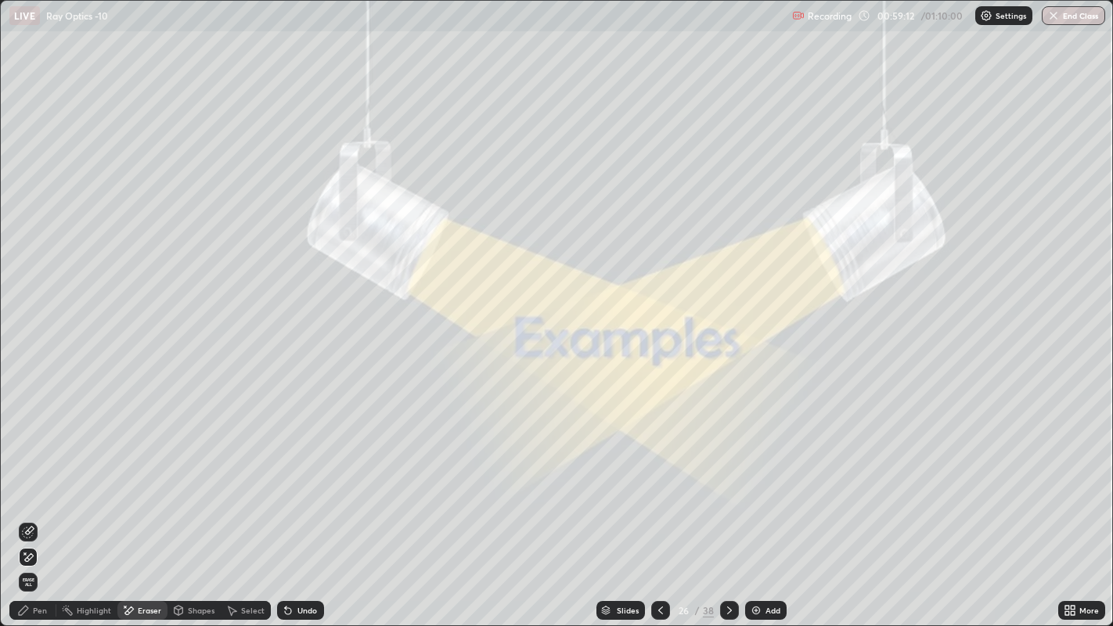
click at [725, 485] on icon at bounding box center [729, 610] width 13 height 13
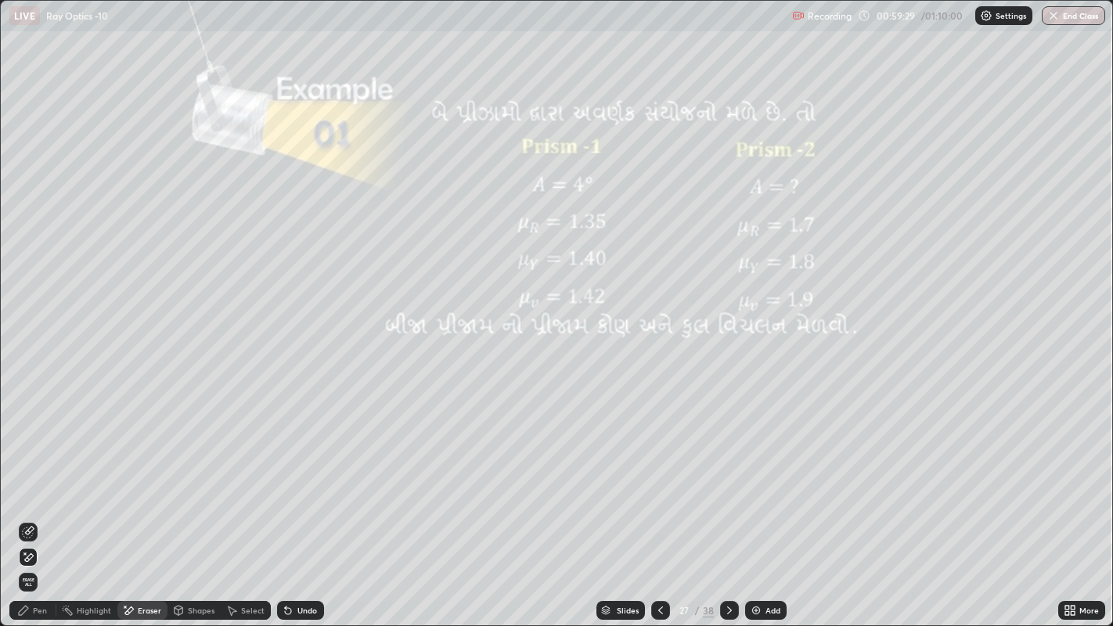
click at [33, 485] on div "Pen" at bounding box center [32, 610] width 47 height 19
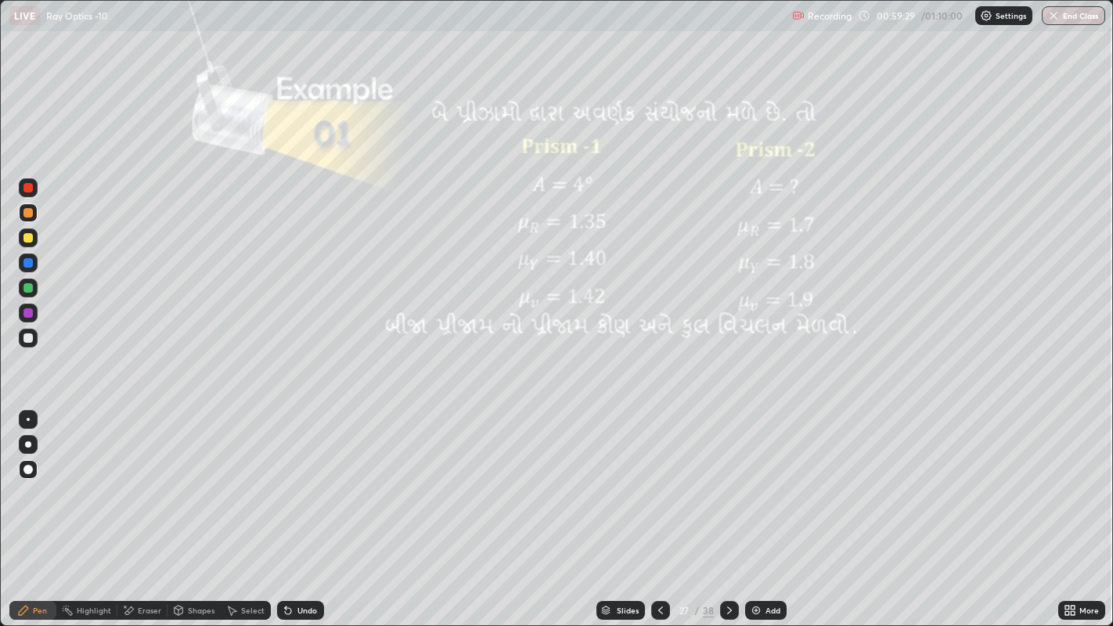
click at [26, 208] on div at bounding box center [27, 212] width 9 height 9
click at [720, 485] on div at bounding box center [729, 610] width 19 height 19
click at [730, 485] on div at bounding box center [729, 610] width 19 height 19
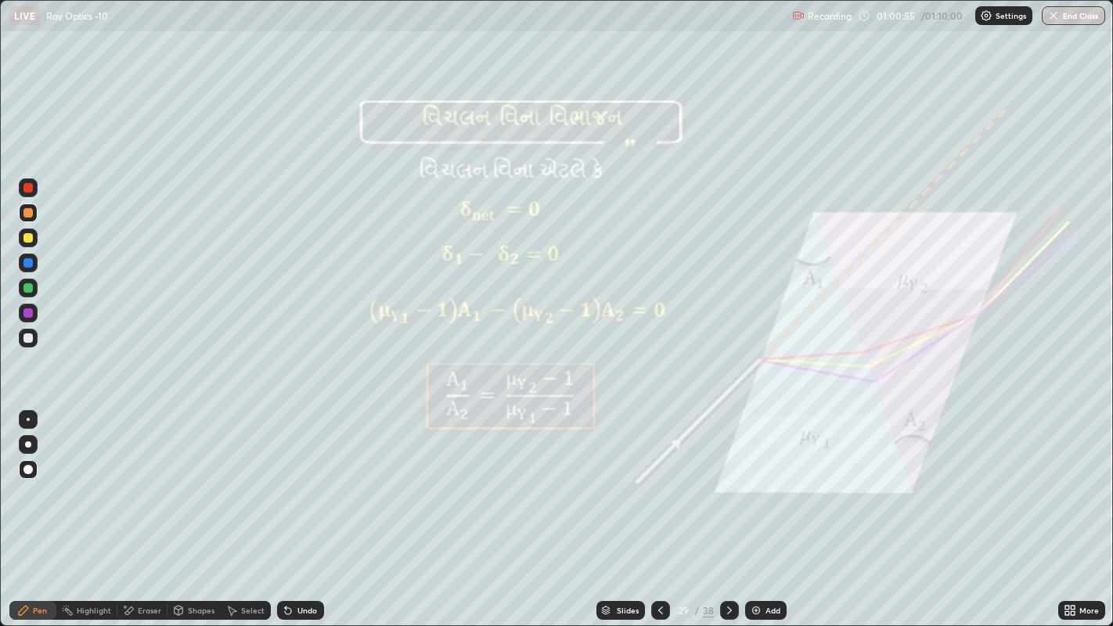
click at [658, 485] on icon at bounding box center [660, 610] width 13 height 13
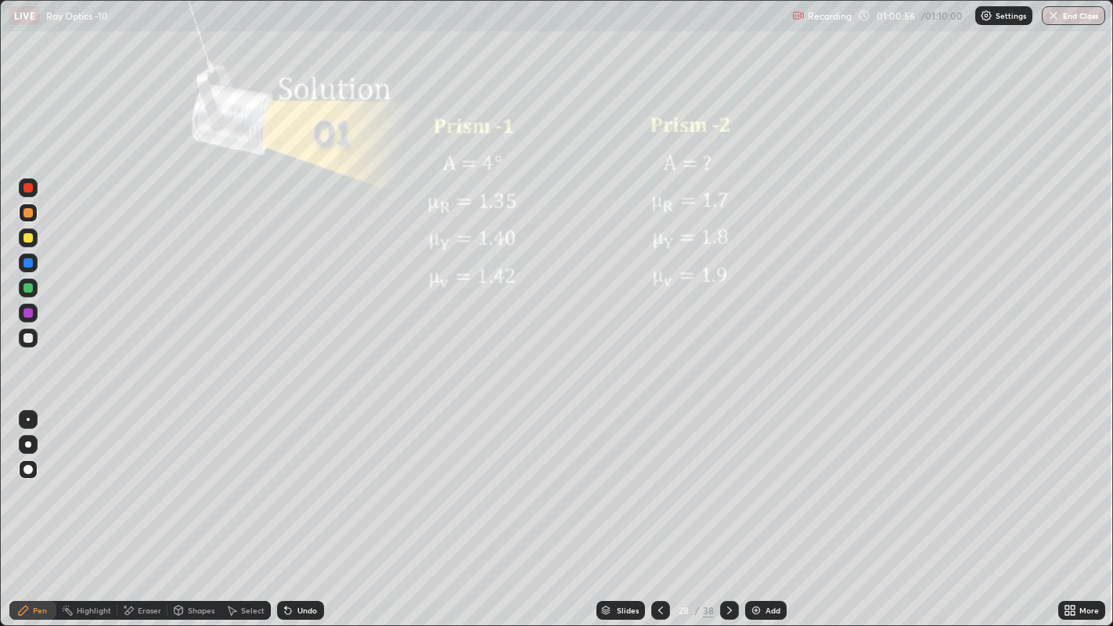
click at [656, 485] on icon at bounding box center [660, 610] width 13 height 13
click at [727, 485] on icon at bounding box center [729, 610] width 13 height 13
click at [659, 485] on icon at bounding box center [660, 610] width 13 height 13
click at [728, 485] on icon at bounding box center [729, 610] width 13 height 13
click at [727, 485] on icon at bounding box center [729, 610] width 13 height 13
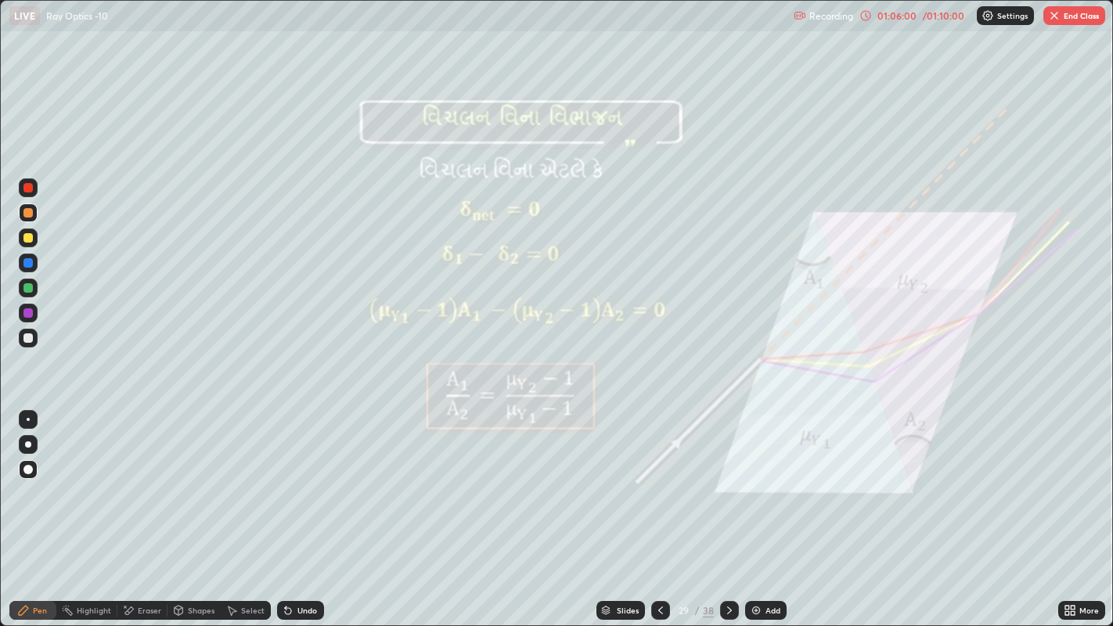
click at [727, 485] on icon at bounding box center [729, 610] width 13 height 13
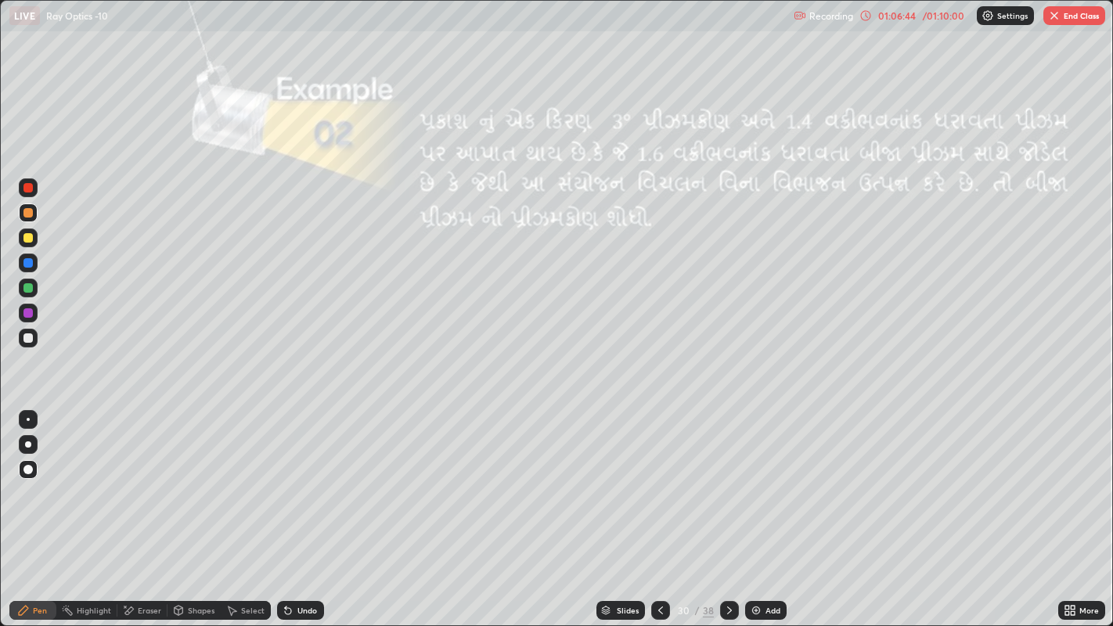
click at [27, 238] on div at bounding box center [27, 237] width 9 height 9
click at [293, 485] on div "Undo" at bounding box center [300, 610] width 47 height 19
click at [297, 485] on div "Undo" at bounding box center [307, 610] width 20 height 8
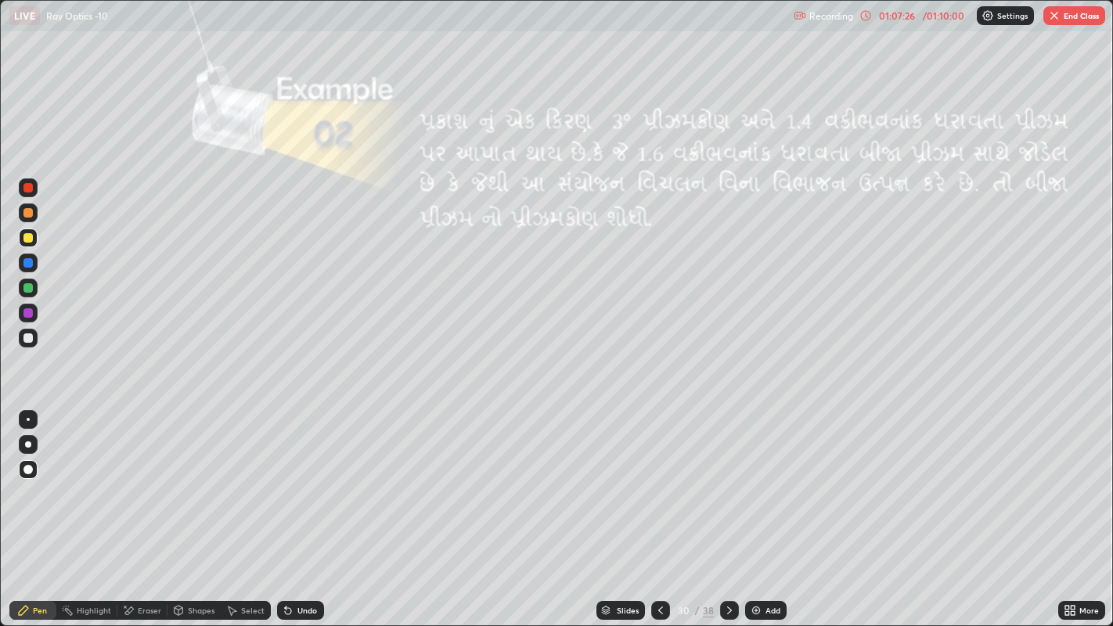
click at [727, 485] on icon at bounding box center [729, 610] width 13 height 13
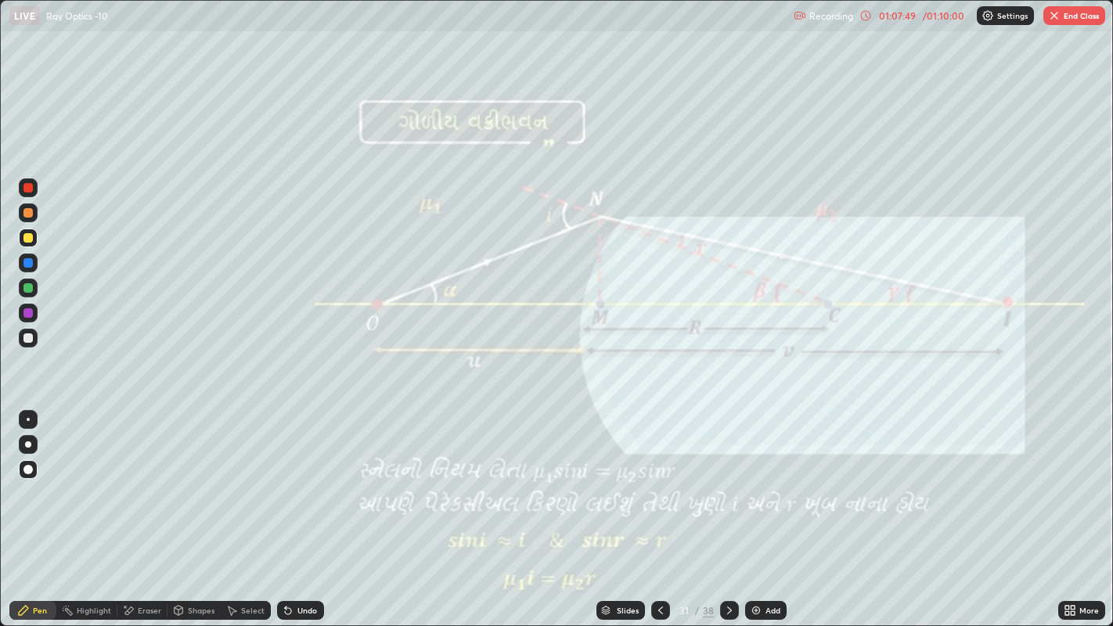
click at [293, 485] on div "Undo" at bounding box center [300, 610] width 47 height 19
click at [294, 485] on div "Undo" at bounding box center [300, 610] width 47 height 19
click at [297, 485] on div "Undo" at bounding box center [307, 610] width 20 height 8
click at [304, 485] on div "Undo" at bounding box center [307, 610] width 20 height 8
click at [622, 485] on div "Slides" at bounding box center [628, 610] width 22 height 8
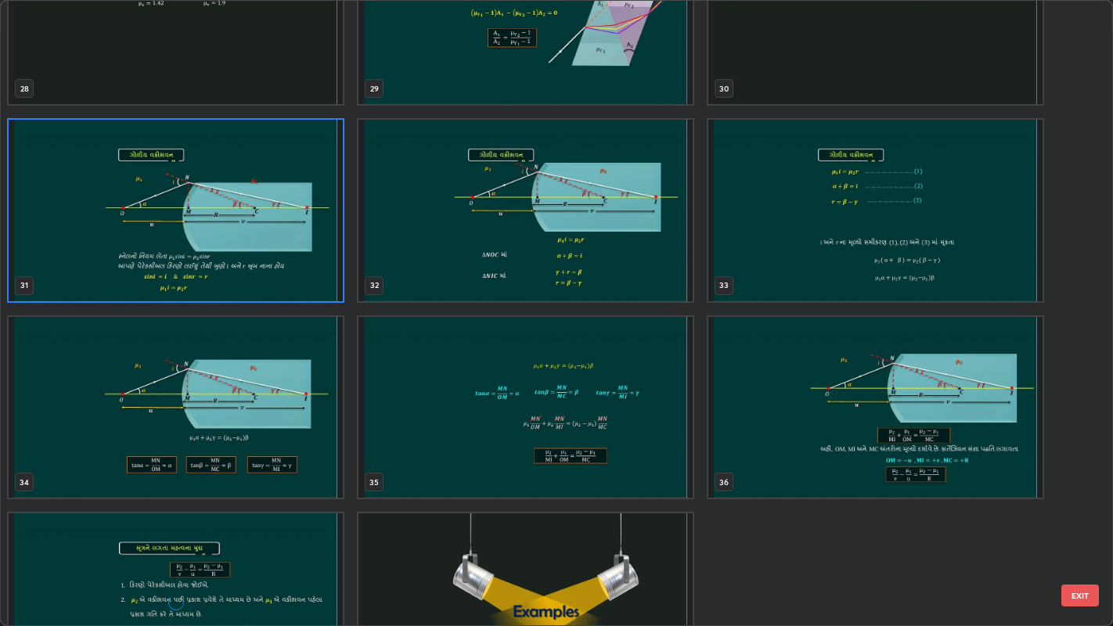
scroll to position [1932, 0]
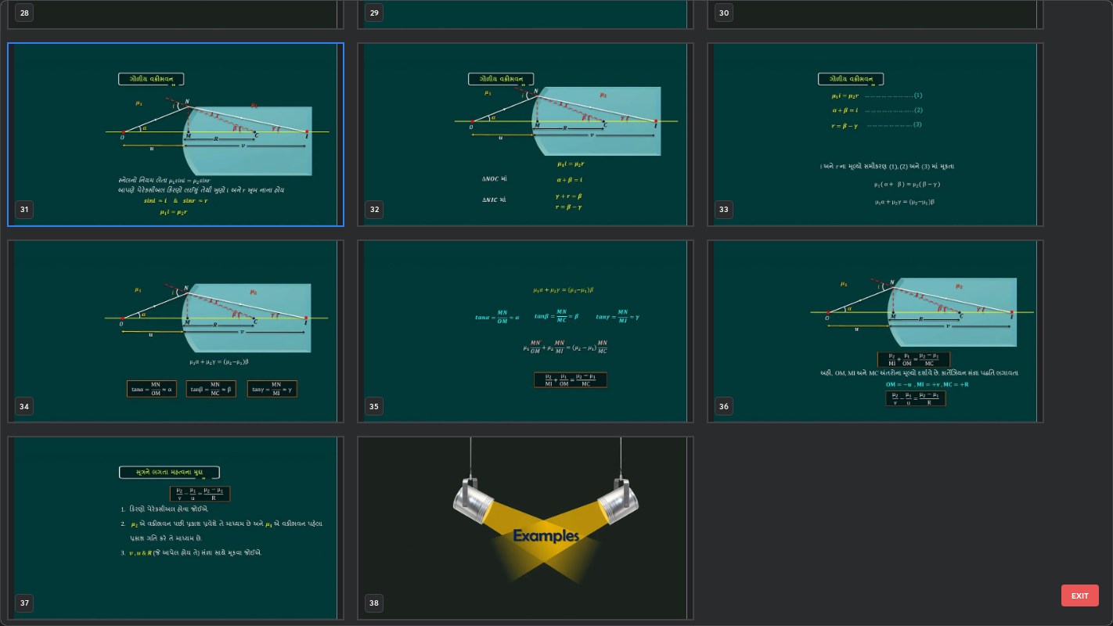
click at [917, 298] on img "grid" at bounding box center [875, 331] width 334 height 181
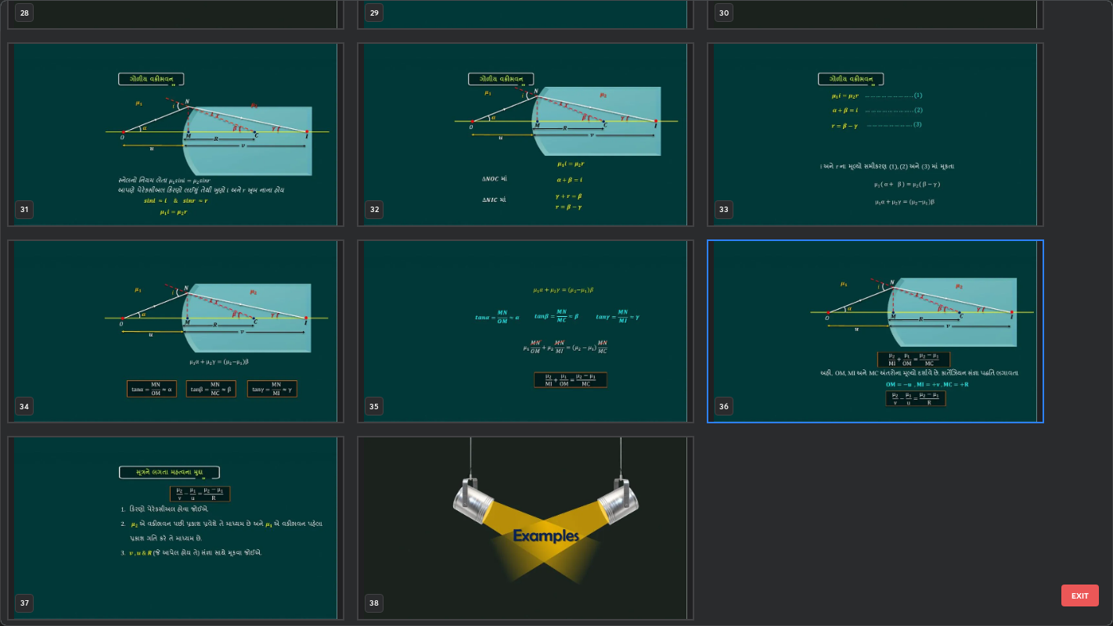
click at [915, 304] on img "grid" at bounding box center [875, 331] width 334 height 181
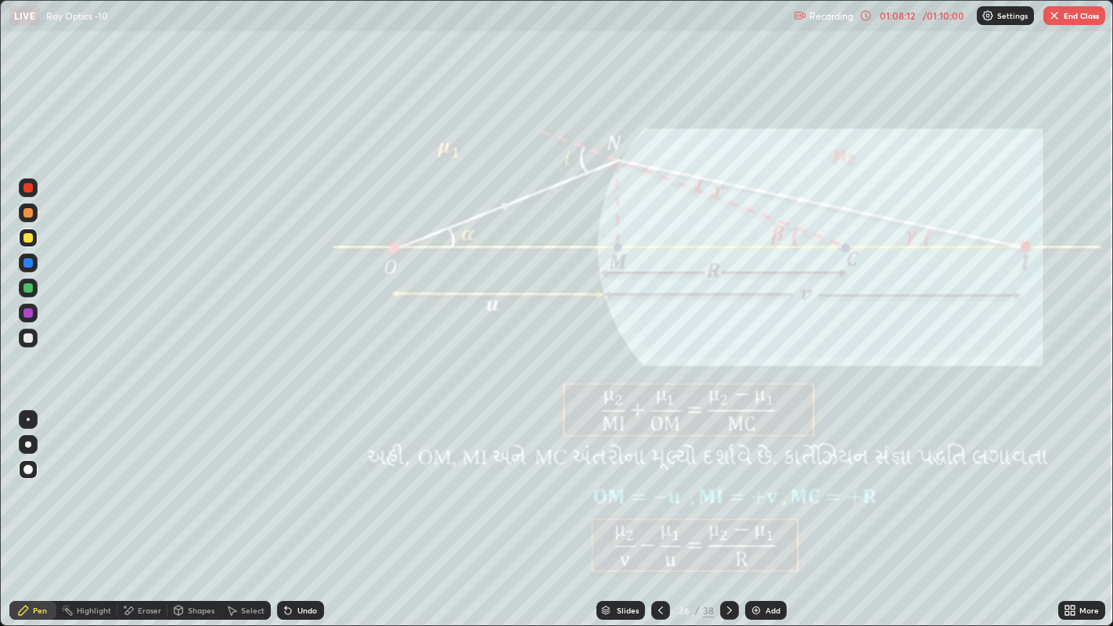
click at [1069, 19] on button "End Class" at bounding box center [1074, 15] width 62 height 19
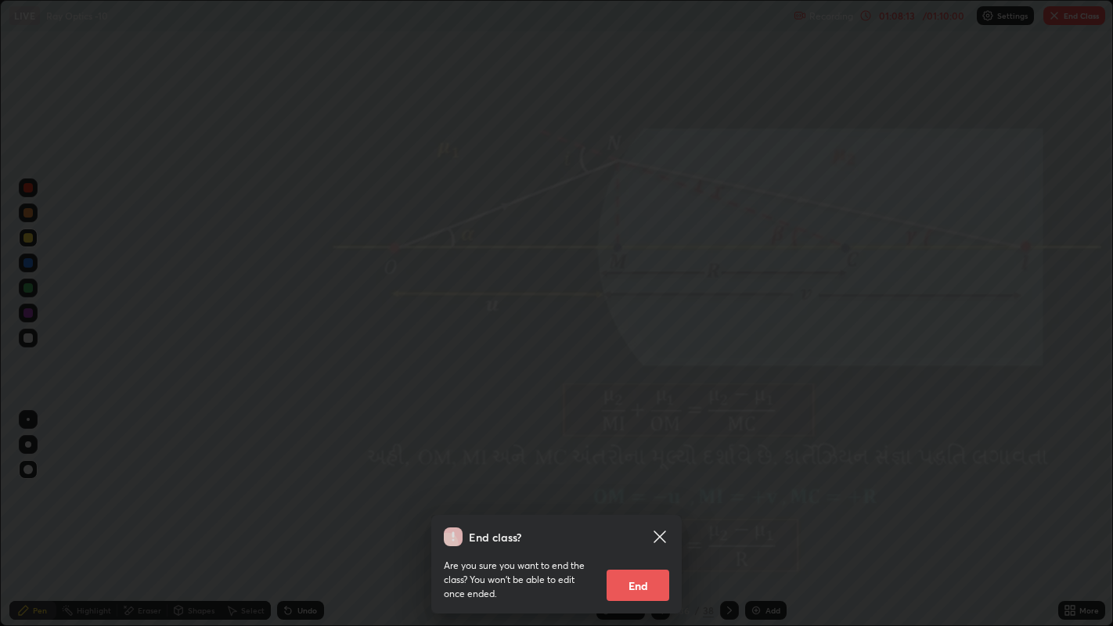
click at [654, 485] on button "End" at bounding box center [637, 585] width 63 height 31
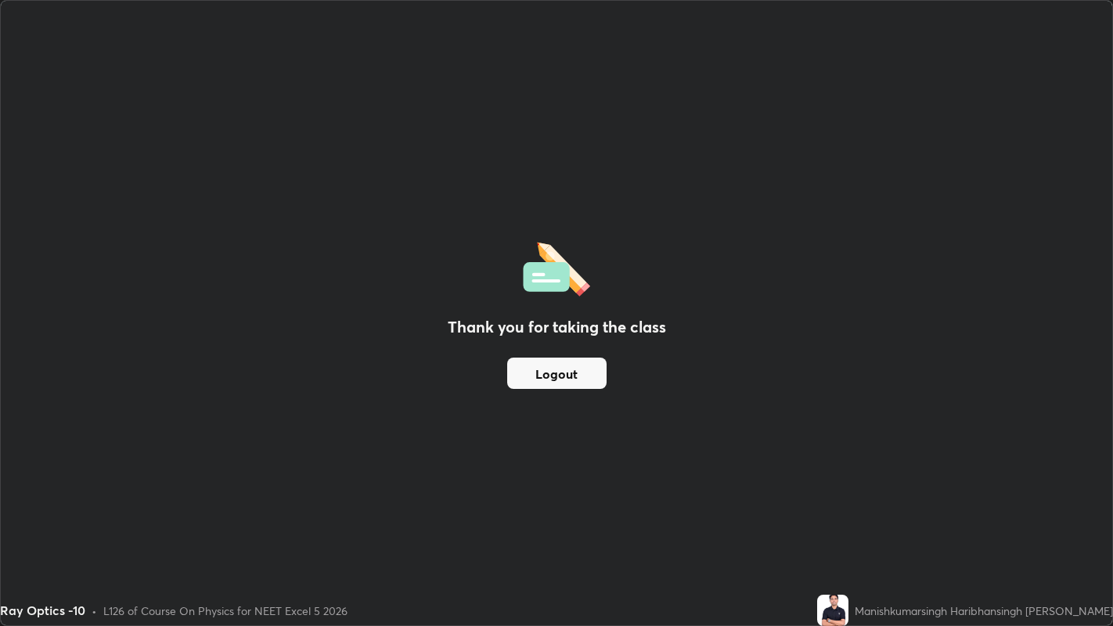
click at [569, 371] on button "Logout" at bounding box center [556, 373] width 99 height 31
